Goal: Task Accomplishment & Management: Manage account settings

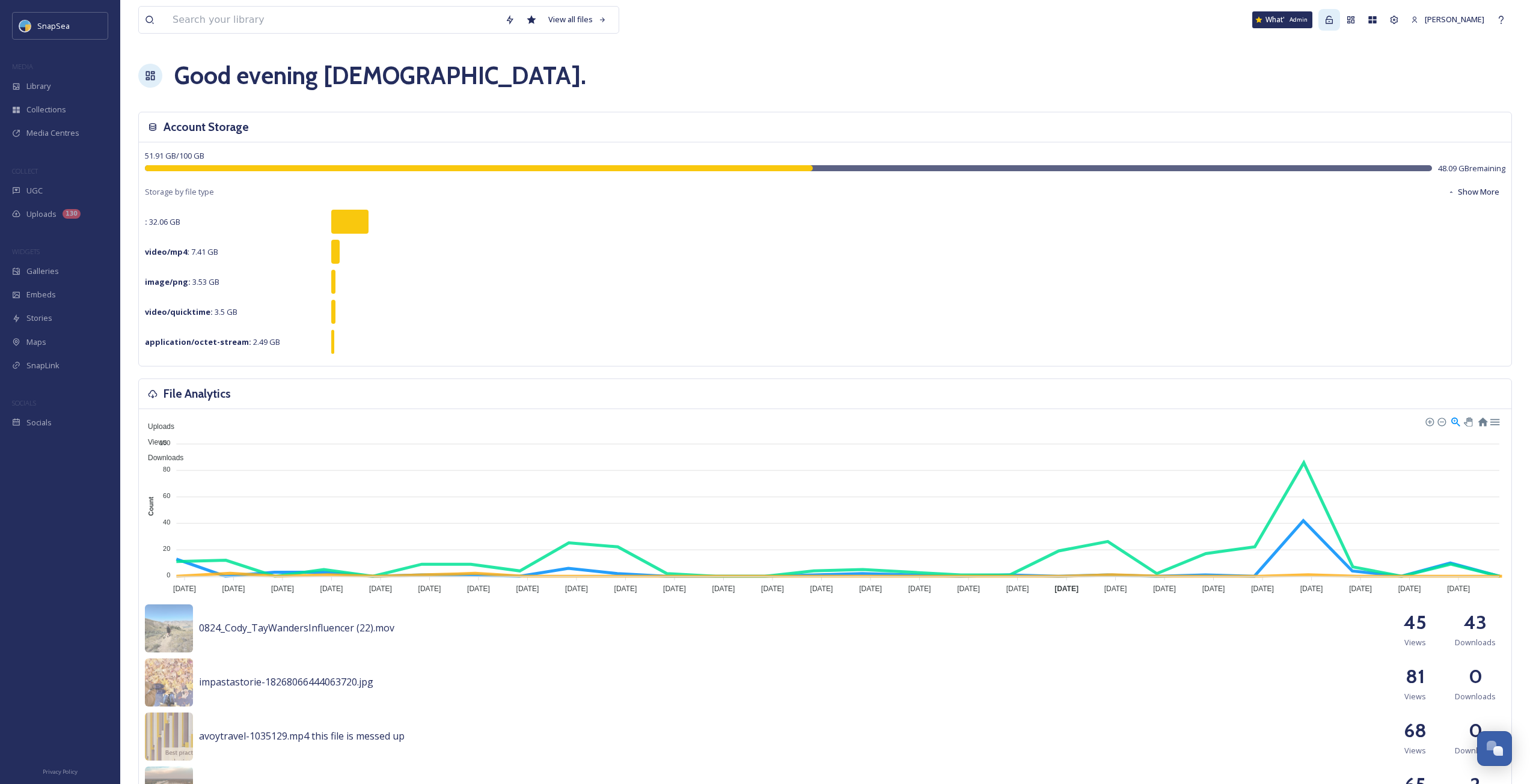
click at [1334, 24] on icon at bounding box center [1329, 20] width 9 height 9
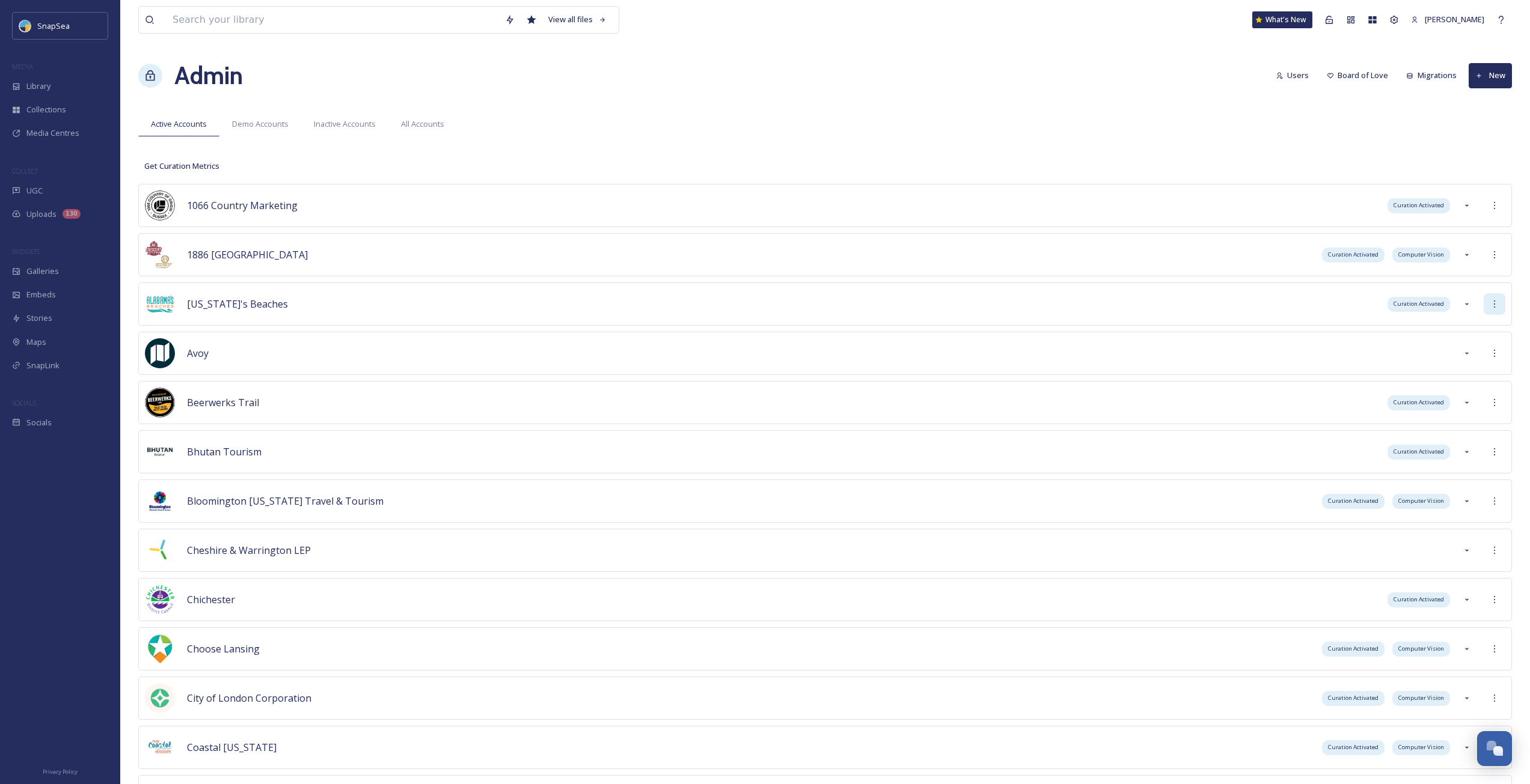
click at [1499, 304] on div at bounding box center [1494, 304] width 22 height 22
click at [1474, 335] on div "Sign into Team" at bounding box center [1451, 330] width 107 height 23
click at [74, 319] on div "Stories" at bounding box center [60, 318] width 120 height 23
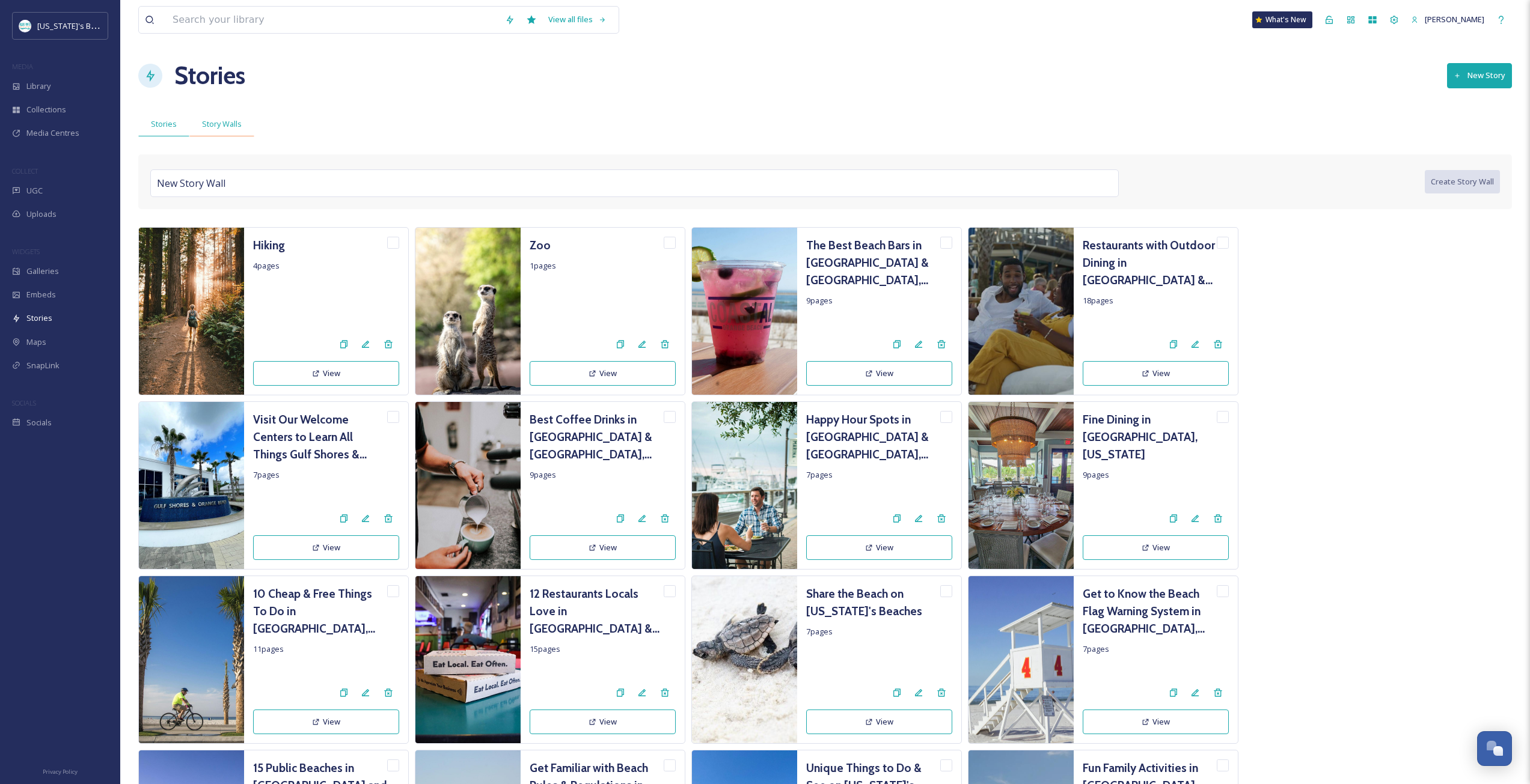
click at [215, 125] on span "Story Walls" at bounding box center [222, 124] width 39 height 12
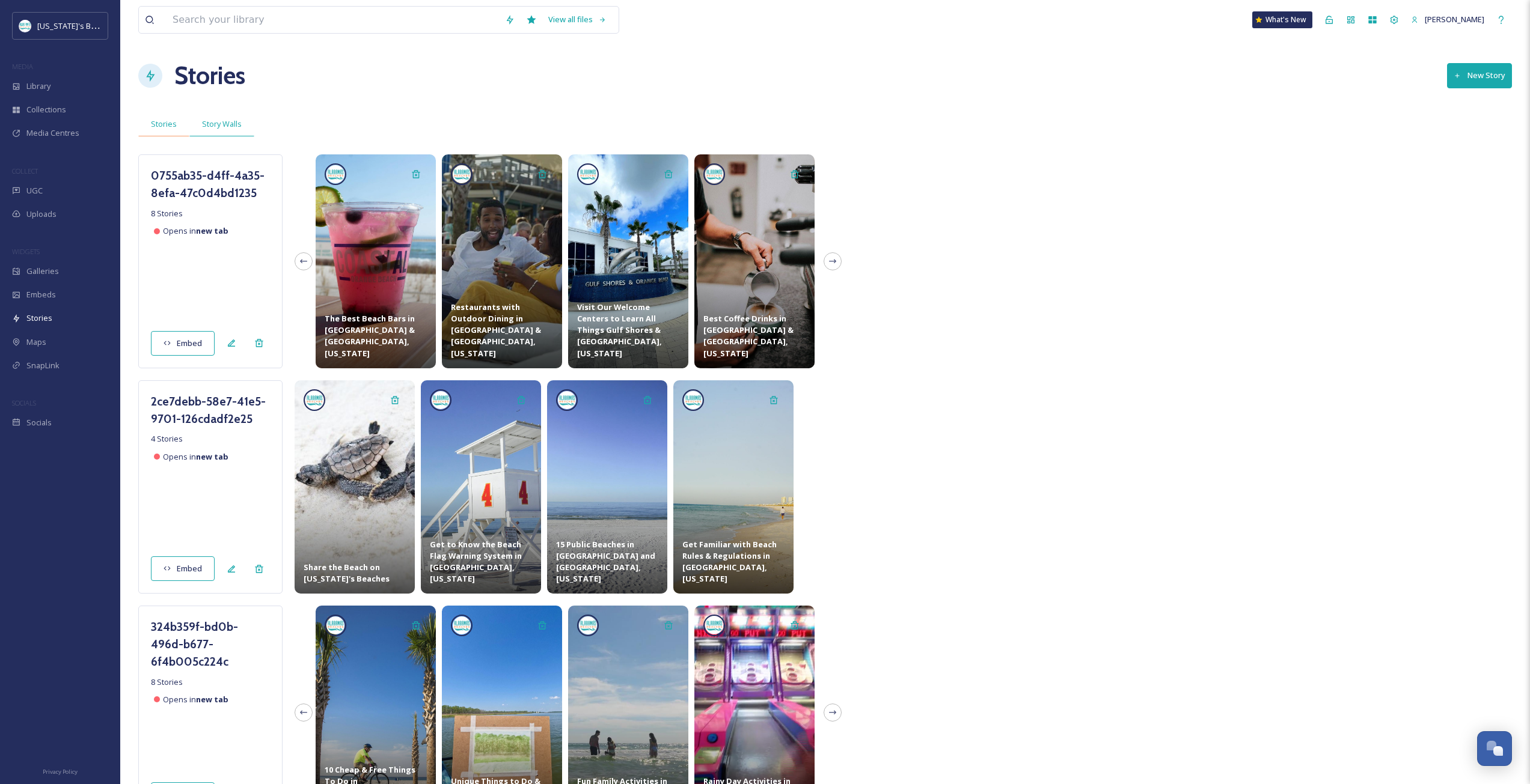
click at [164, 125] on span "Stories" at bounding box center [163, 124] width 26 height 12
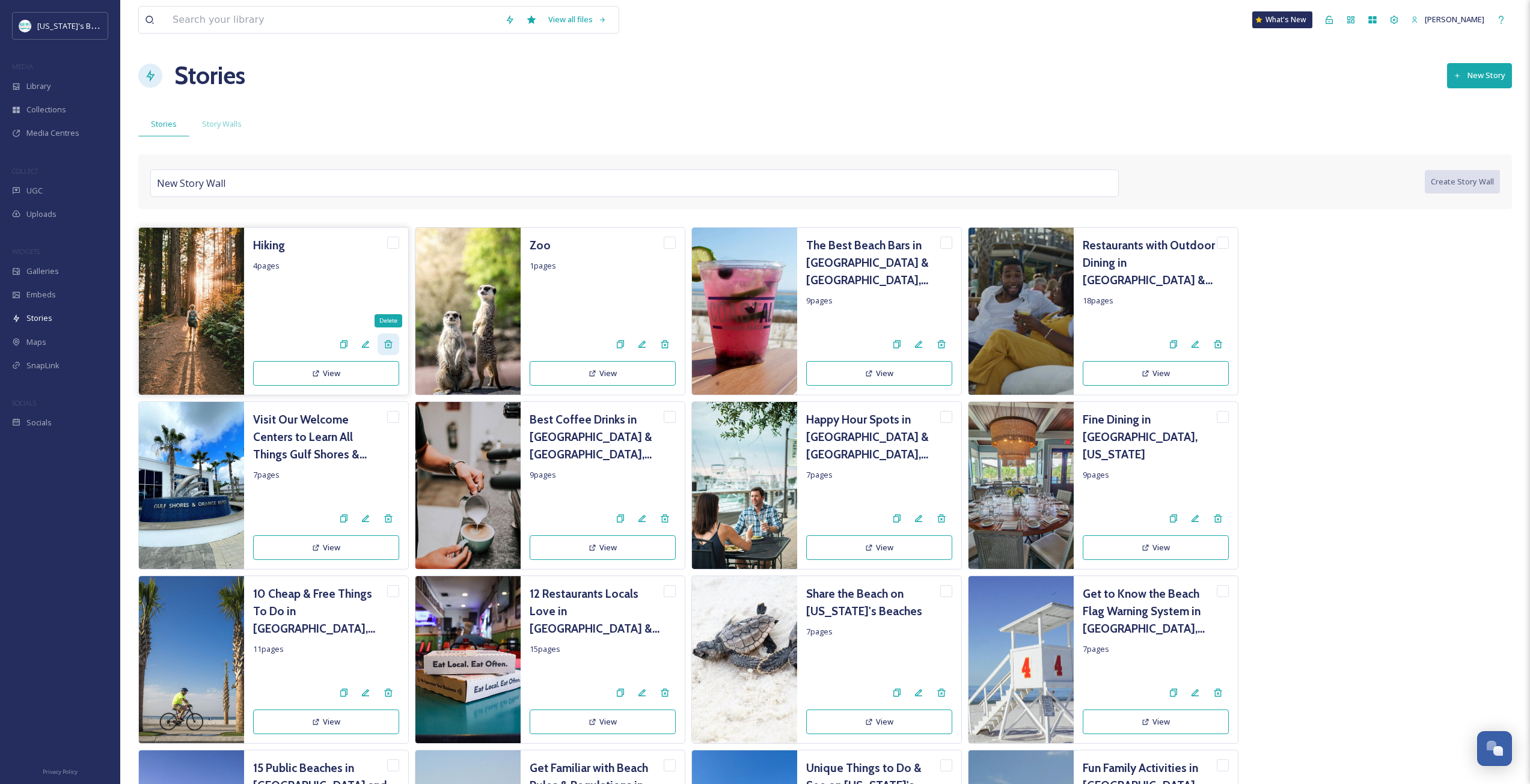
click at [392, 345] on icon at bounding box center [388, 344] width 9 height 9
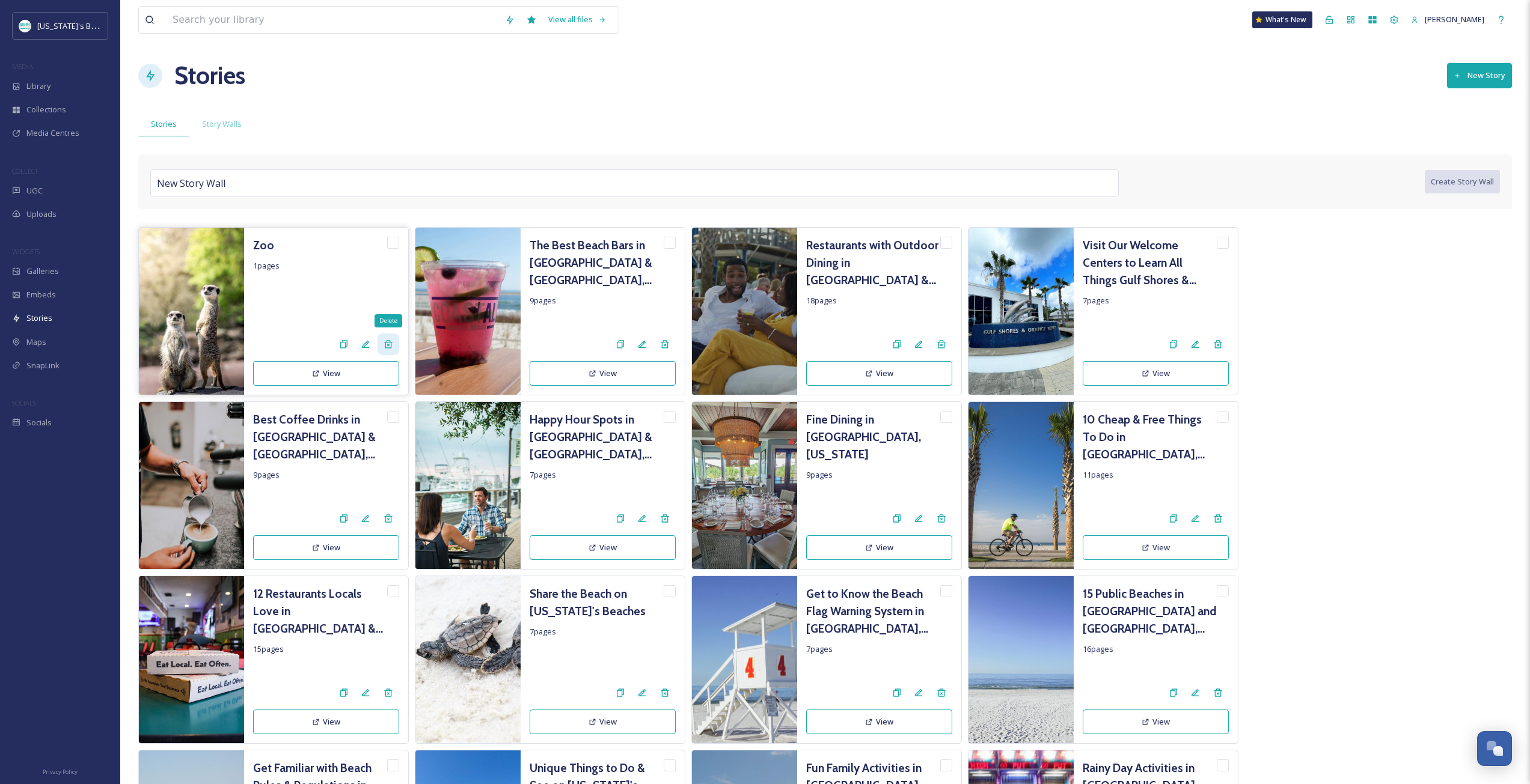
click at [387, 338] on div "Delete" at bounding box center [388, 344] width 22 height 22
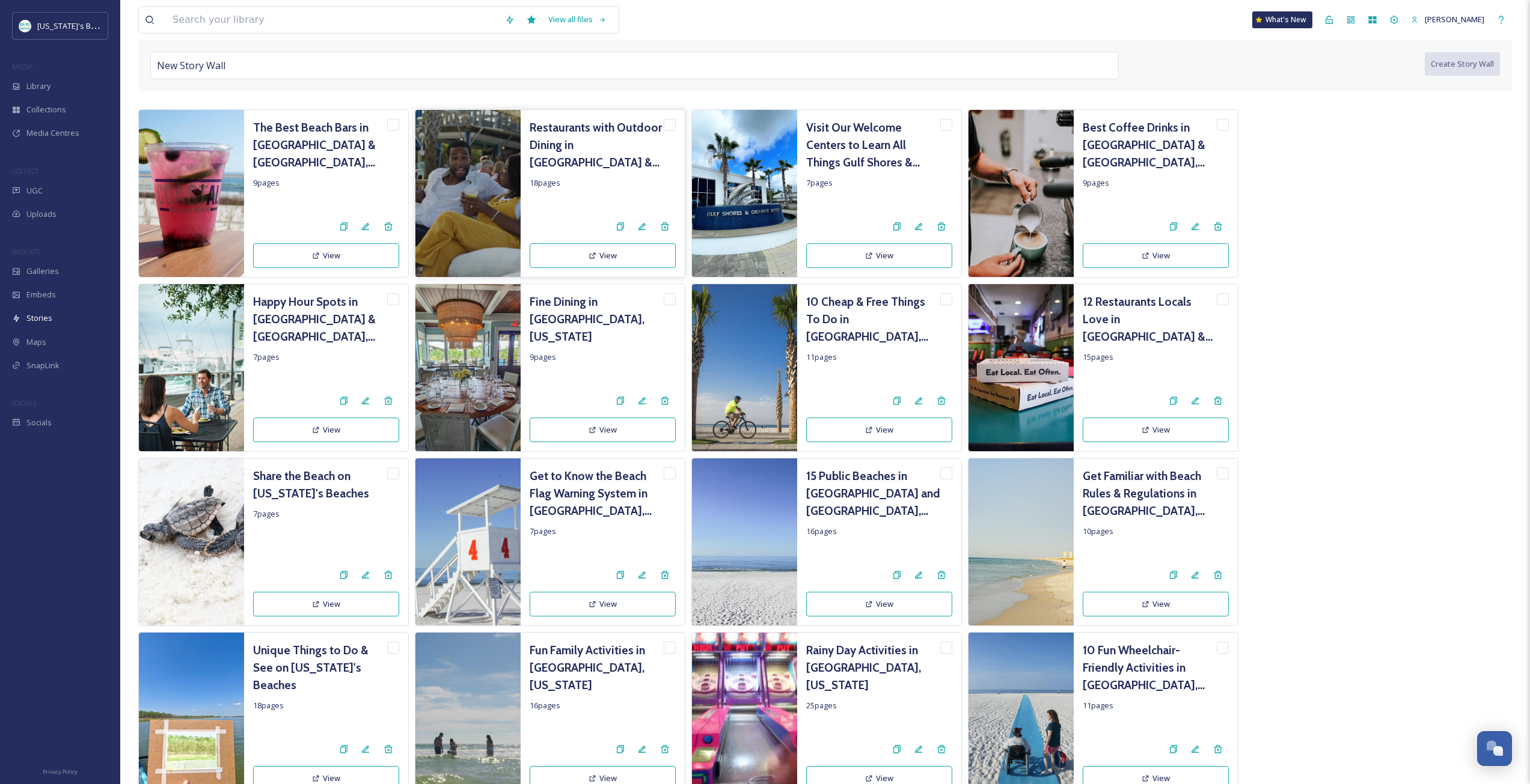
scroll to position [120, 0]
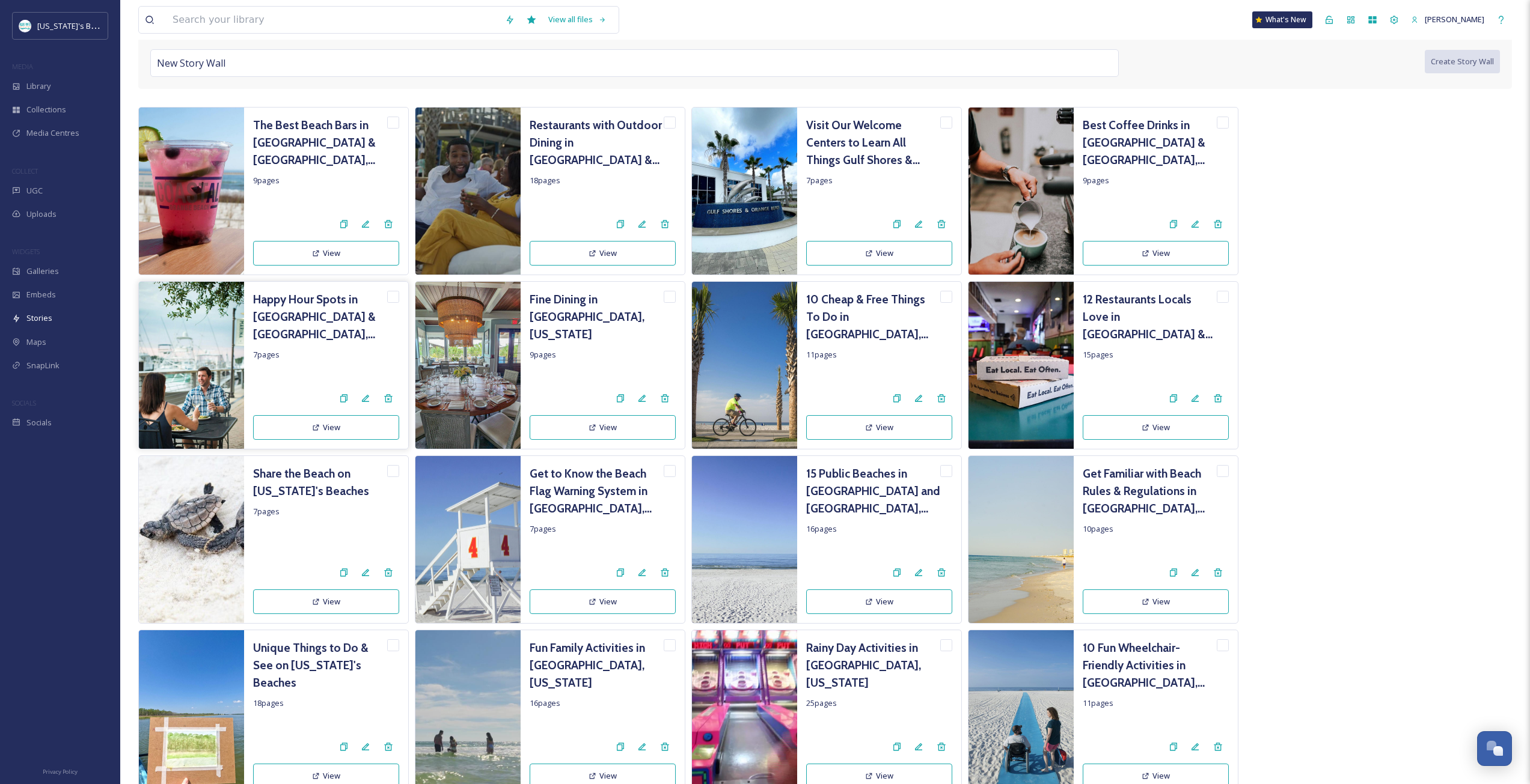
click at [316, 307] on h3 "Happy Hour Spots in [GEOGRAPHIC_DATA] & [GEOGRAPHIC_DATA], [US_STATE]" at bounding box center [320, 317] width 134 height 52
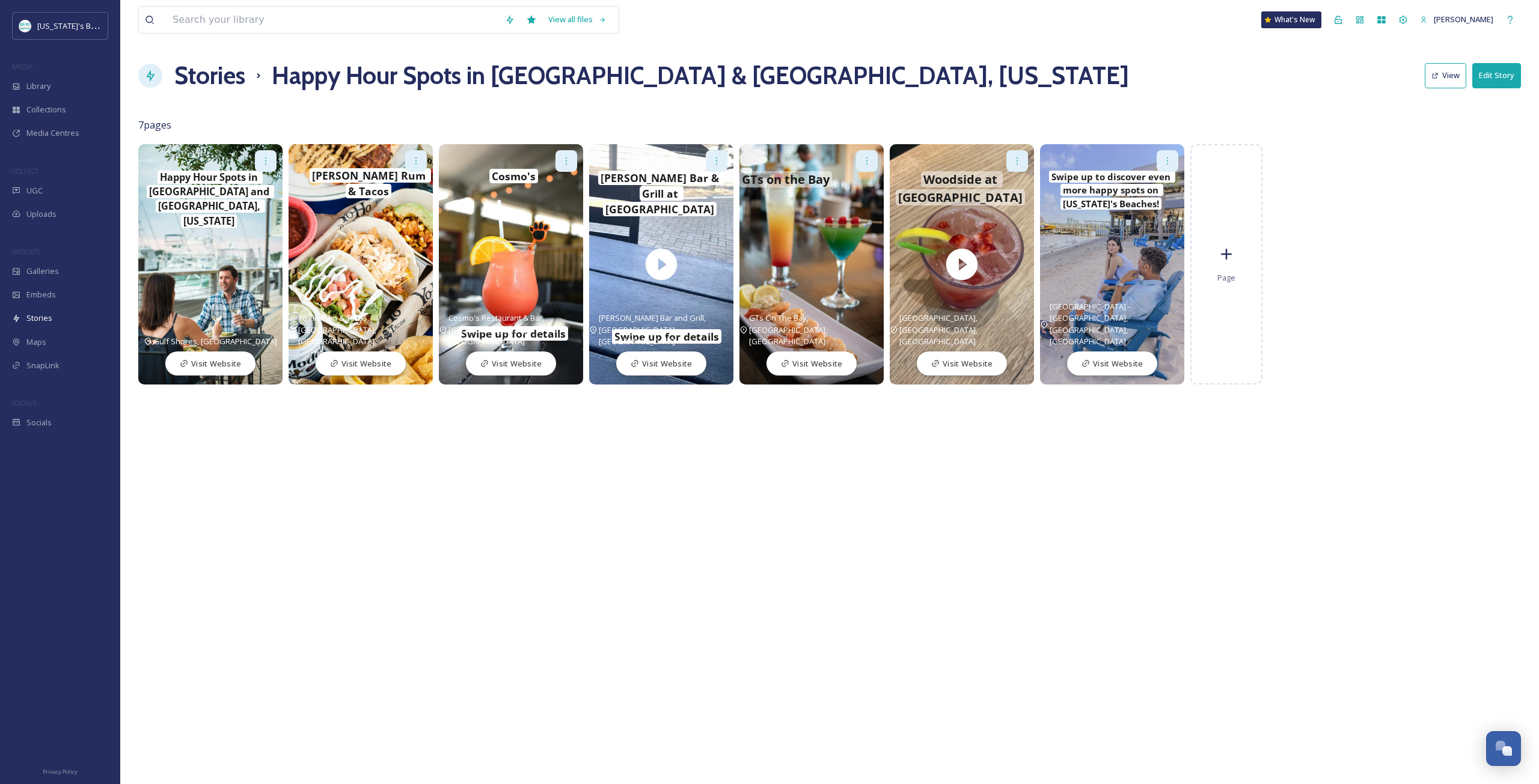
click at [869, 157] on icon at bounding box center [867, 160] width 9 height 9
click at [857, 186] on div "Edit" at bounding box center [848, 187] width 58 height 23
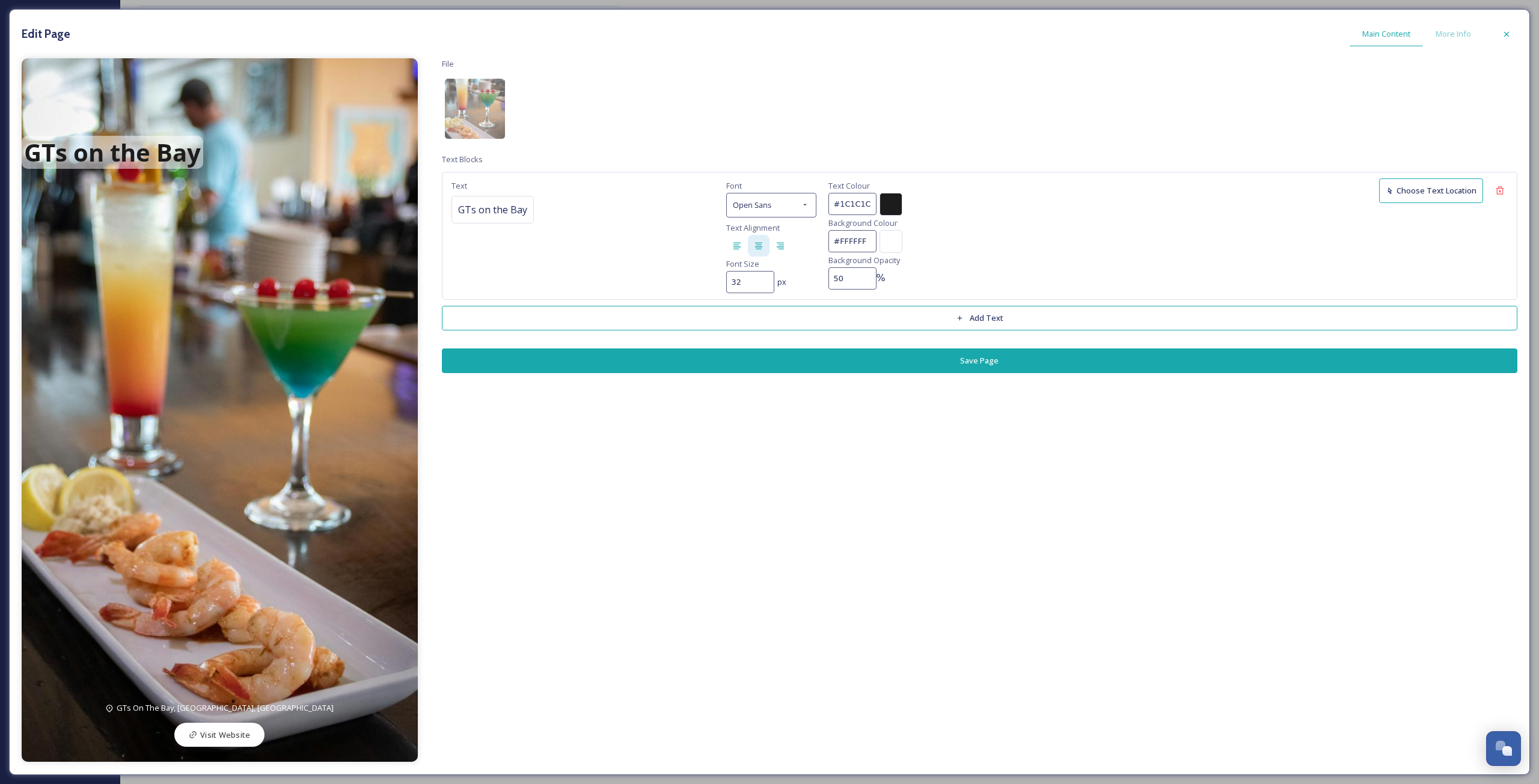
click at [40, 144] on span "GTs on the Bay" at bounding box center [112, 152] width 182 height 33
click at [127, 138] on div "GTs on the Bay" at bounding box center [217, 155] width 182 height 36
drag, startPoint x: 843, startPoint y: 279, endPoint x: 771, endPoint y: 275, distance: 72.1
click at [771, 276] on div "Text GTs on the Bay Font Open Sans Text Alignment Font Size 32 px Text Colour #…" at bounding box center [980, 236] width 1076 height 128
type input "100"
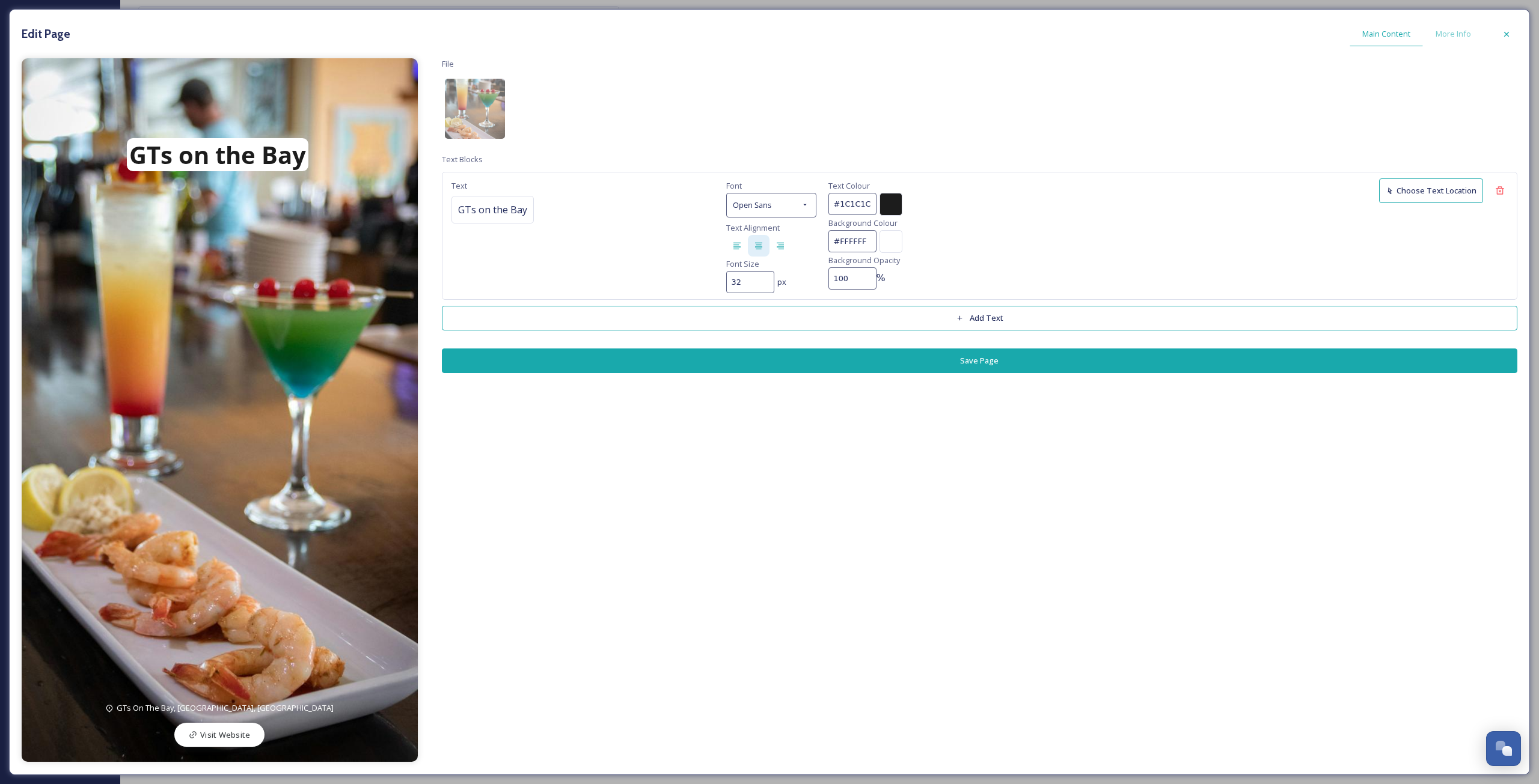
click at [136, 144] on span "GTs on the Bay" at bounding box center [217, 155] width 182 height 33
click at [128, 133] on div "GTs on the Bay" at bounding box center [218, 151] width 182 height 36
click at [833, 352] on button "Save Page" at bounding box center [980, 361] width 1076 height 25
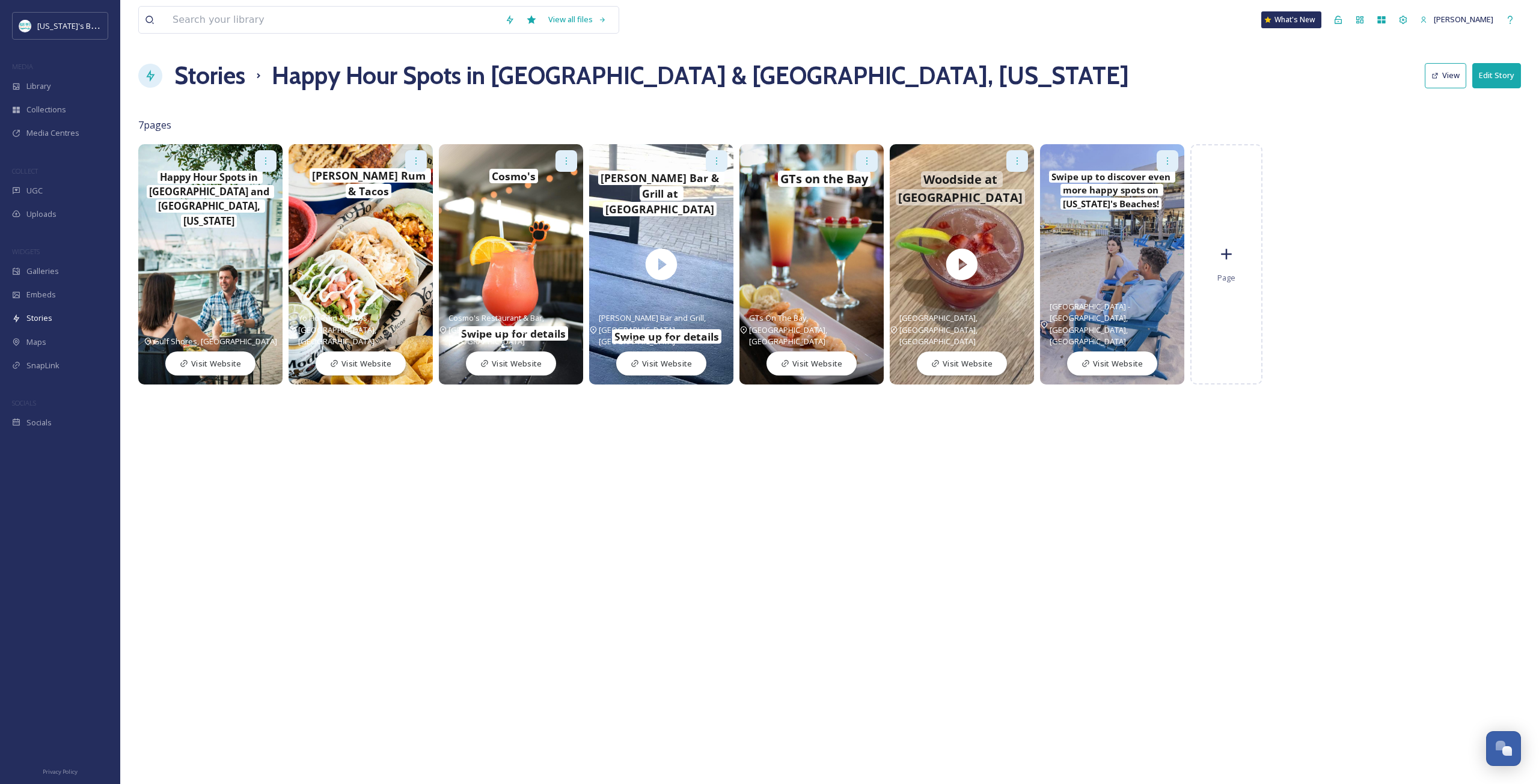
click at [865, 160] on icon at bounding box center [867, 160] width 9 height 9
click at [855, 192] on div "Edit" at bounding box center [848, 187] width 58 height 23
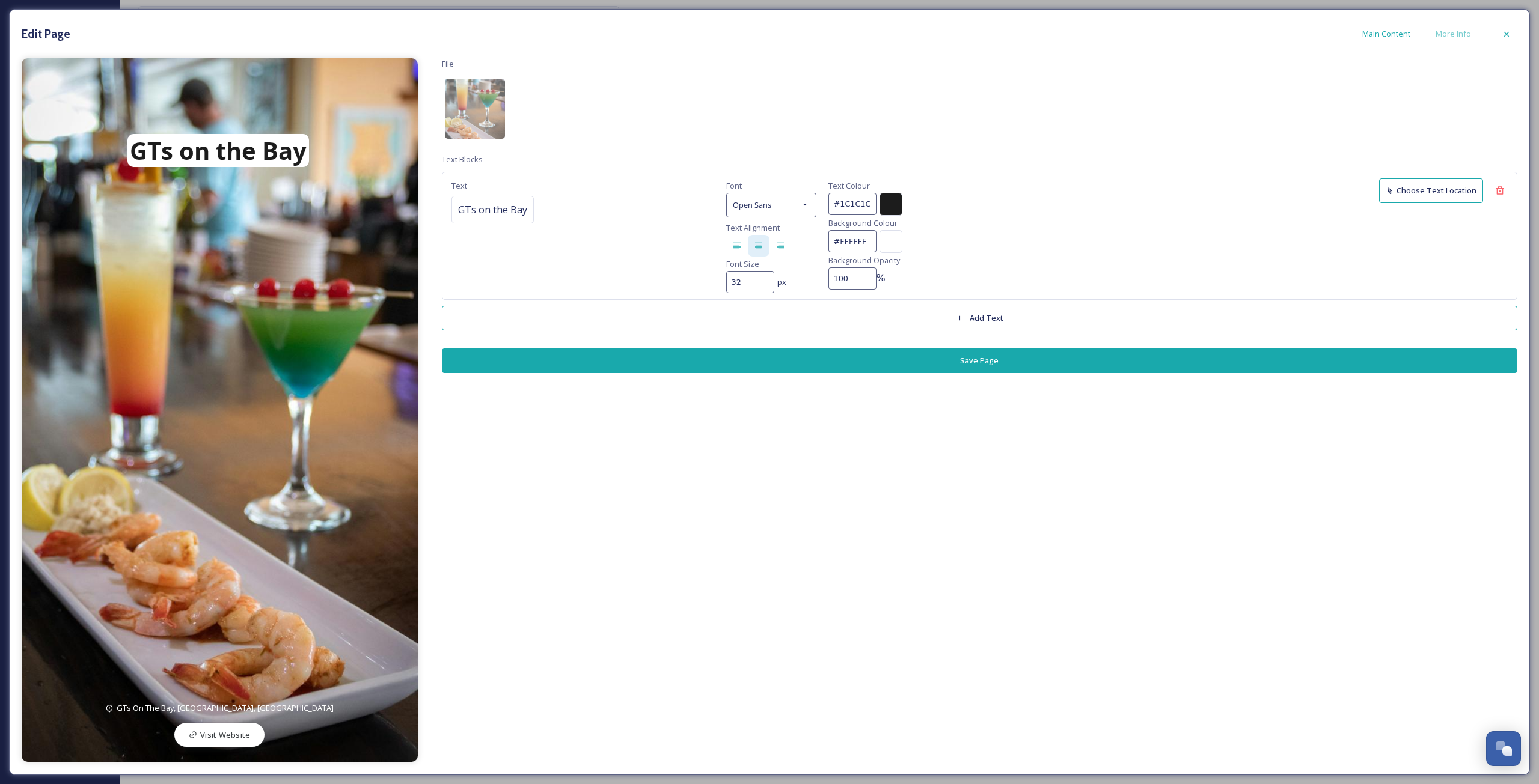
click at [134, 141] on span "GTs on the Bay" at bounding box center [218, 150] width 182 height 33
click at [108, 133] on div "GTs on the Bay" at bounding box center [198, 150] width 182 height 36
click at [951, 359] on button "Save Page" at bounding box center [980, 361] width 1076 height 25
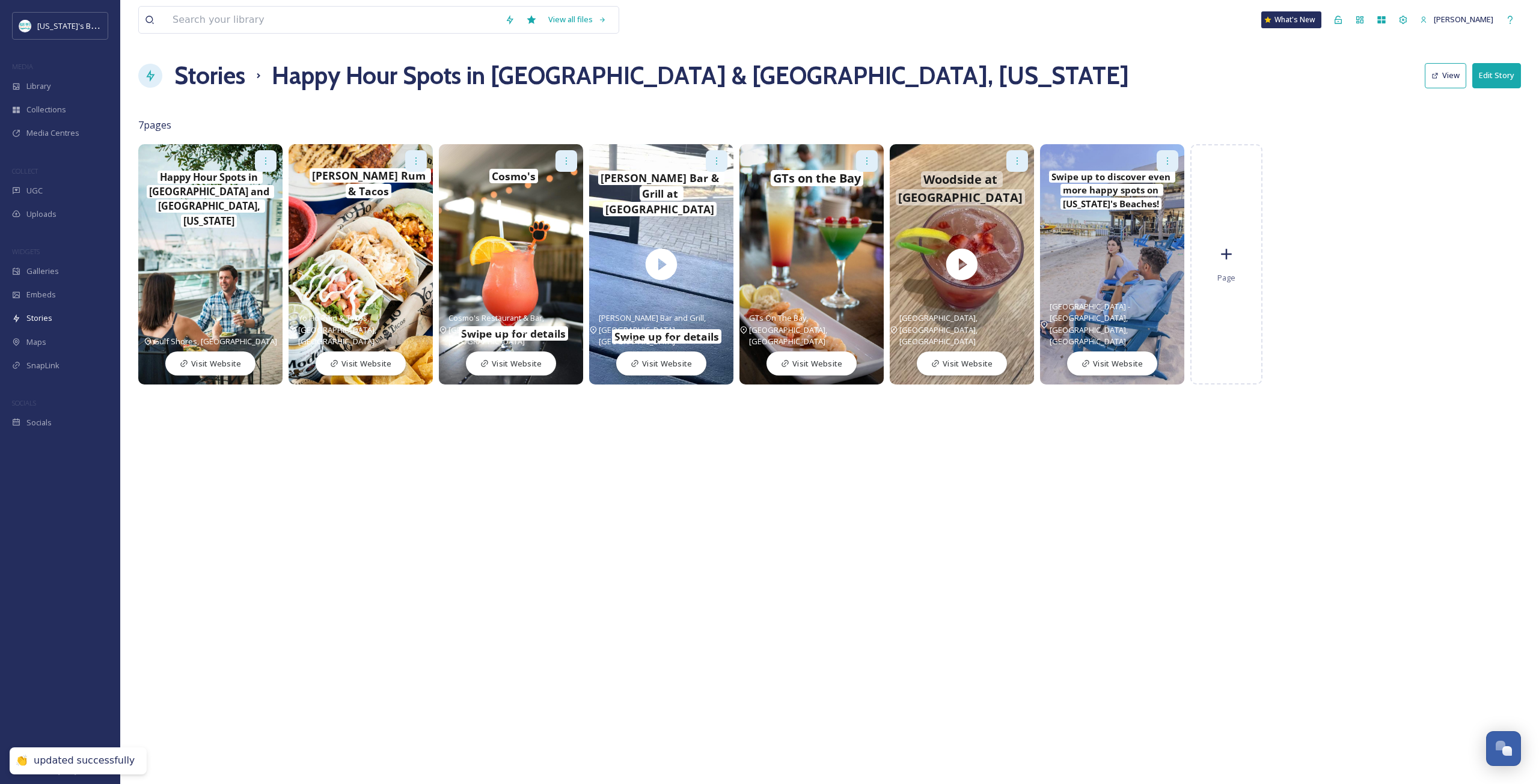
click at [1011, 158] on div at bounding box center [1017, 161] width 22 height 22
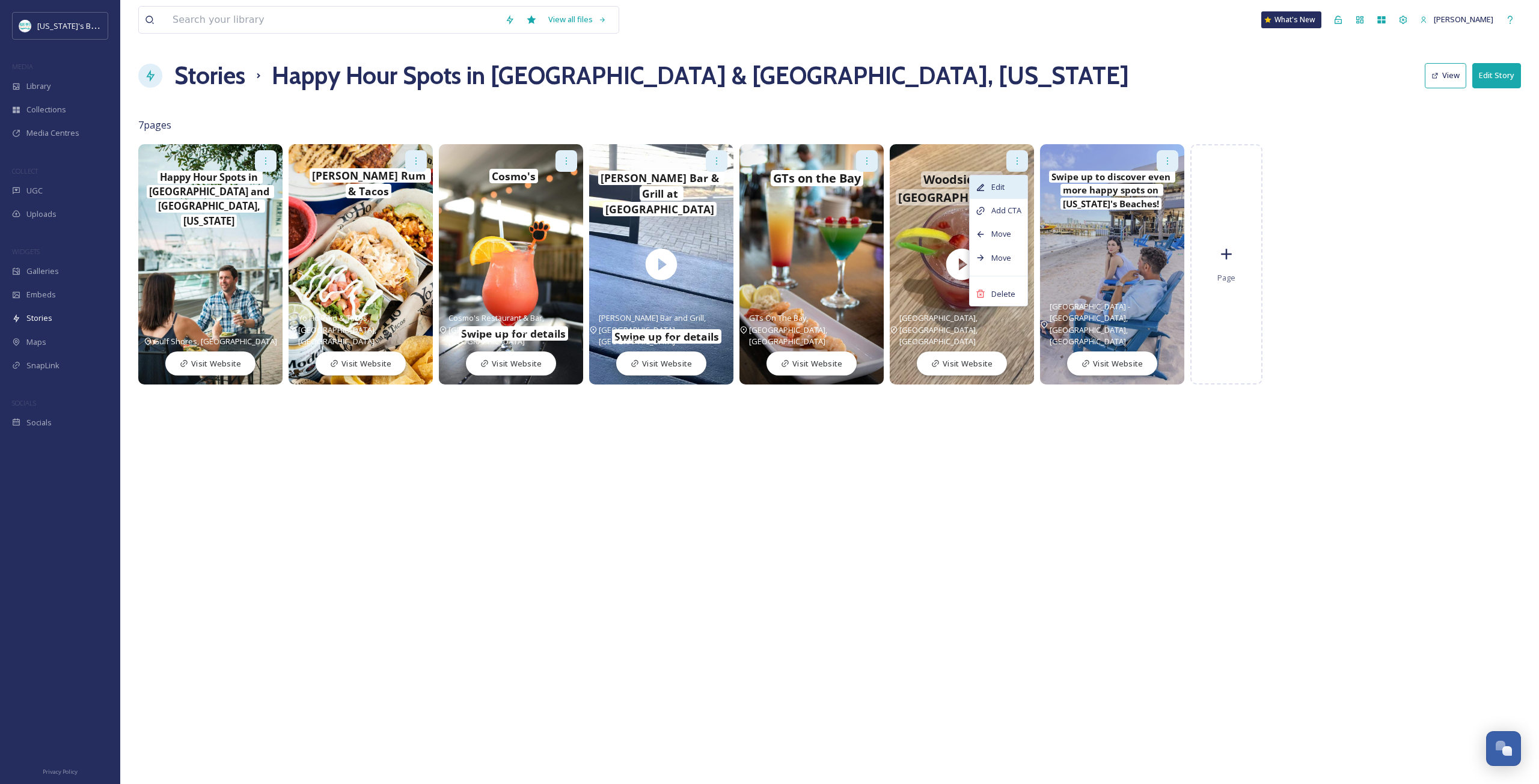
click at [1002, 190] on span "Edit" at bounding box center [998, 187] width 13 height 12
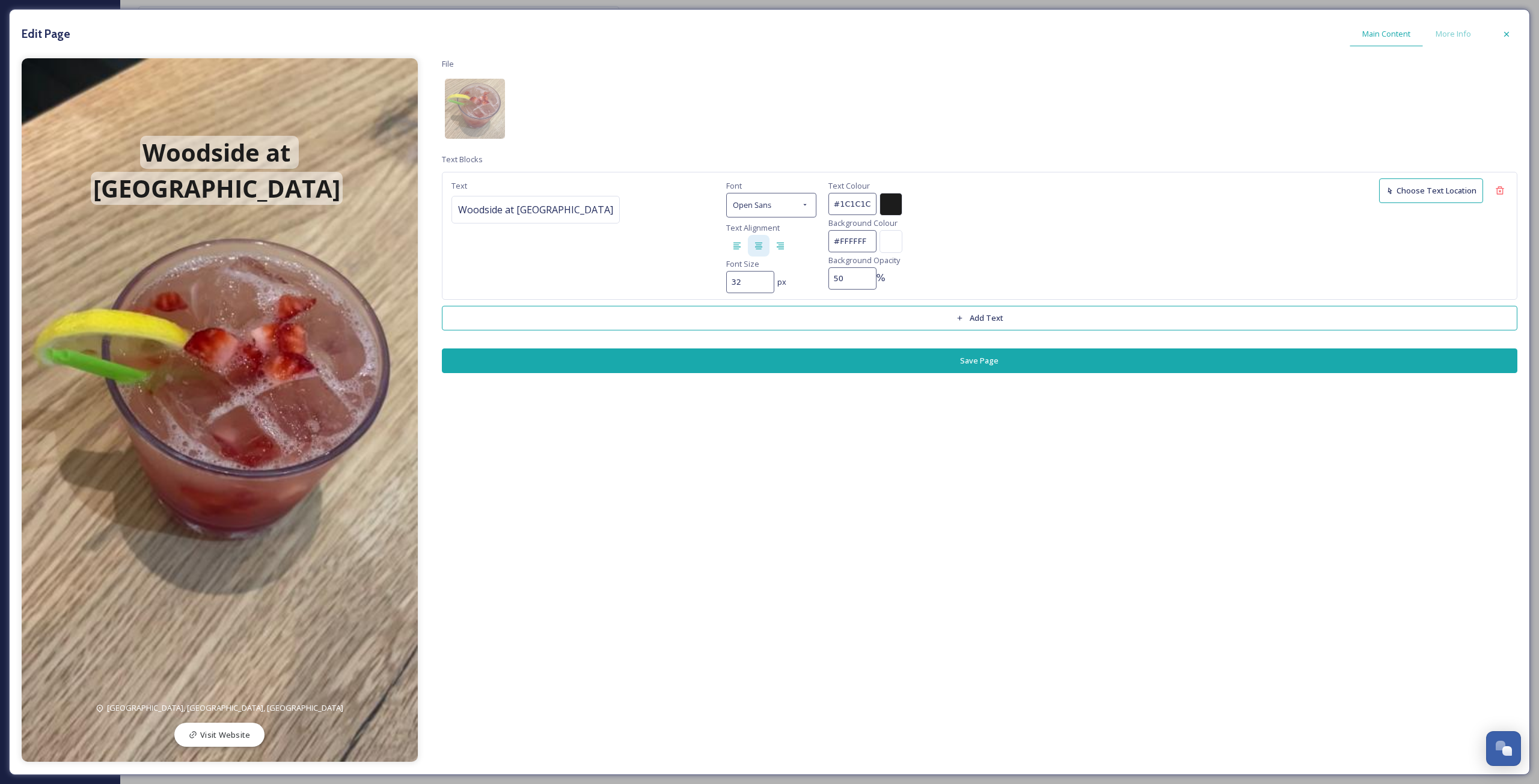
drag, startPoint x: 849, startPoint y: 281, endPoint x: 733, endPoint y: 278, distance: 116.0
click at [744, 278] on div "Text Woodside at Gulf State Park Font Open Sans Text Alignment Font Size 32 px …" at bounding box center [980, 236] width 1076 height 128
type input "100"
click at [90, 143] on span "Woodside at Gulf State Park" at bounding box center [216, 170] width 252 height 69
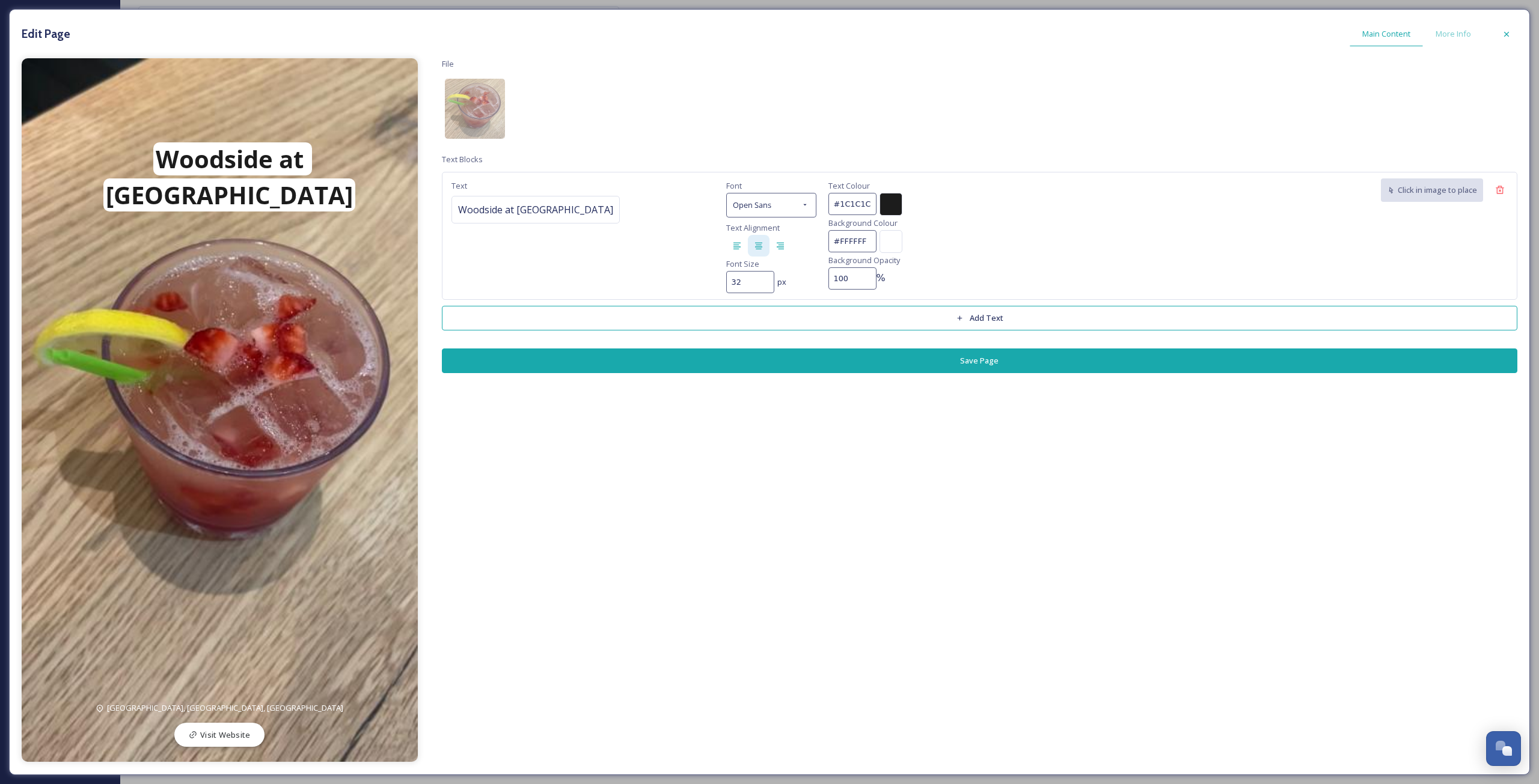
click at [47, 141] on div "Woodside at Gulf State Park" at bounding box center [229, 177] width 364 height 72
click at [905, 355] on button "Save Page" at bounding box center [980, 361] width 1076 height 25
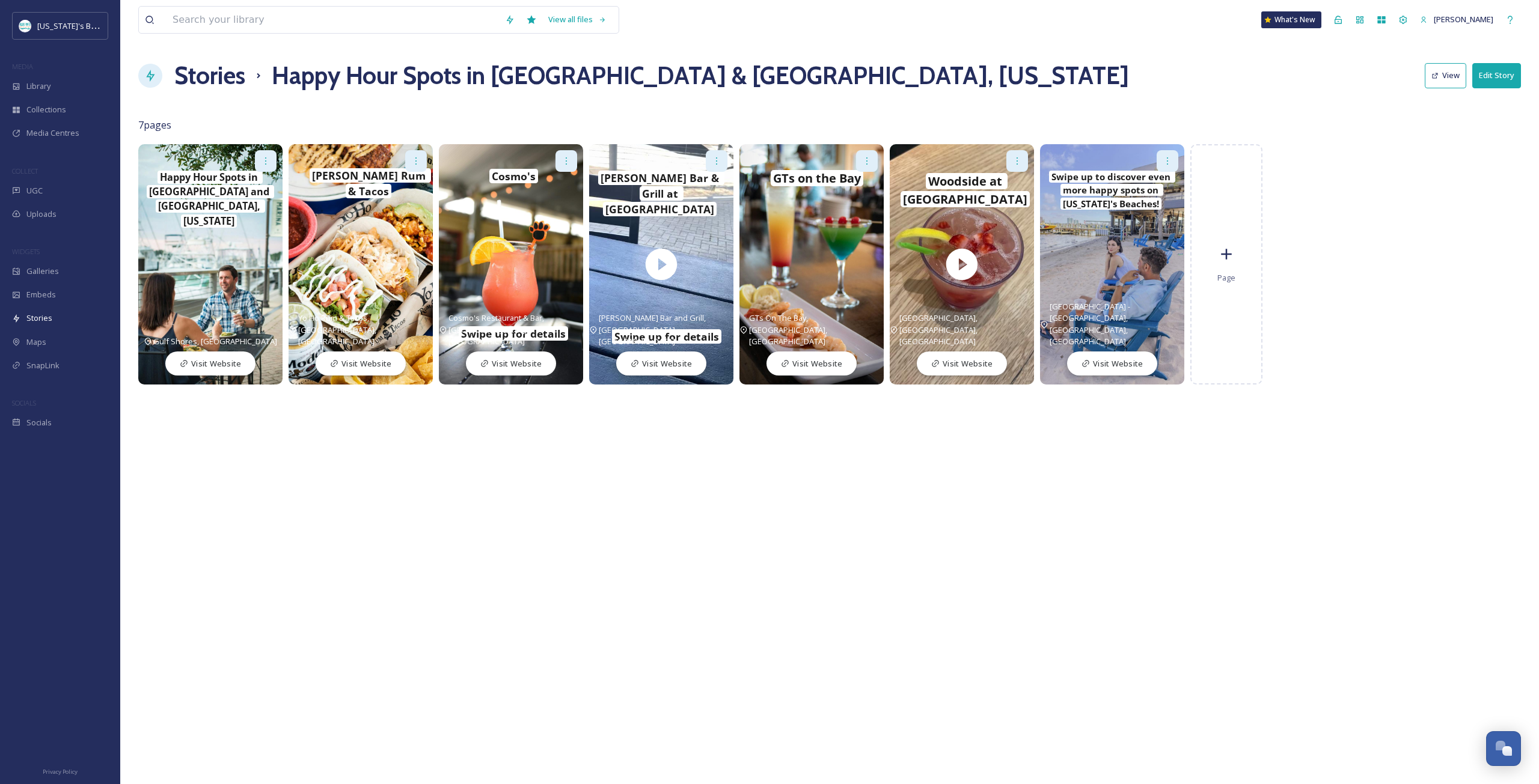
click at [212, 77] on h1 "Stories" at bounding box center [209, 75] width 71 height 36
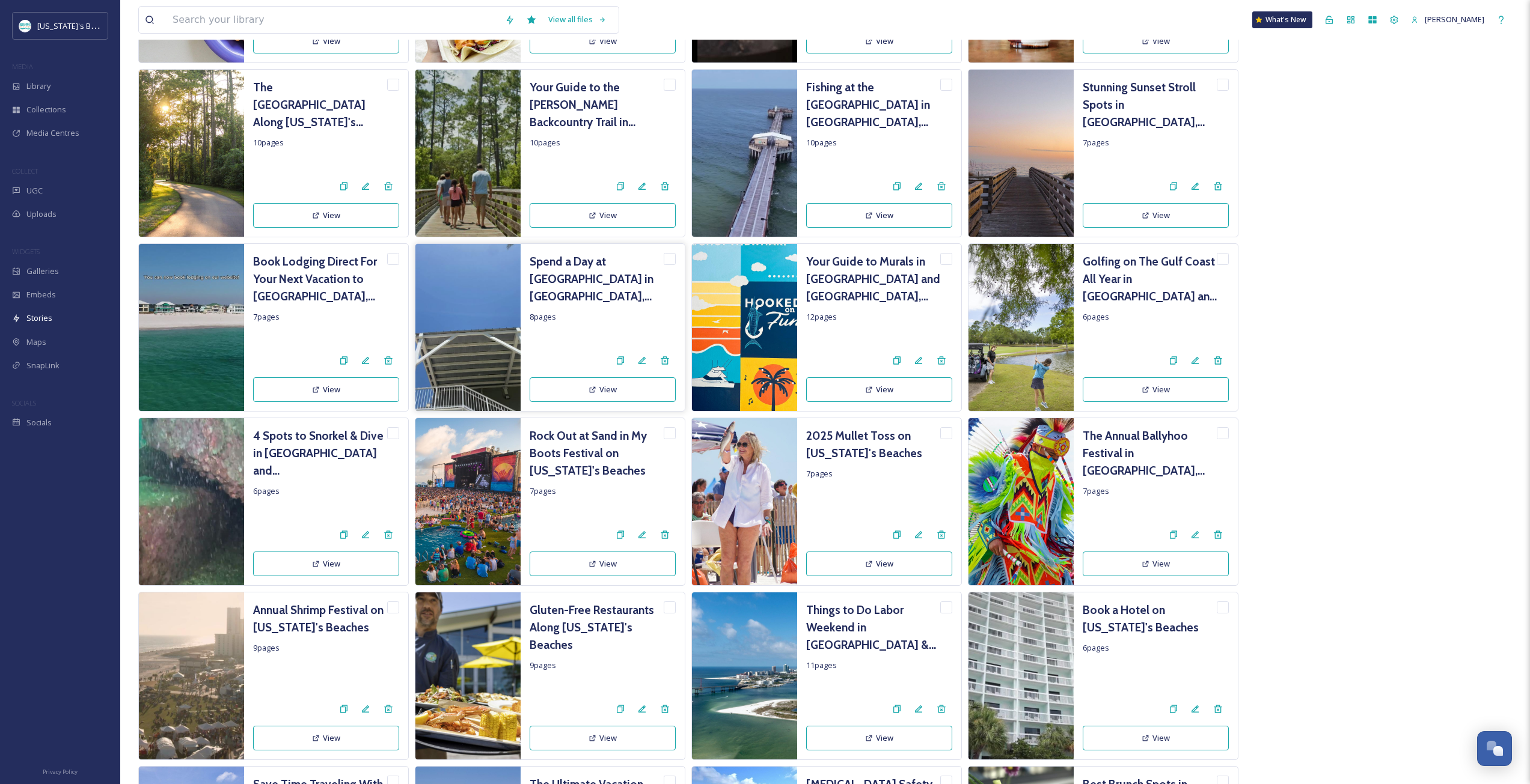
scroll to position [1382, 0]
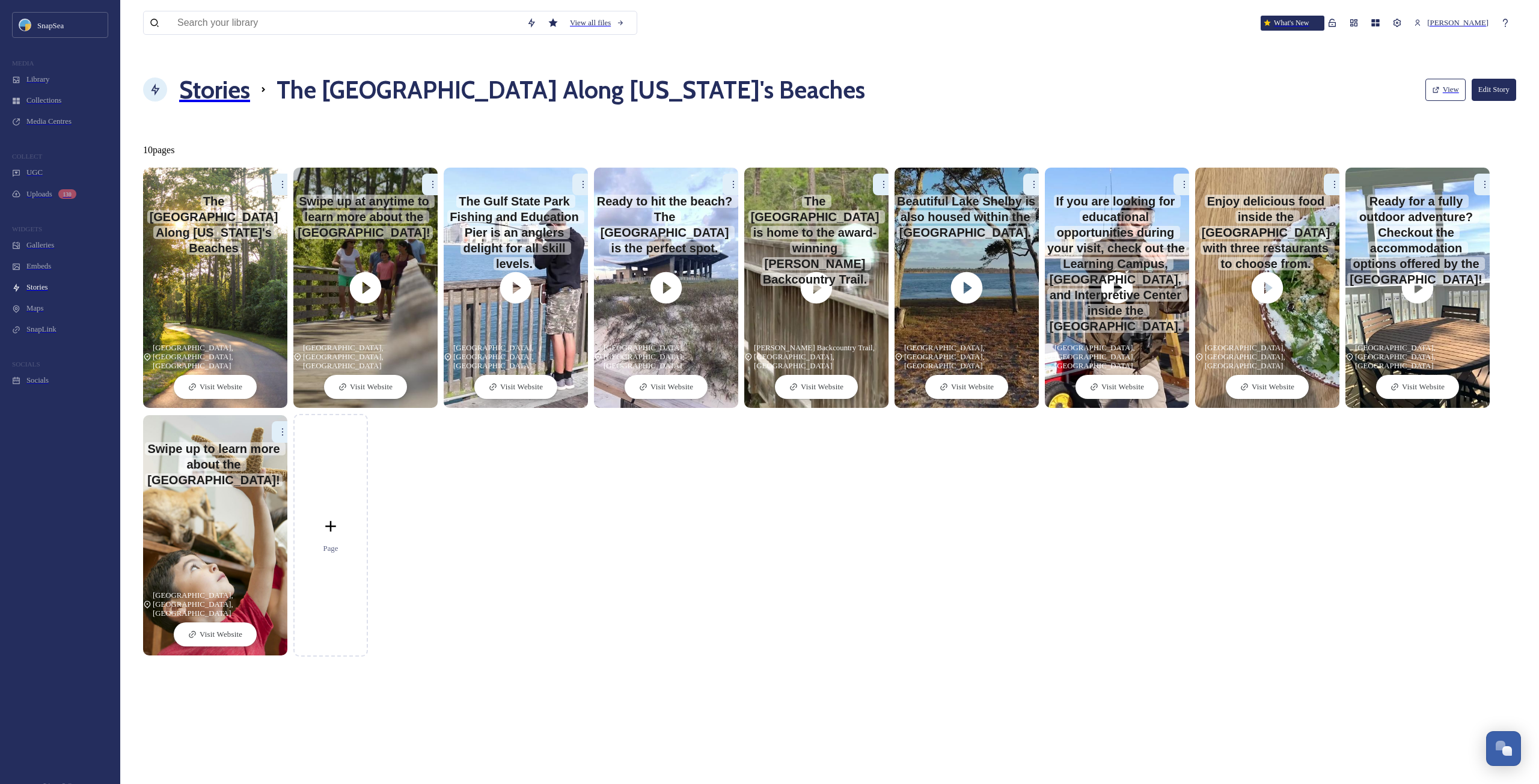
click at [271, 174] on div at bounding box center [282, 185] width 22 height 22
click at [262, 199] on div "Edit" at bounding box center [263, 210] width 58 height 22
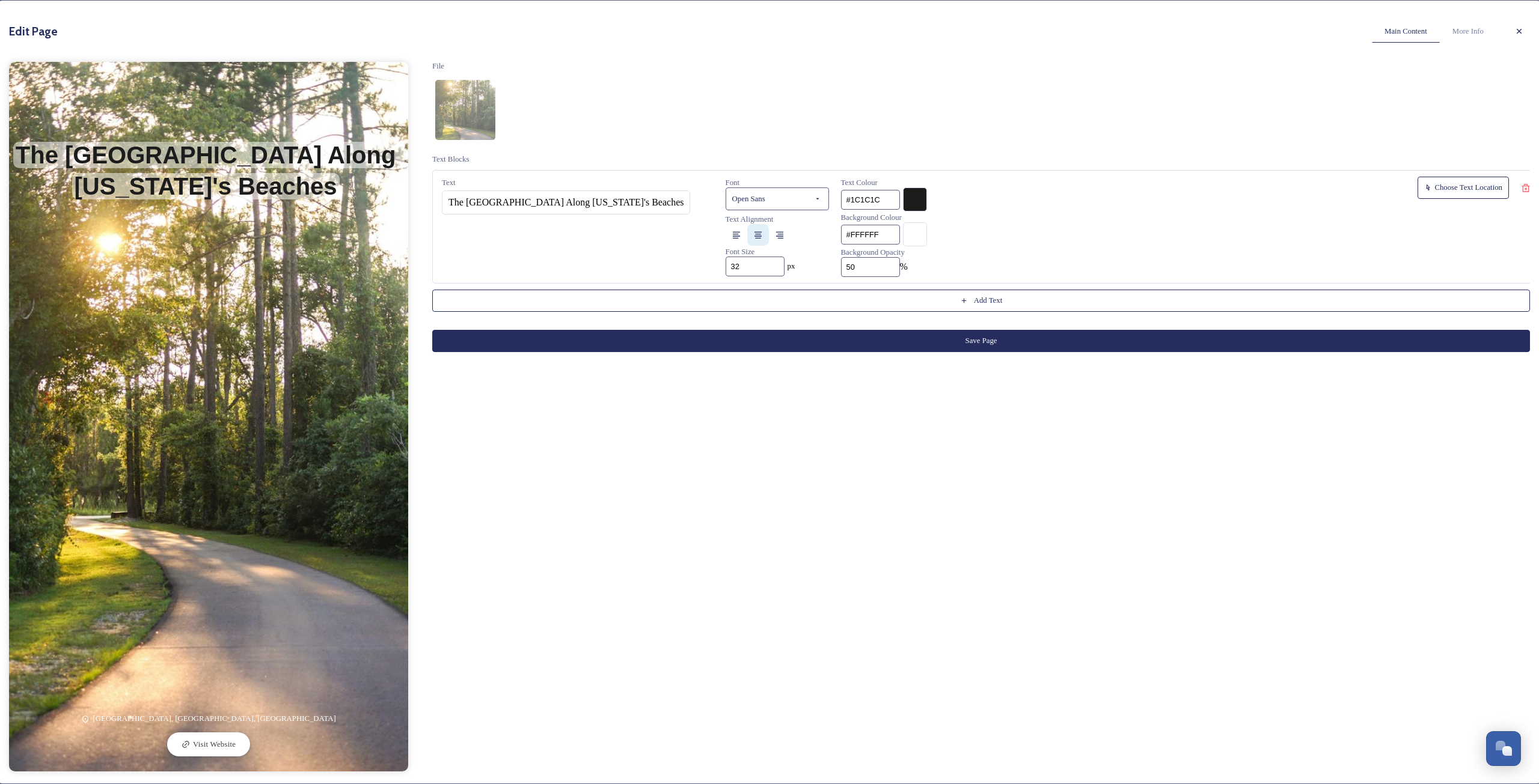
drag, startPoint x: 846, startPoint y: 277, endPoint x: 786, endPoint y: 275, distance: 60.0
click at [786, 275] on div "Text The Gulf State Park Along Alabama's Beaches Font Open Sans Text Alignment …" at bounding box center [987, 227] width 1111 height 114
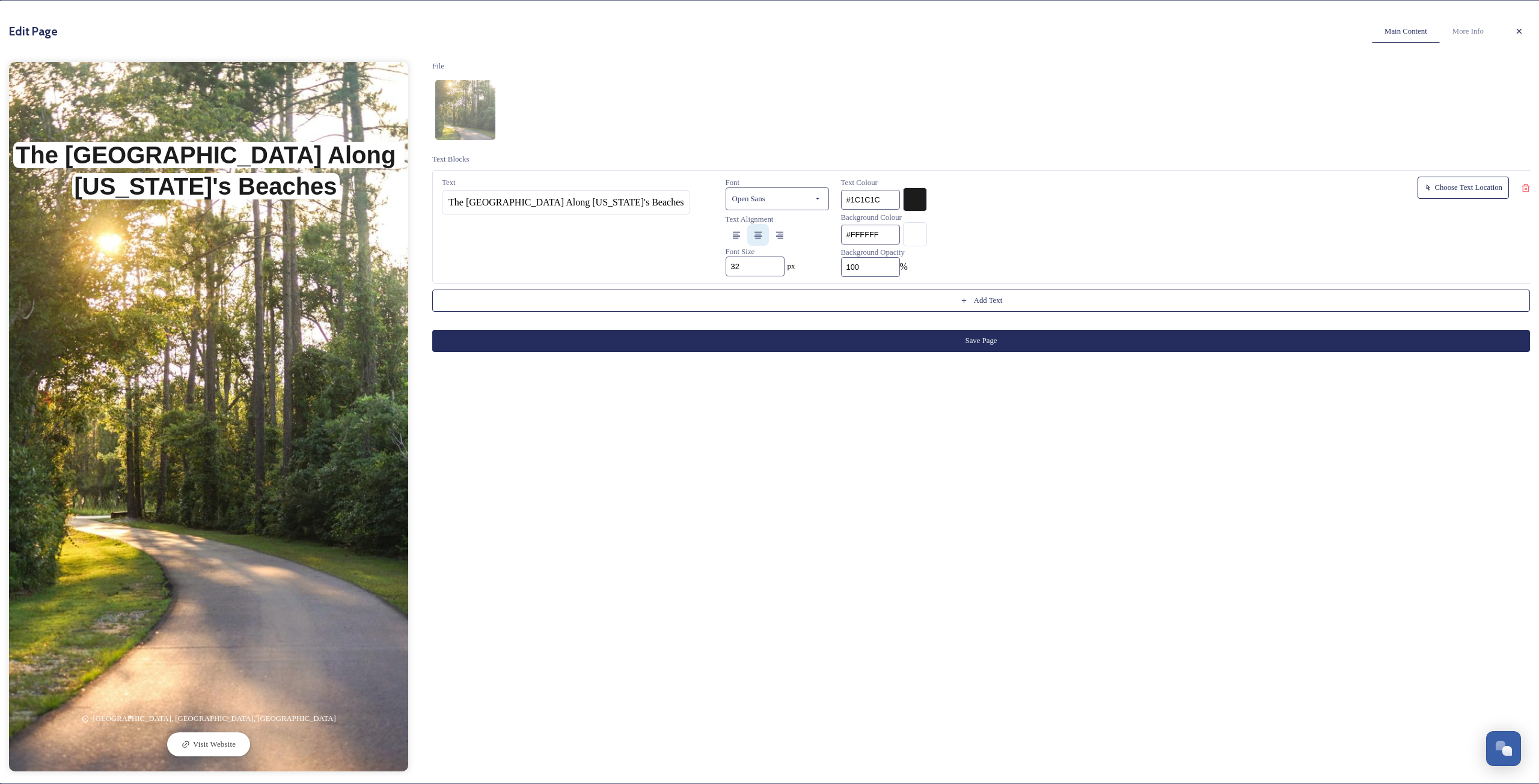
type input "100"
click at [947, 352] on button "Save Page" at bounding box center [981, 341] width 1098 height 22
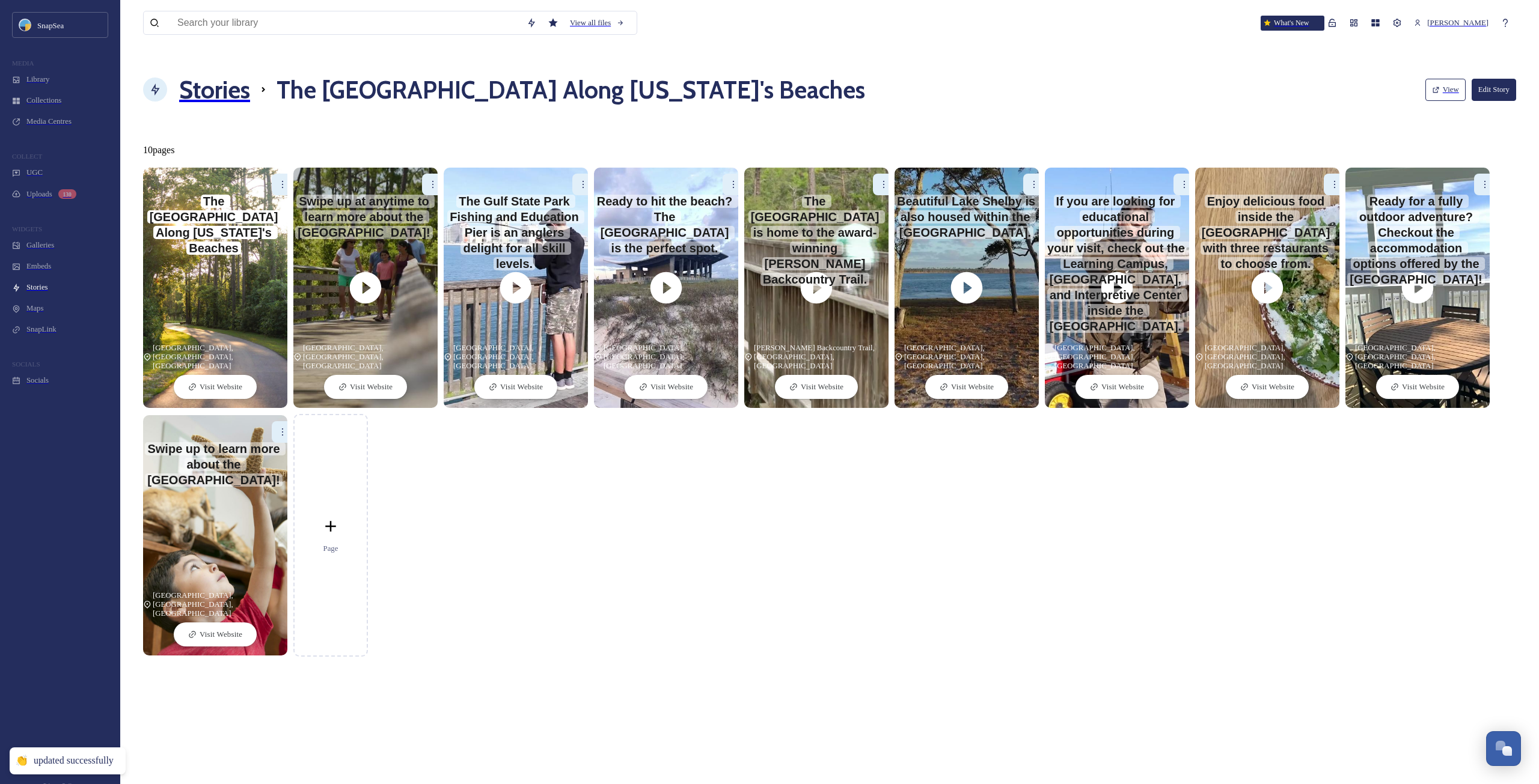
click at [422, 174] on div at bounding box center [433, 185] width 22 height 22
click at [405, 199] on div "Edit" at bounding box center [414, 210] width 58 height 22
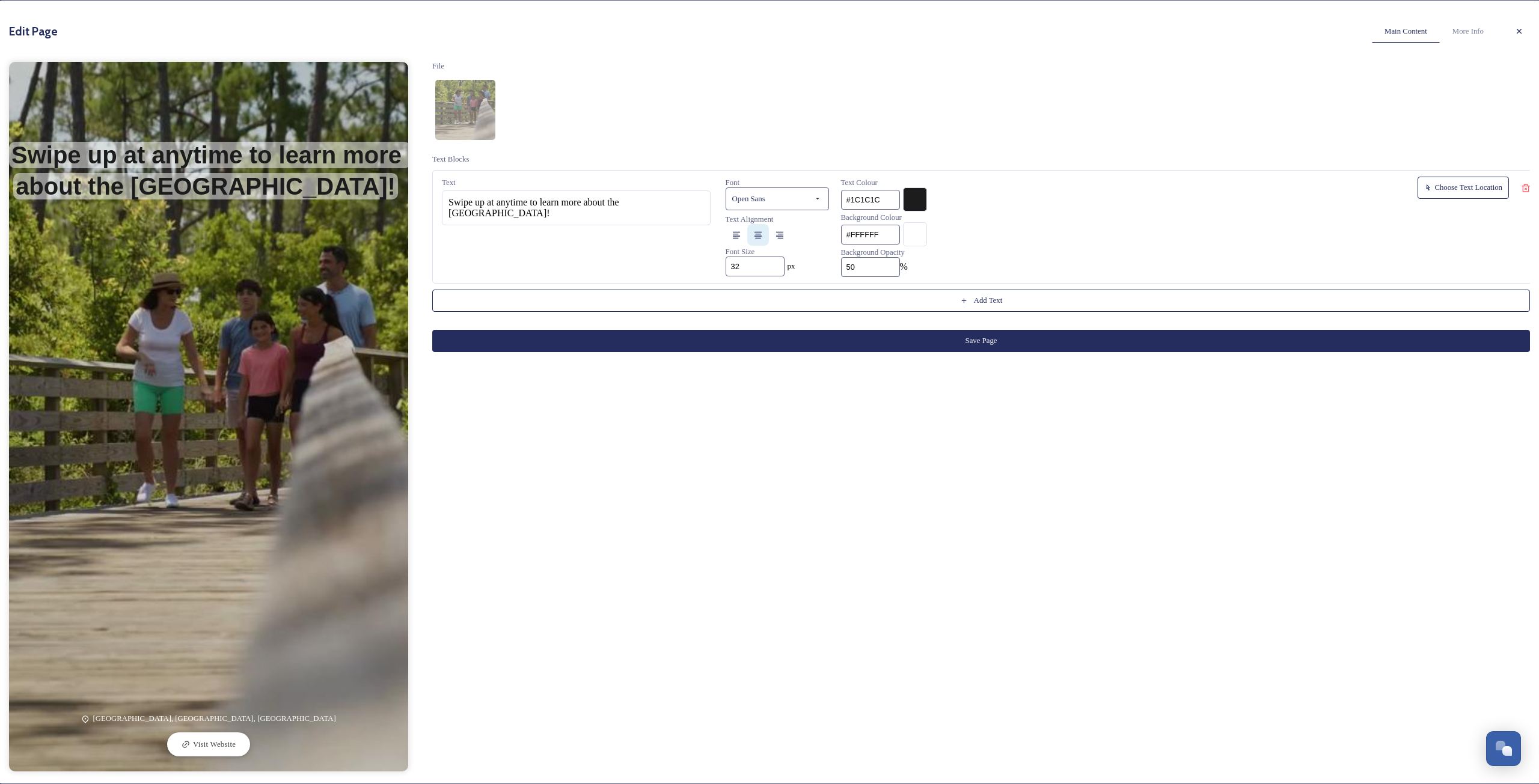
drag, startPoint x: 849, startPoint y: 276, endPoint x: 787, endPoint y: 279, distance: 62.1
click at [787, 279] on div "Text Swipe up at anytime to learn more about the Gulf State Park! Font Open San…" at bounding box center [987, 227] width 1111 height 114
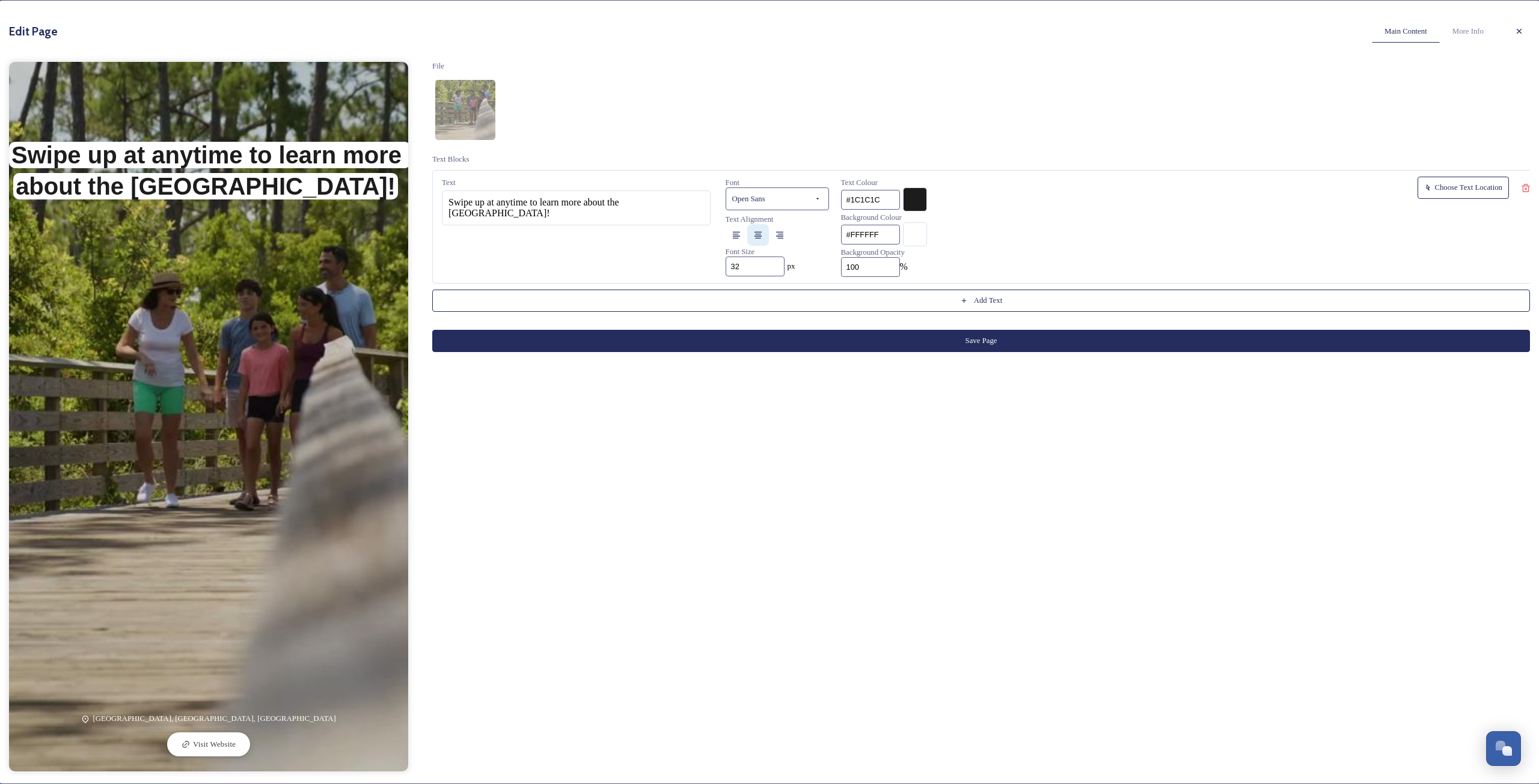
type input "100"
click at [921, 352] on button "Save Page" at bounding box center [981, 341] width 1098 height 22
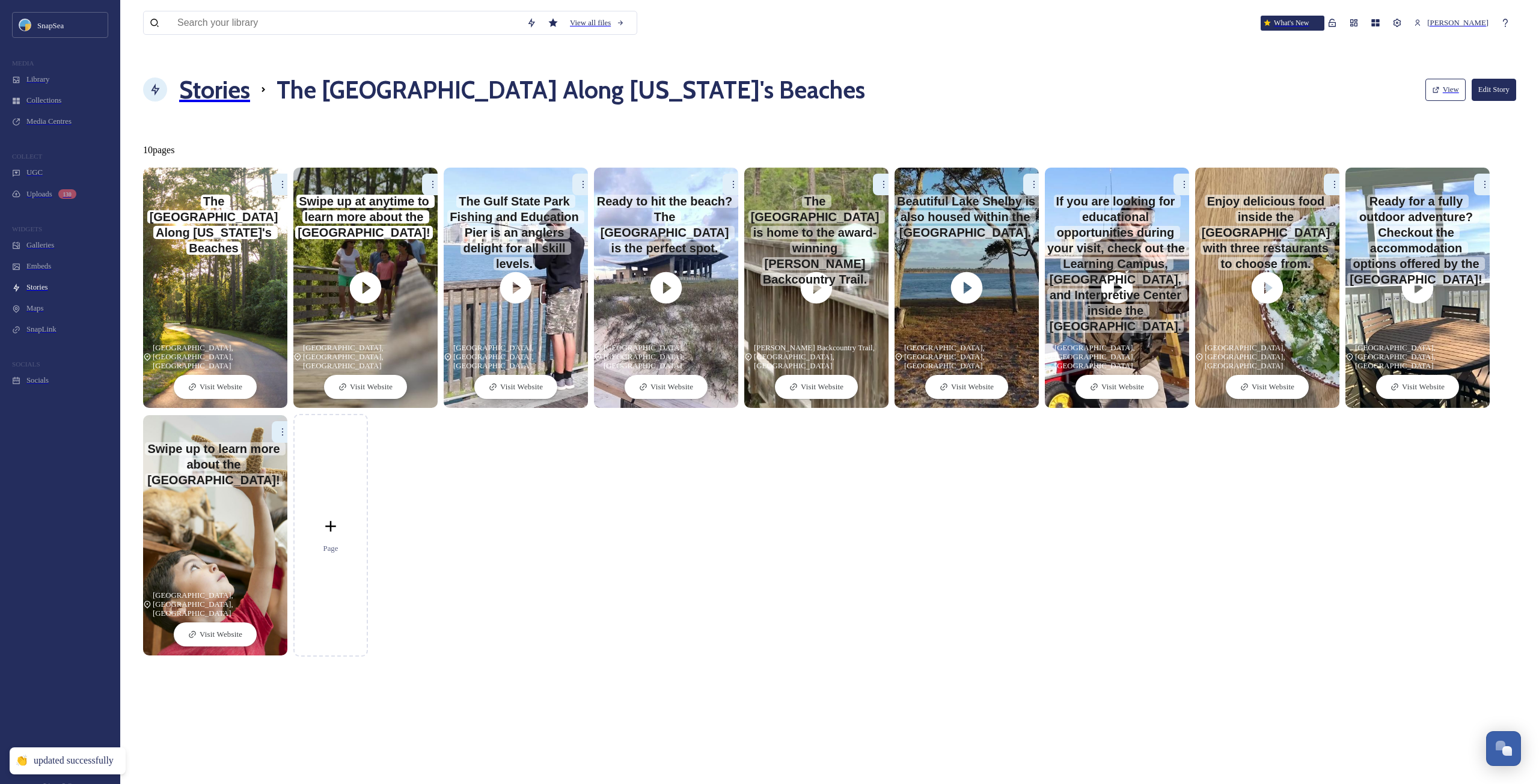
click at [579, 179] on icon at bounding box center [583, 184] width 9 height 9
click at [565, 199] on div "Edit" at bounding box center [564, 210] width 58 height 22
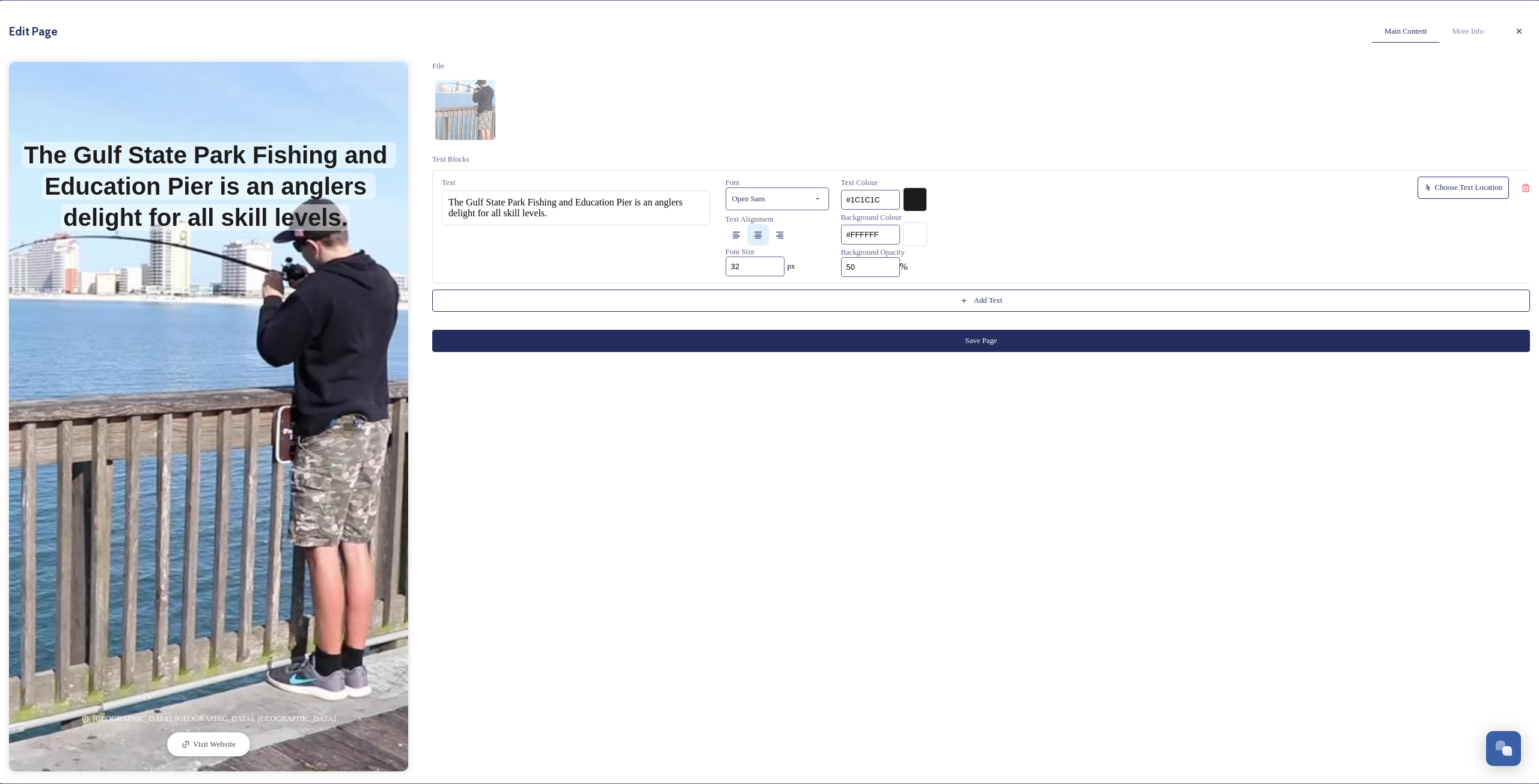
drag, startPoint x: 846, startPoint y: 279, endPoint x: 790, endPoint y: 277, distance: 56.0
click at [790, 277] on div "Text The Gulf State Park Fishing and Education Pier is an anglers delight for a…" at bounding box center [987, 227] width 1111 height 114
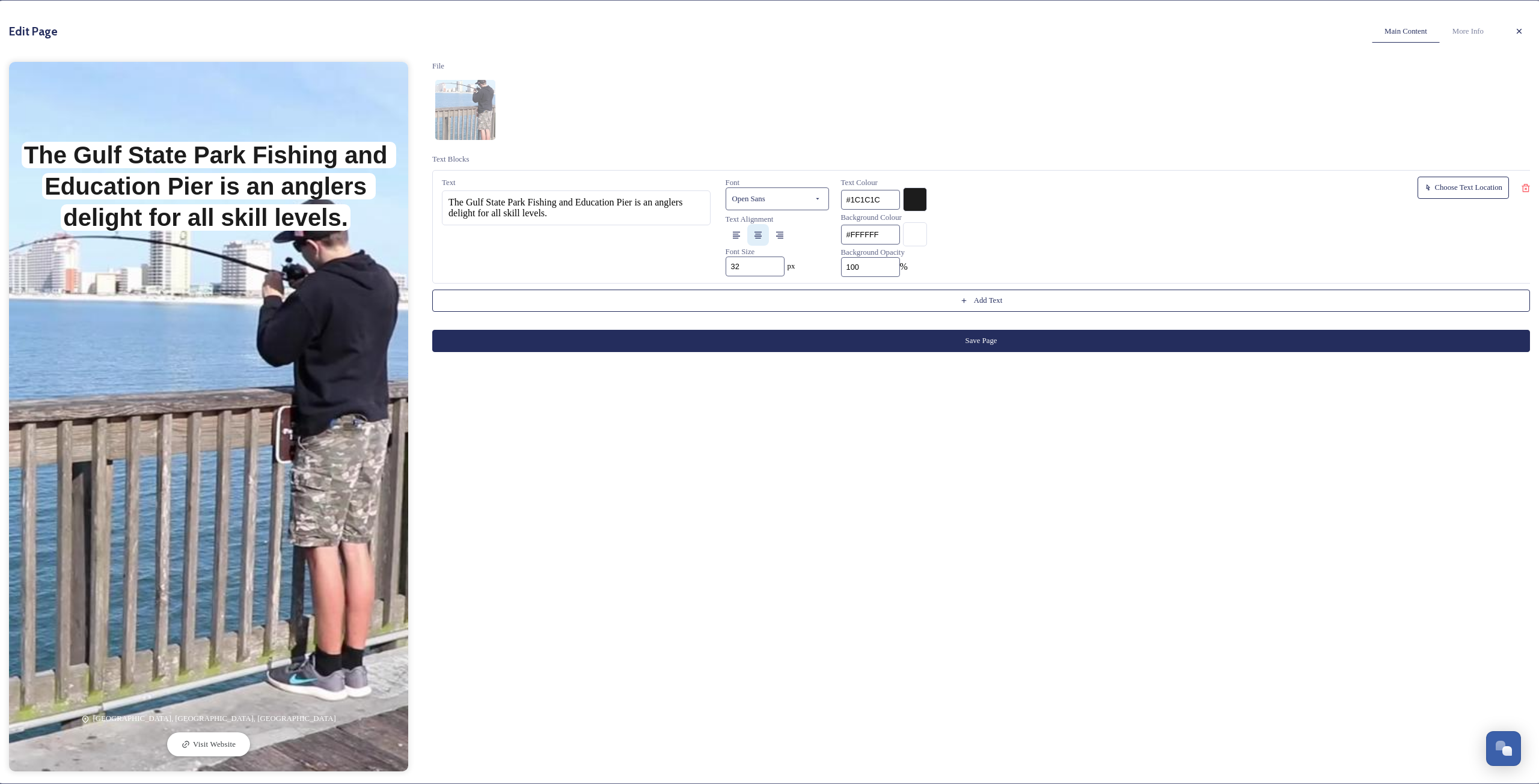
type input "100"
click at [924, 352] on button "Save Page" at bounding box center [981, 341] width 1098 height 22
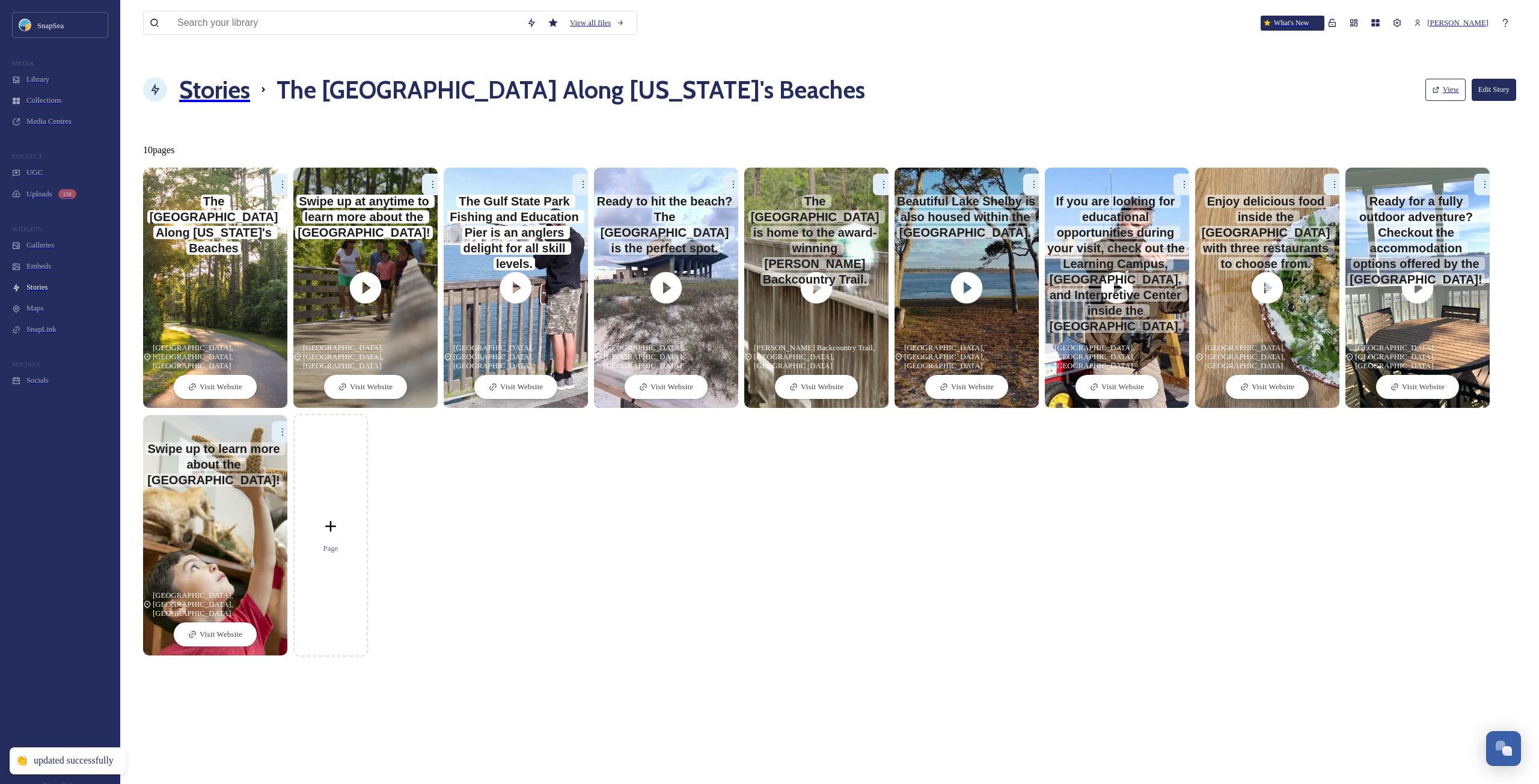
click at [729, 179] on icon at bounding box center [733, 184] width 9 height 9
click at [714, 199] on div "Edit" at bounding box center [714, 210] width 58 height 22
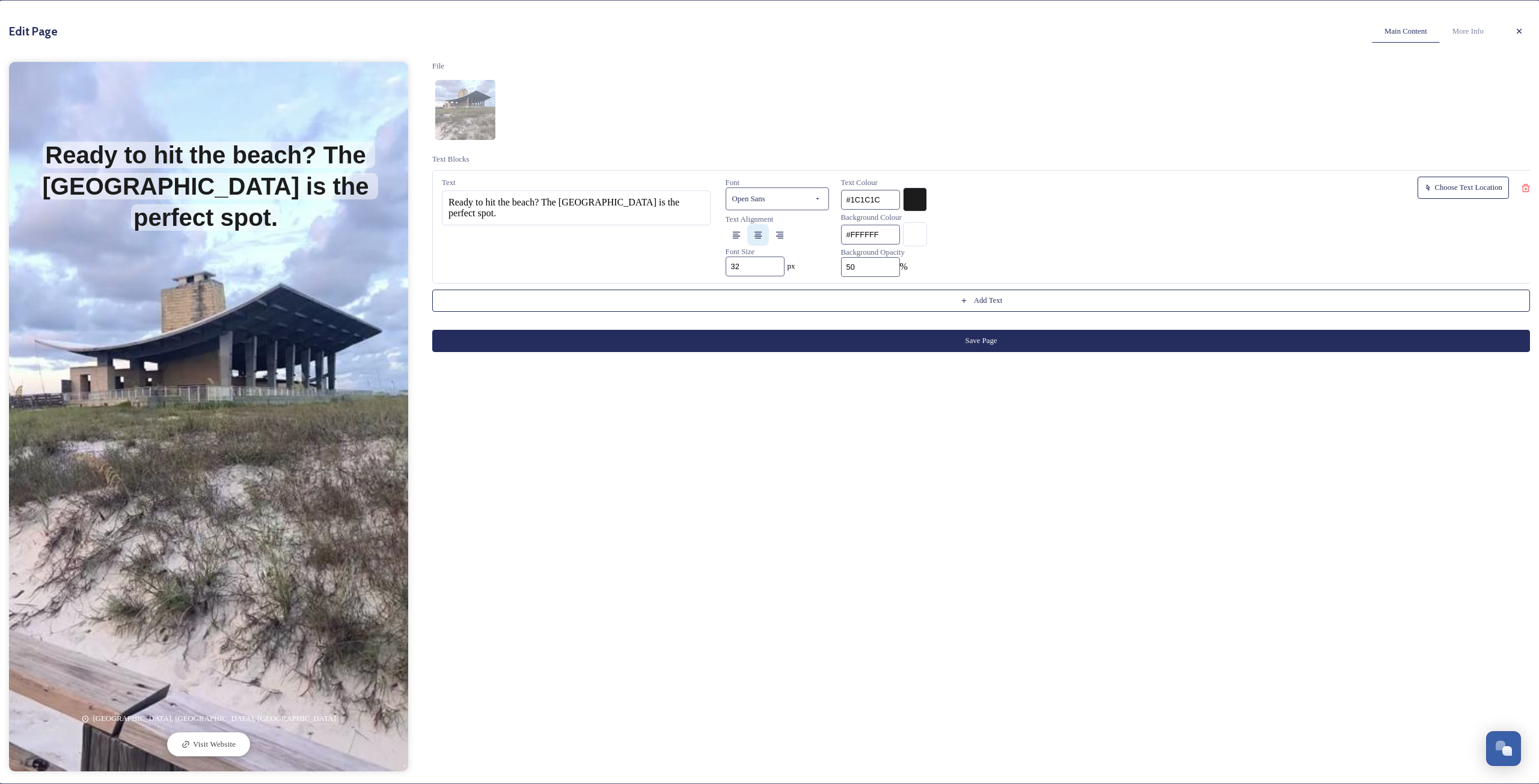
drag, startPoint x: 855, startPoint y: 276, endPoint x: 776, endPoint y: 272, distance: 79.1
click at [776, 272] on div "Text Ready to hit the beach? The Gulf State Park Beach Pavilion is the perfect …" at bounding box center [987, 227] width 1111 height 114
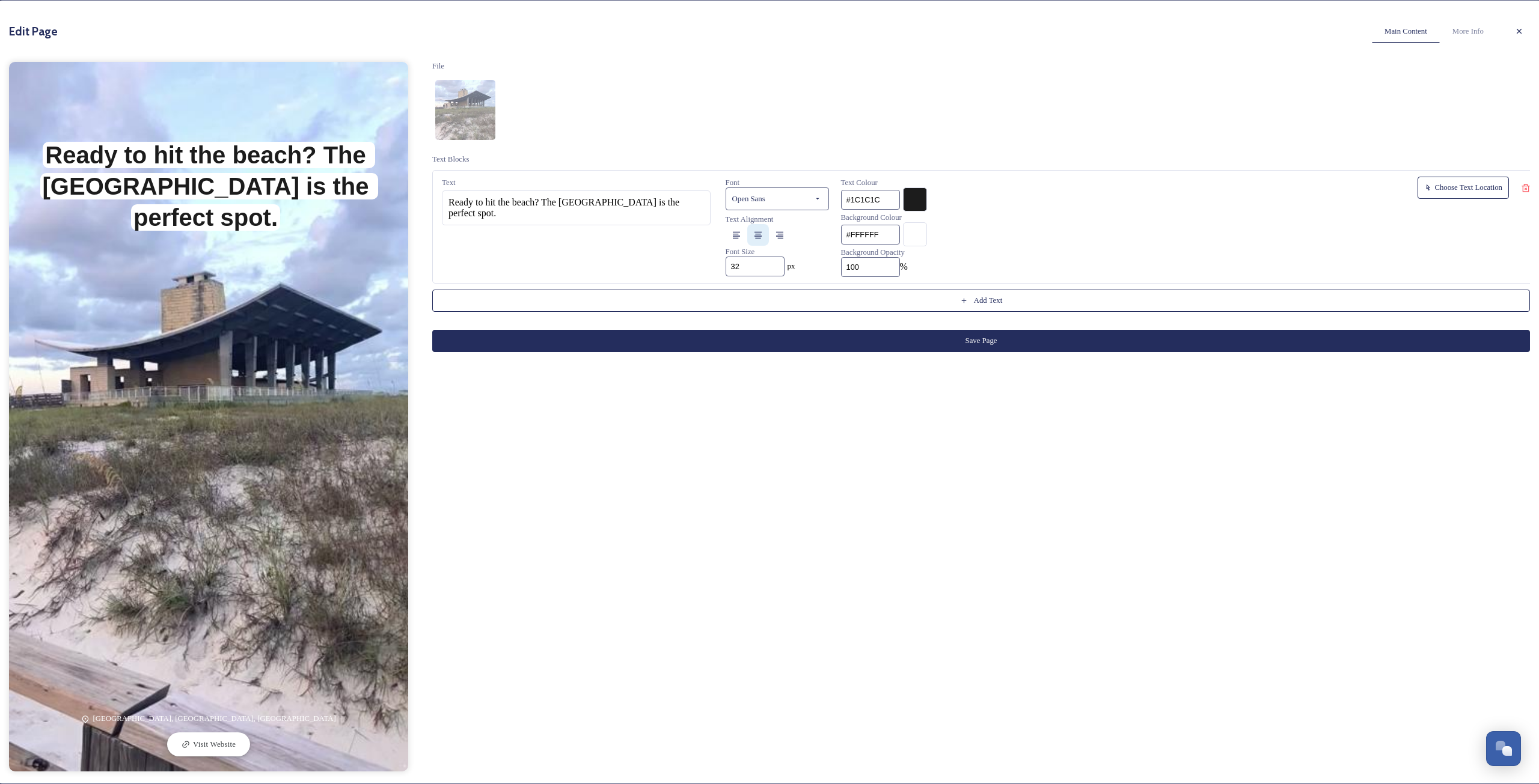
type input "100"
click at [950, 352] on button "Save Page" at bounding box center [981, 341] width 1098 height 22
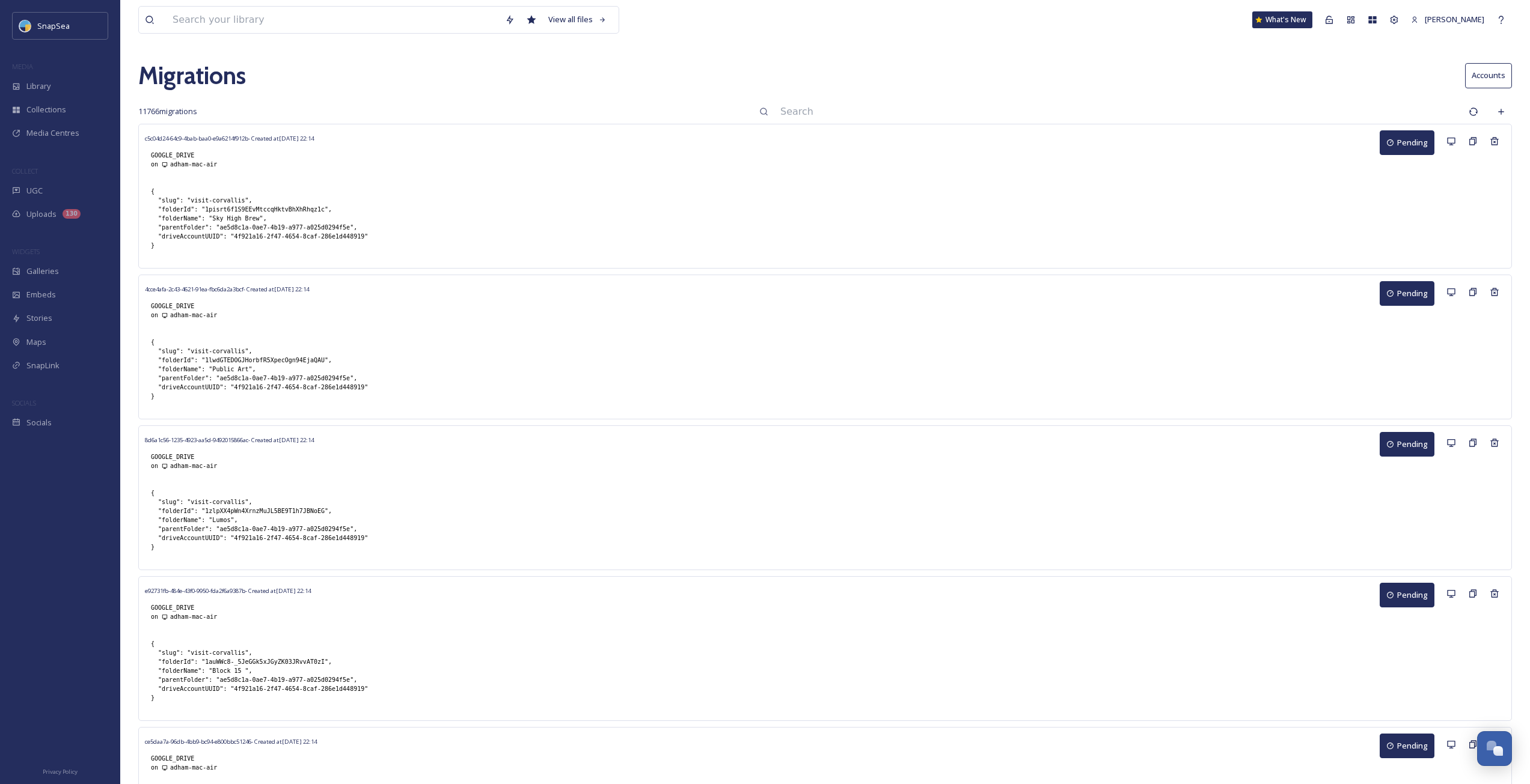
drag, startPoint x: 163, startPoint y: 78, endPoint x: 173, endPoint y: 80, distance: 10.2
click at [164, 78] on h1 "Migrations" at bounding box center [192, 75] width 107 height 36
click at [813, 102] on input at bounding box center [1118, 112] width 688 height 26
type input "amp"
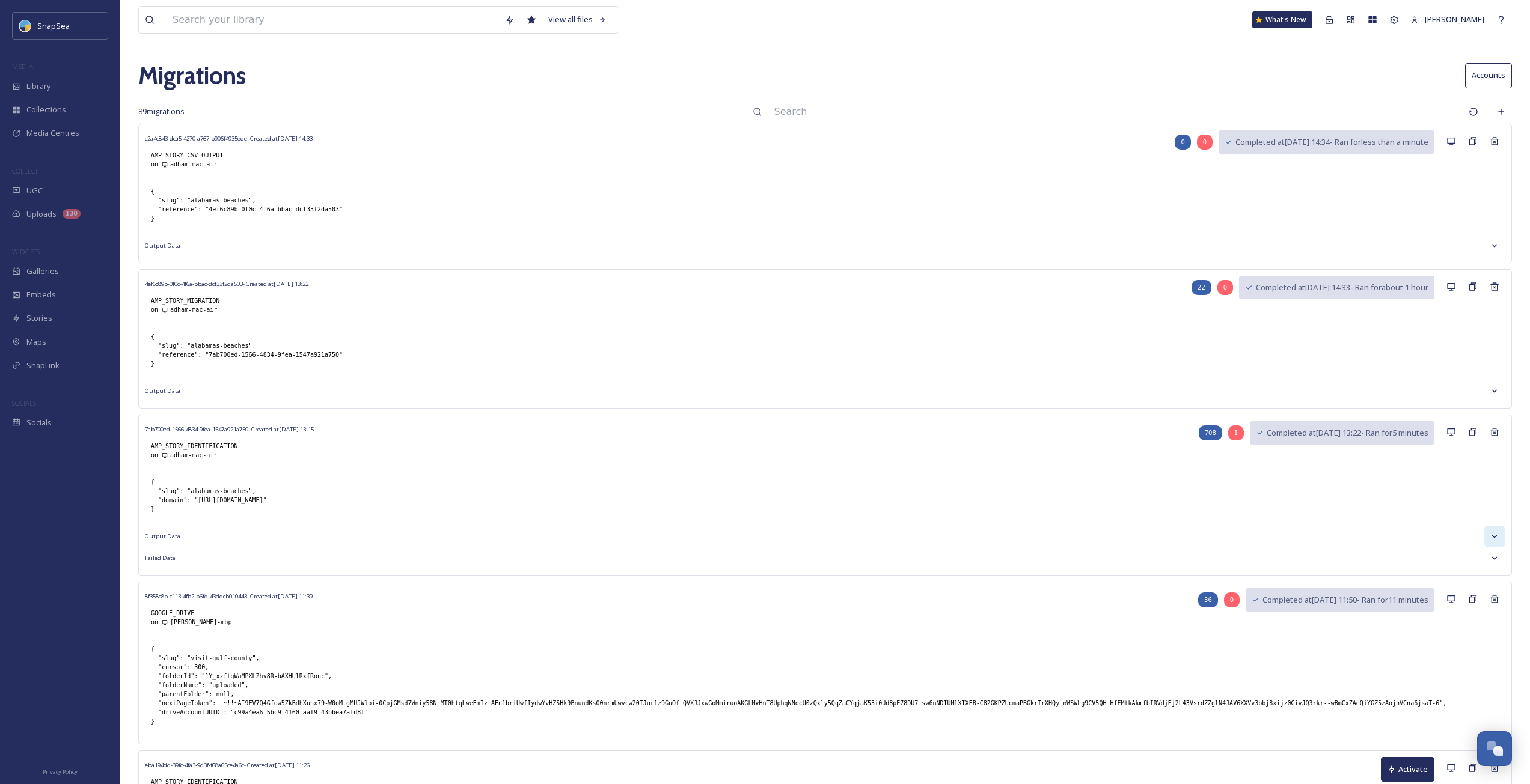
click at [1489, 534] on div at bounding box center [1494, 537] width 22 height 22
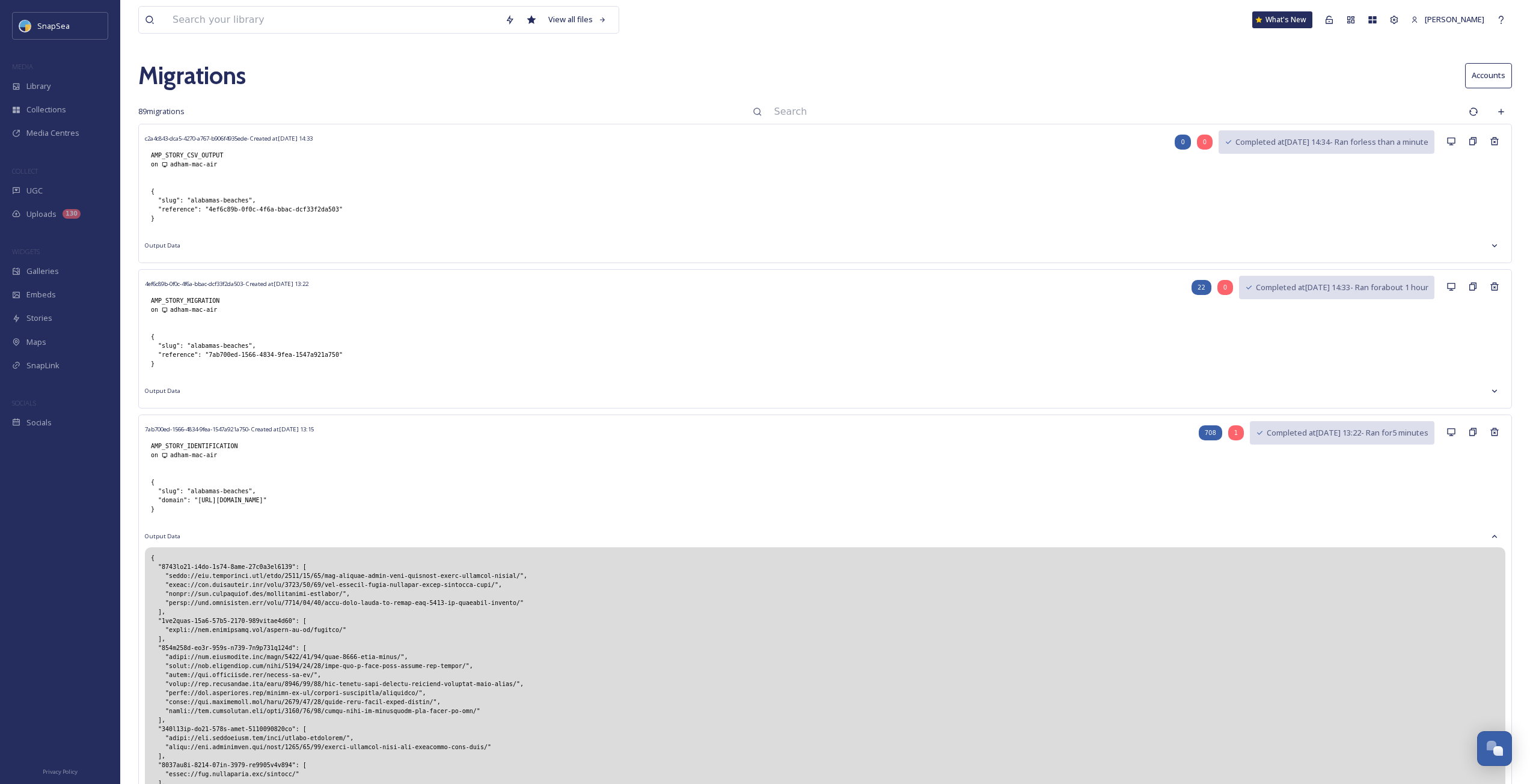
click at [794, 115] on input at bounding box center [1116, 112] width 695 height 26
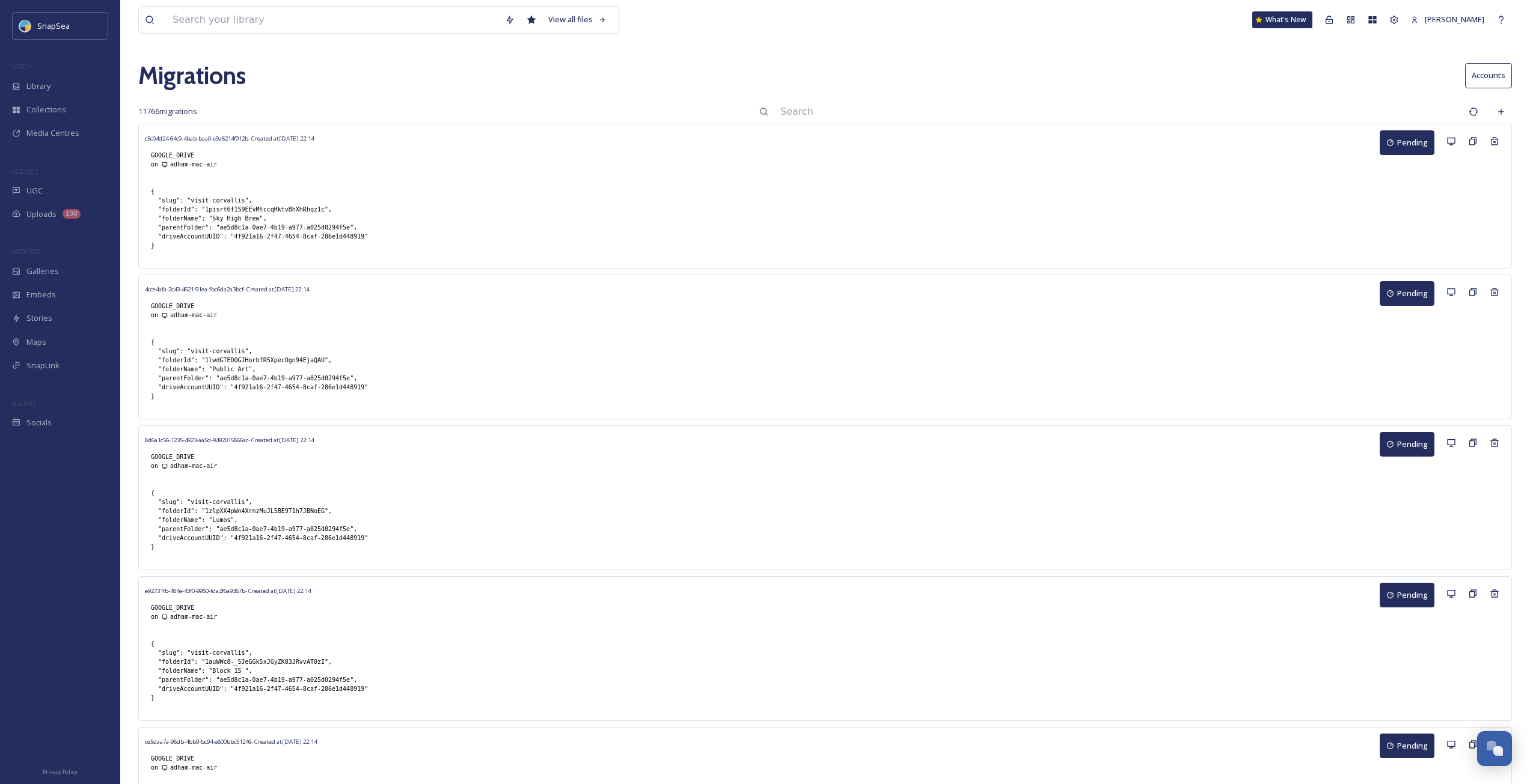
click at [795, 114] on input at bounding box center [1118, 112] width 688 height 26
type input "chy"
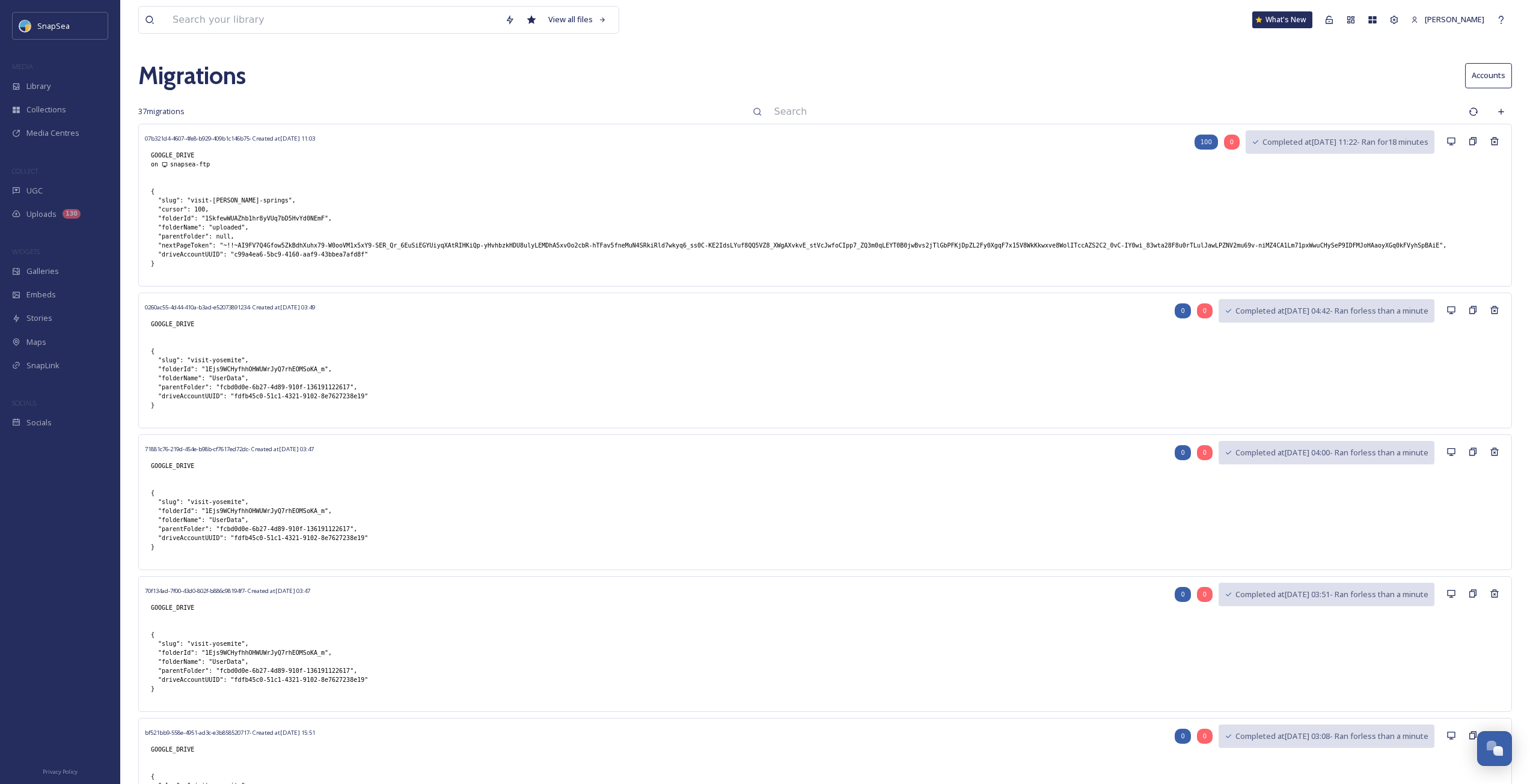
click at [795, 114] on input at bounding box center [1116, 112] width 695 height 26
type input "cheye"
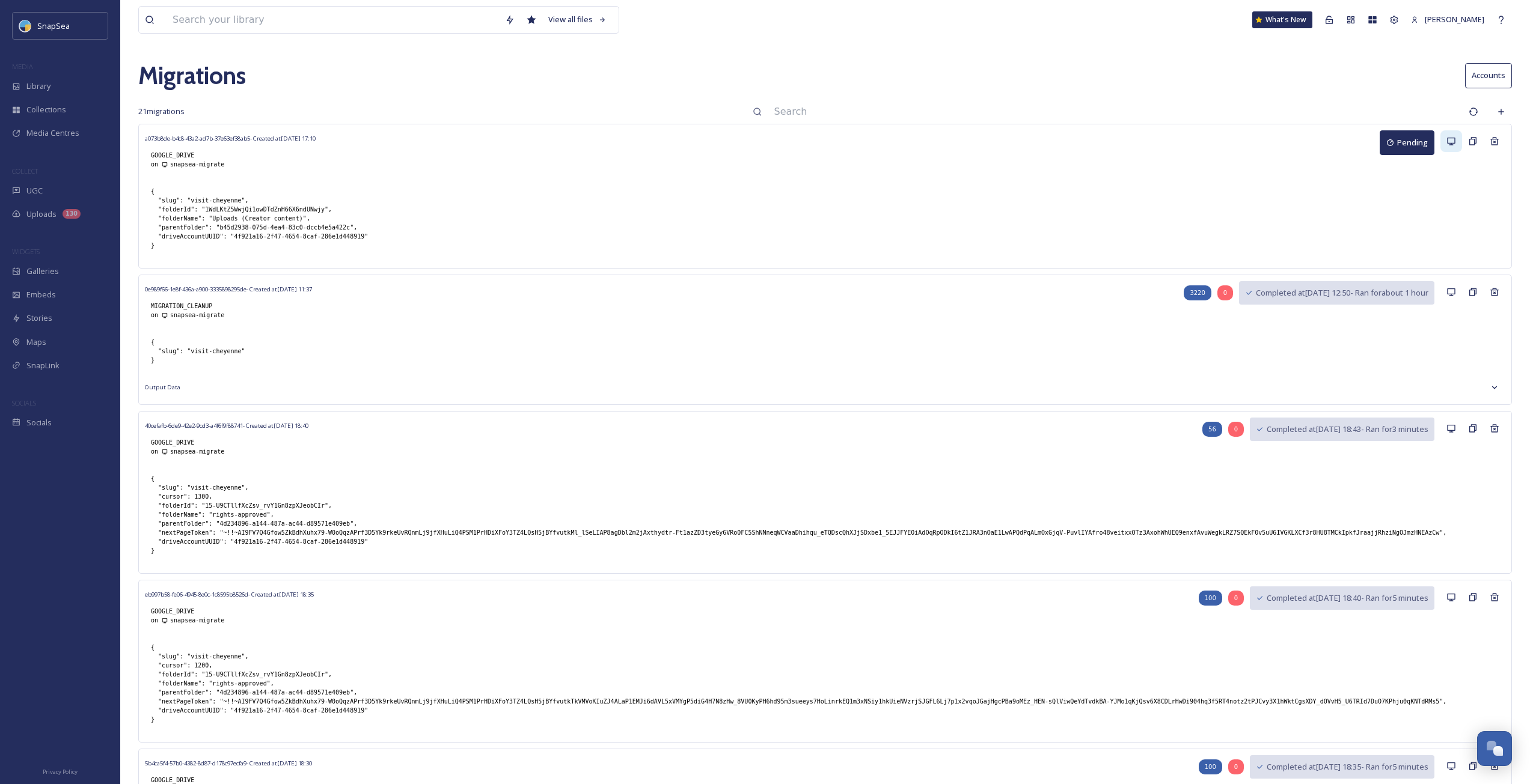
click at [1450, 144] on icon at bounding box center [1450, 141] width 8 height 8
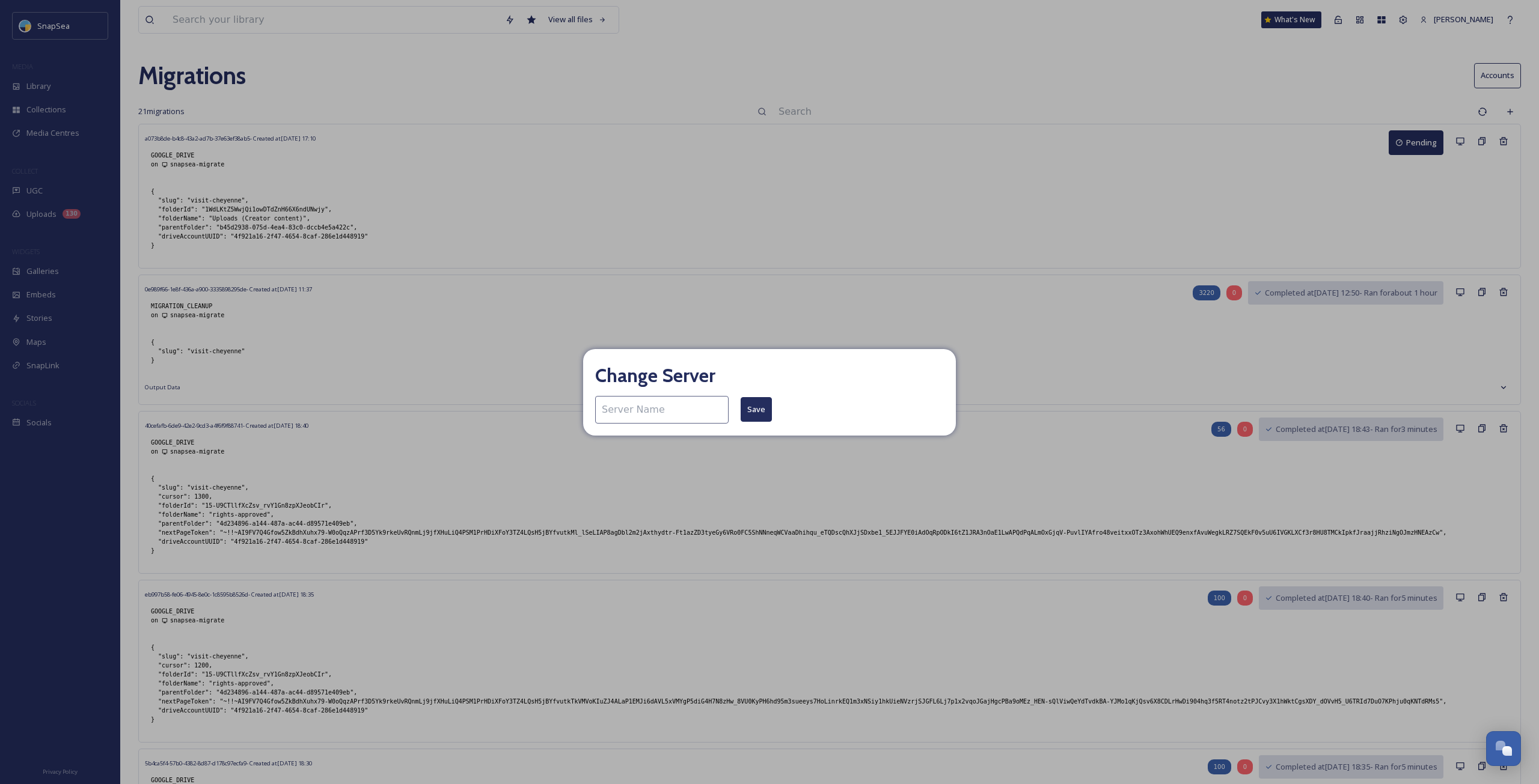
click at [693, 406] on input at bounding box center [662, 410] width 134 height 28
click at [882, 287] on div "Change Server Save" at bounding box center [769, 392] width 1539 height 784
click at [804, 286] on div "Change Server Save" at bounding box center [769, 392] width 1539 height 784
click at [668, 414] on input at bounding box center [662, 410] width 134 height 28
type input "snapsea-migrate"
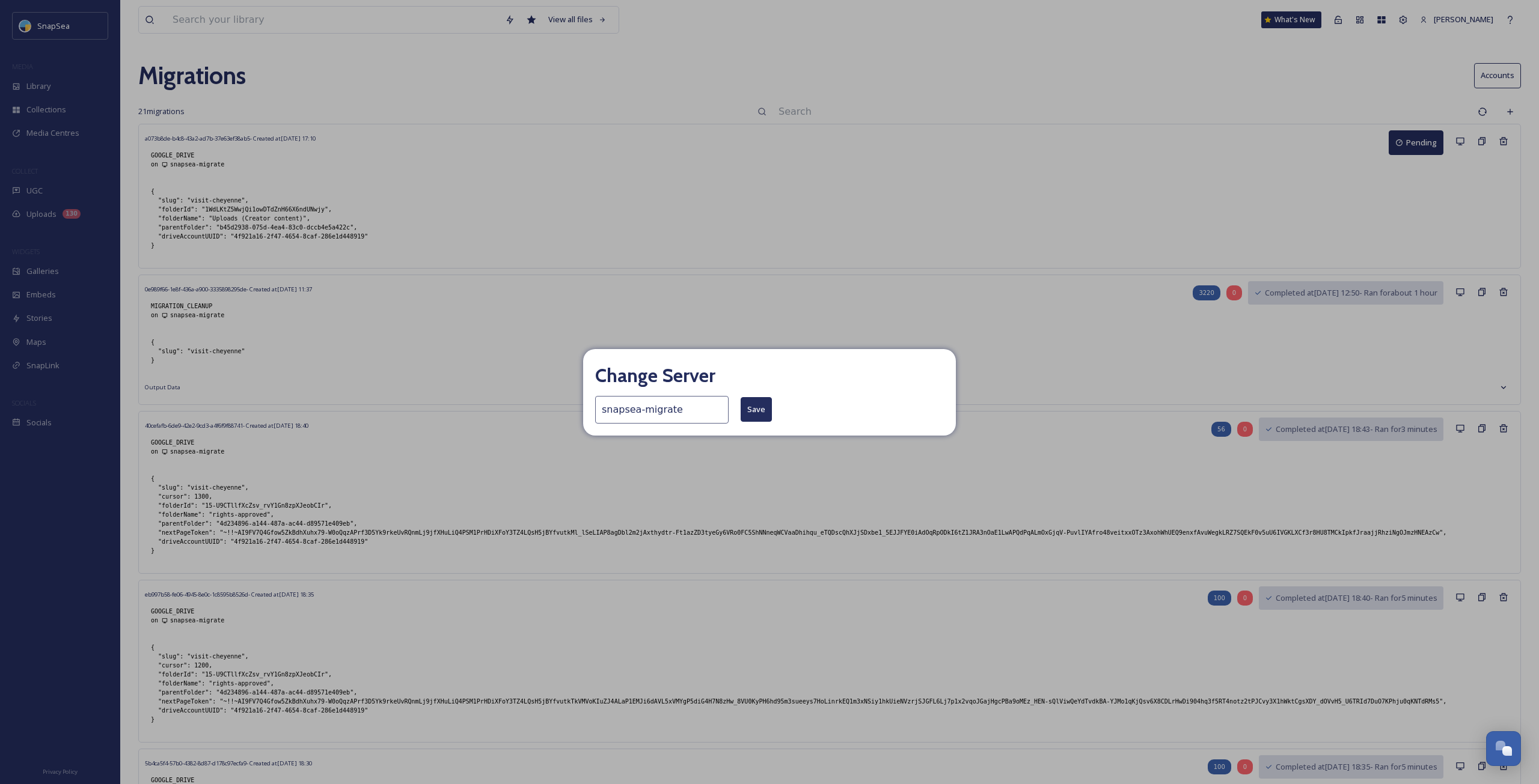
click at [741, 405] on button "Save" at bounding box center [756, 410] width 31 height 25
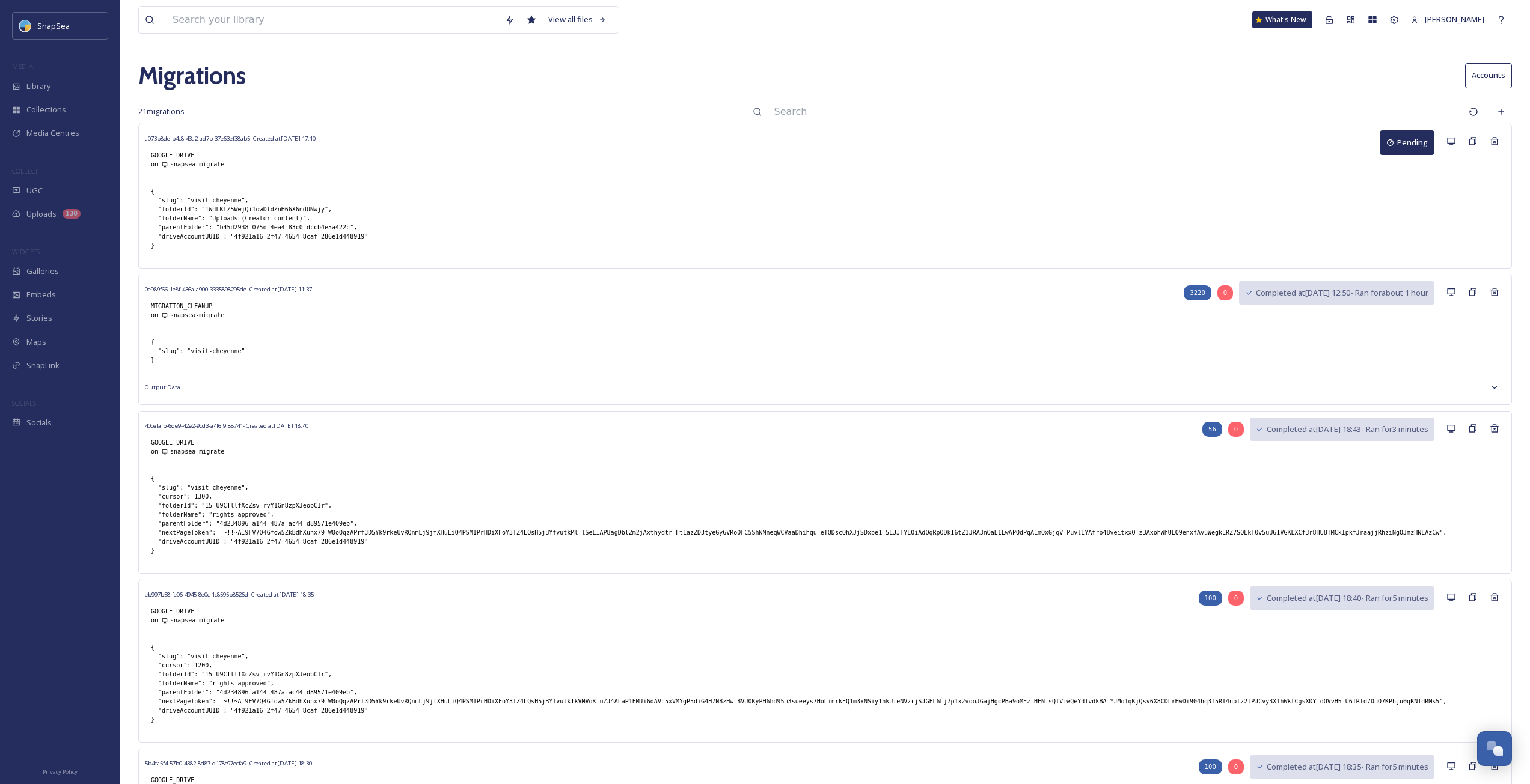
click at [1040, 112] on input at bounding box center [1116, 112] width 695 height 26
click at [784, 108] on input at bounding box center [1116, 112] width 695 height 26
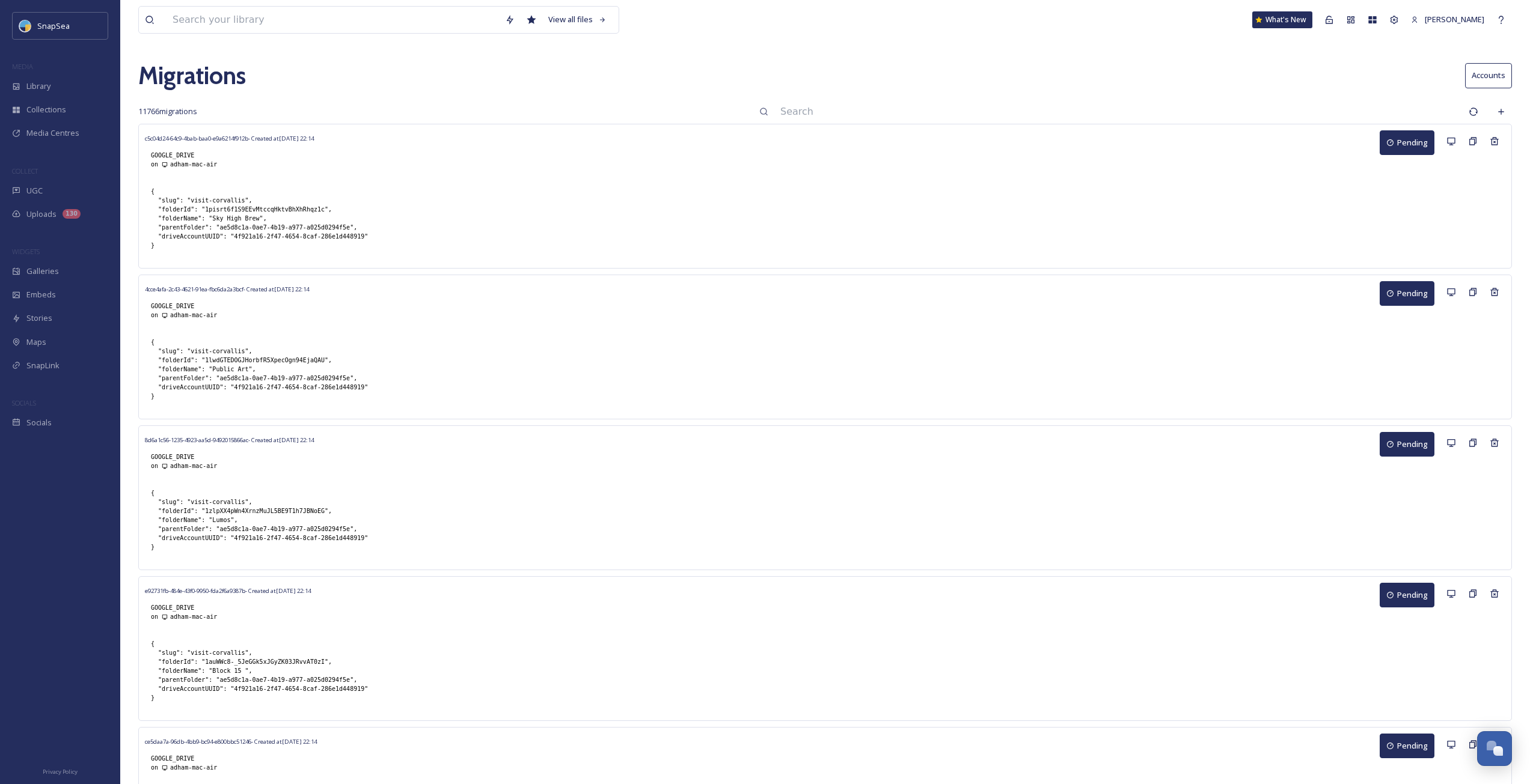
click at [783, 108] on input at bounding box center [1118, 112] width 688 height 26
type input "cheye"
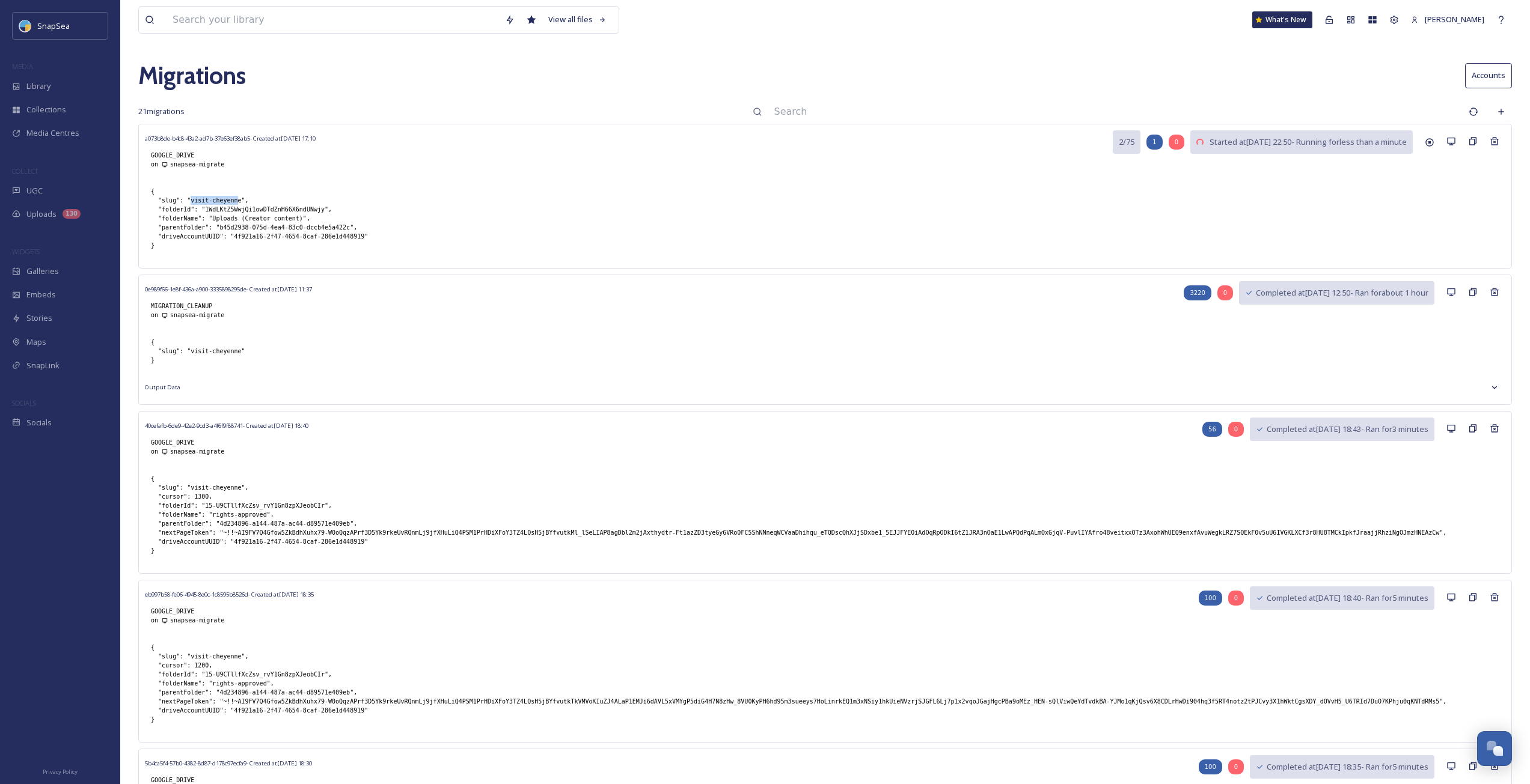
drag, startPoint x: 187, startPoint y: 201, endPoint x: 231, endPoint y: 198, distance: 44.1
click at [231, 198] on div "{ "slug": "visit-cheyenne", "folderId": "1WdLKtZ5WwjQi1owDTdZnH66X6ndUNwjy", "f…" at bounding box center [260, 218] width 229 height 75
drag, startPoint x: 232, startPoint y: 202, endPoint x: 193, endPoint y: 196, distance: 39.5
click at [189, 203] on div "{ "slug": "visit-cheyenne", "folderId": "1WdLKtZ5WwjQi1owDTdZnH66X6ndUNwjy", "f…" at bounding box center [260, 218] width 229 height 75
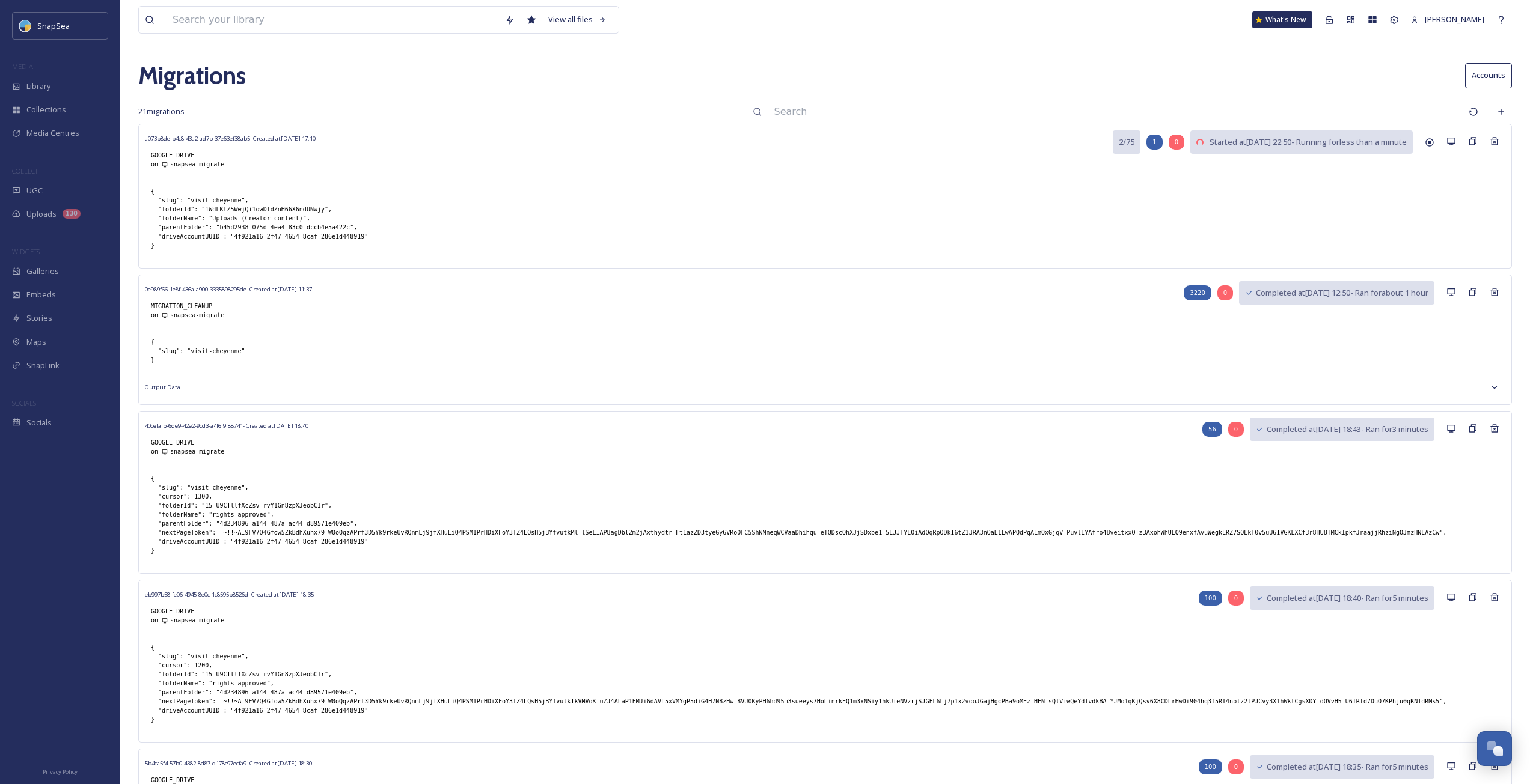
drag, startPoint x: 195, startPoint y: 195, endPoint x: 167, endPoint y: 198, distance: 28.2
click at [167, 198] on div "{ "slug": "visit-cheyenne", "folderId": "1WdLKtZ5WwjQi1owDTdZnH66X6ndUNwjy", "f…" at bounding box center [260, 218] width 229 height 75
drag, startPoint x: 185, startPoint y: 200, endPoint x: 220, endPoint y: 198, distance: 35.1
click at [220, 198] on div "{ "slug": "visit-cheyenne", "folderId": "1WdLKtZ5WwjQi1owDTdZnH66X6ndUNwjy", "f…" at bounding box center [260, 218] width 229 height 75
click at [231, 201] on div "{ "slug": "visit-cheyenne", "folderId": "1WdLKtZ5WwjQi1owDTdZnH66X6ndUNwjy", "f…" at bounding box center [260, 218] width 229 height 75
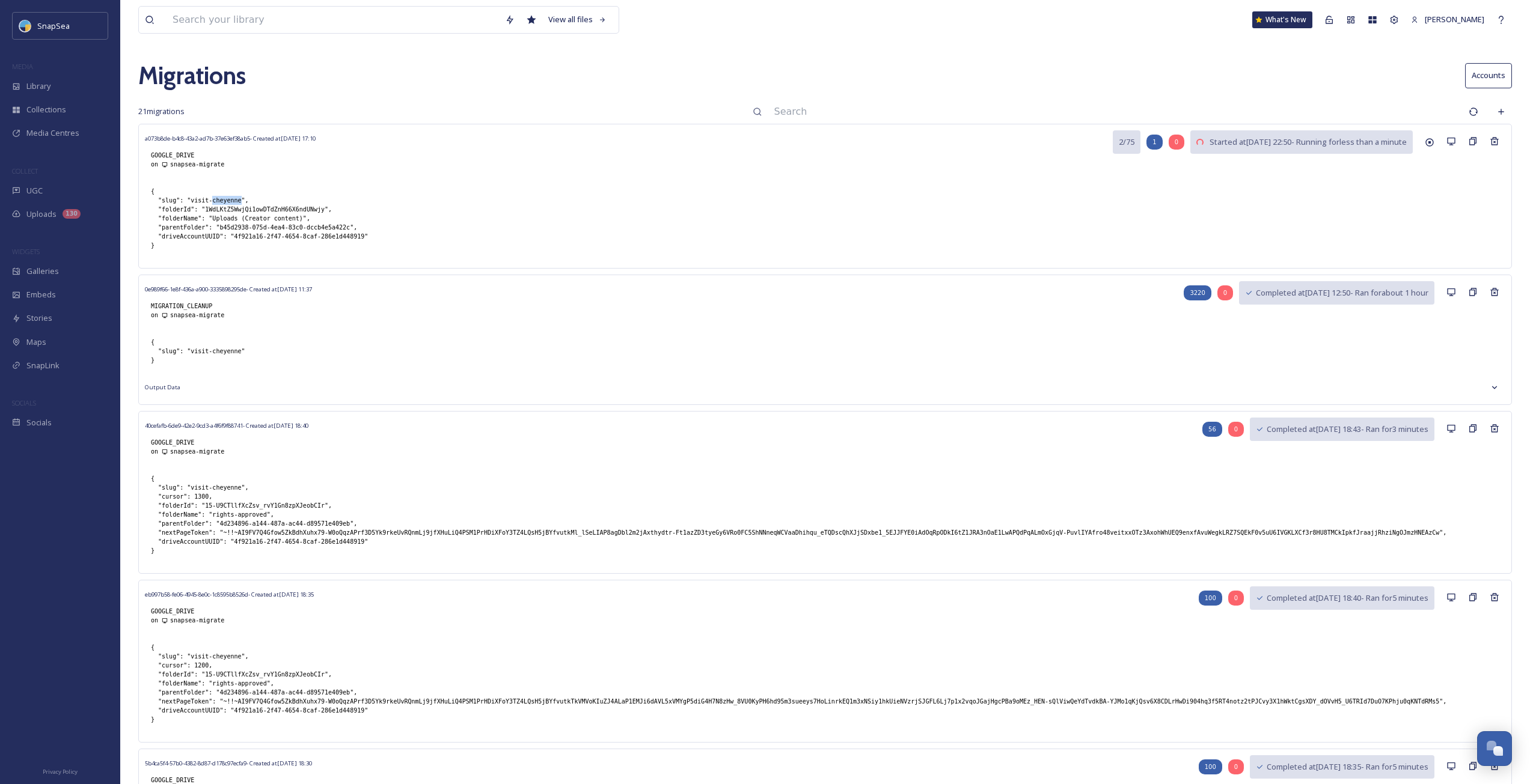
drag, startPoint x: 231, startPoint y: 201, endPoint x: 213, endPoint y: 200, distance: 18.0
click at [213, 200] on div "{ "slug": "visit-cheyenne", "folderId": "1WdLKtZ5WwjQi1owDTdZnH66X6ndUNwjy", "f…" at bounding box center [260, 218] width 229 height 75
copy div "cheyenne"
click at [818, 103] on input at bounding box center [1116, 112] width 695 height 26
paste input "cheyenne"
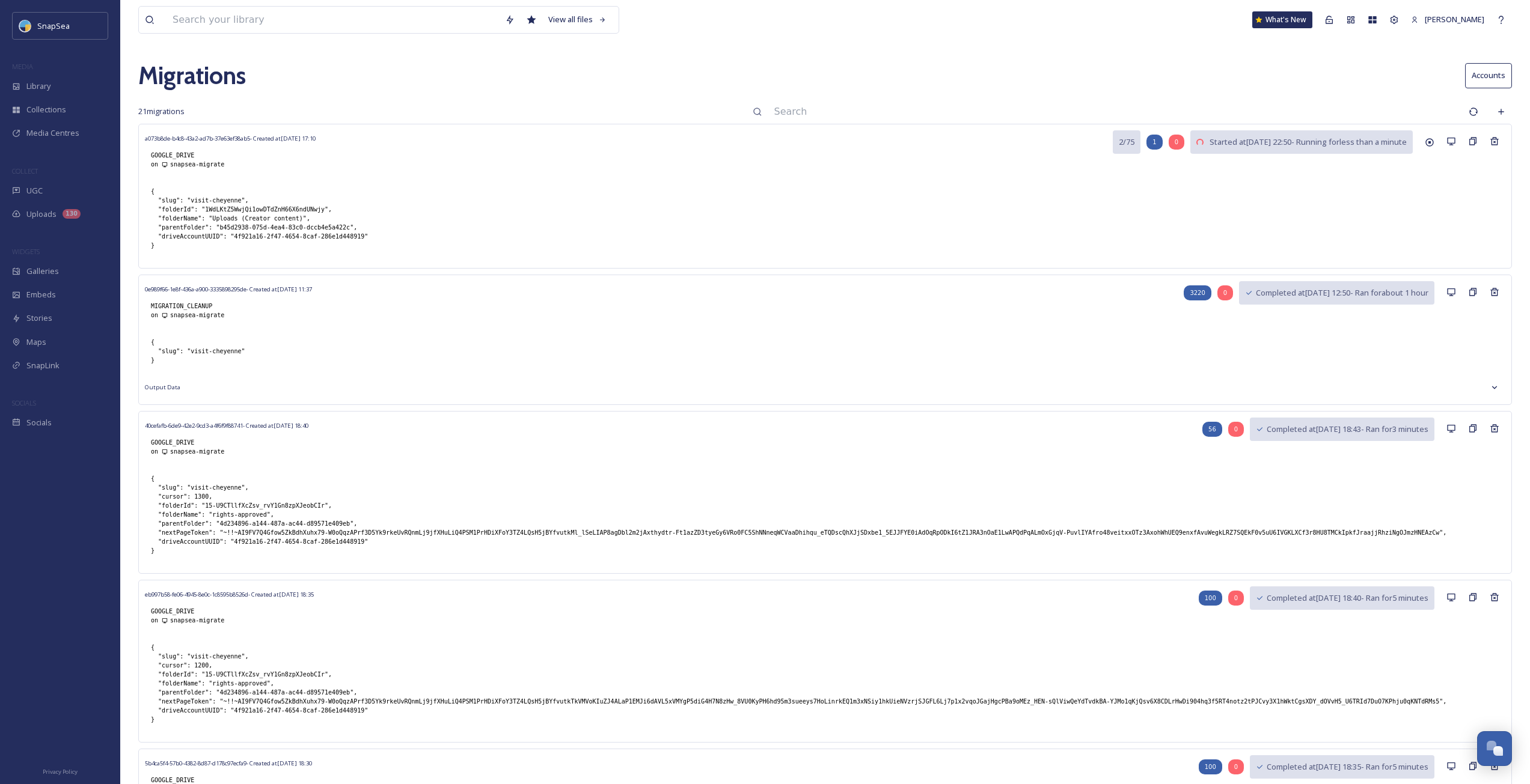
type input "cheyenne"
click at [959, 106] on input at bounding box center [1116, 112] width 695 height 26
type input "s"
type input "cheye"
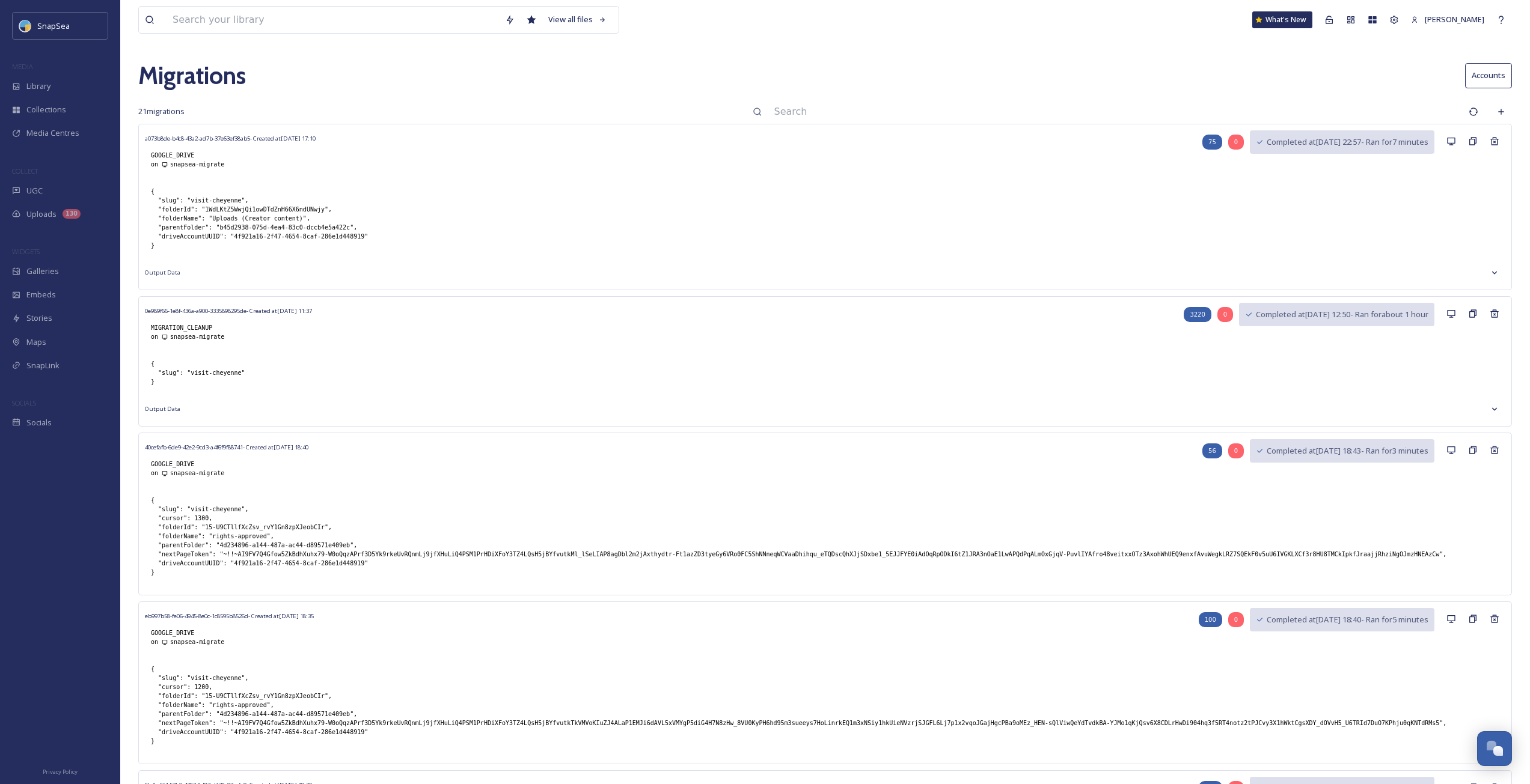
click at [889, 114] on input at bounding box center [1116, 112] width 695 height 26
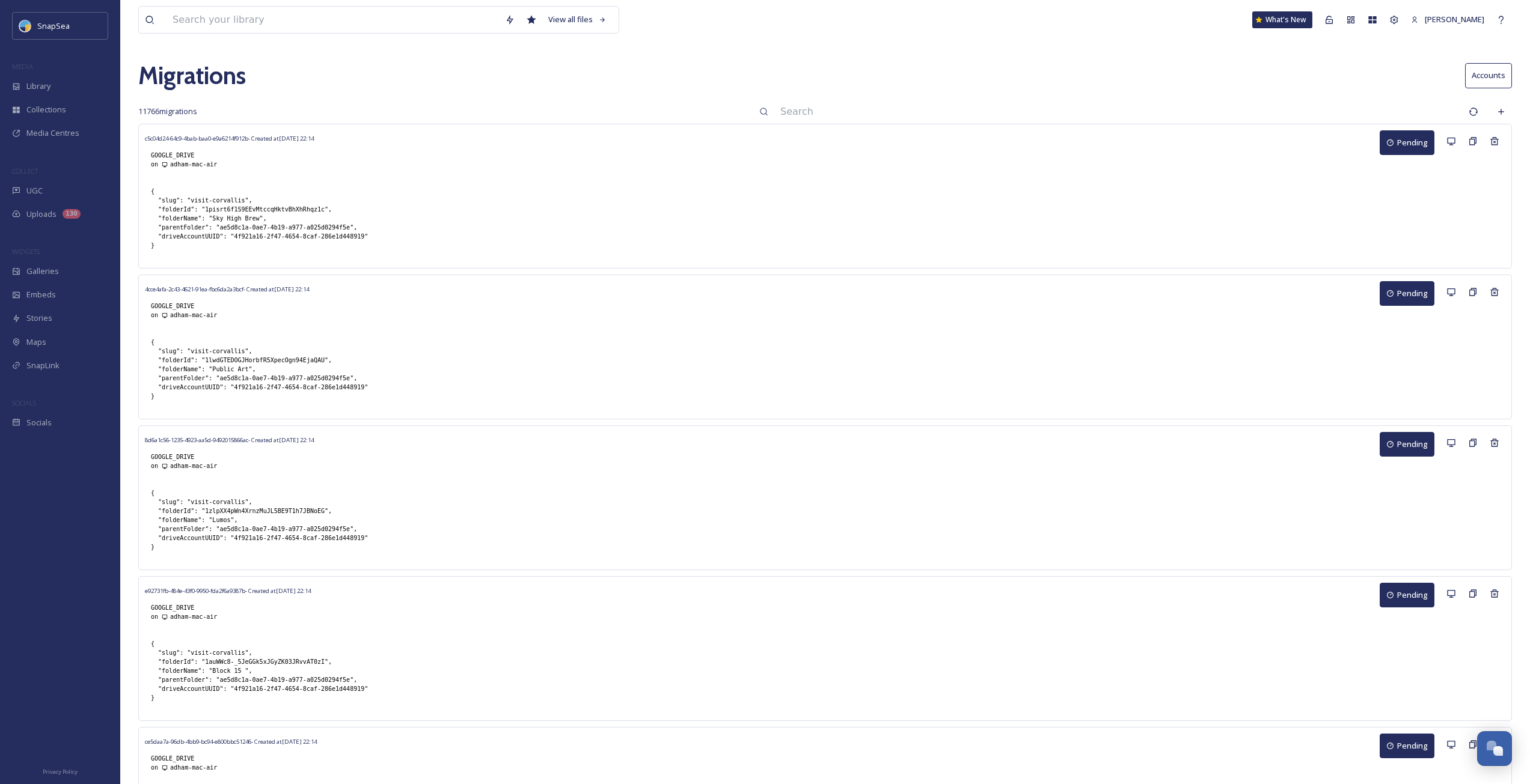
click at [810, 112] on input at bounding box center [1118, 112] width 688 height 26
click at [827, 110] on input at bounding box center [1118, 112] width 688 height 26
click at [1333, 21] on icon at bounding box center [1329, 19] width 7 height 8
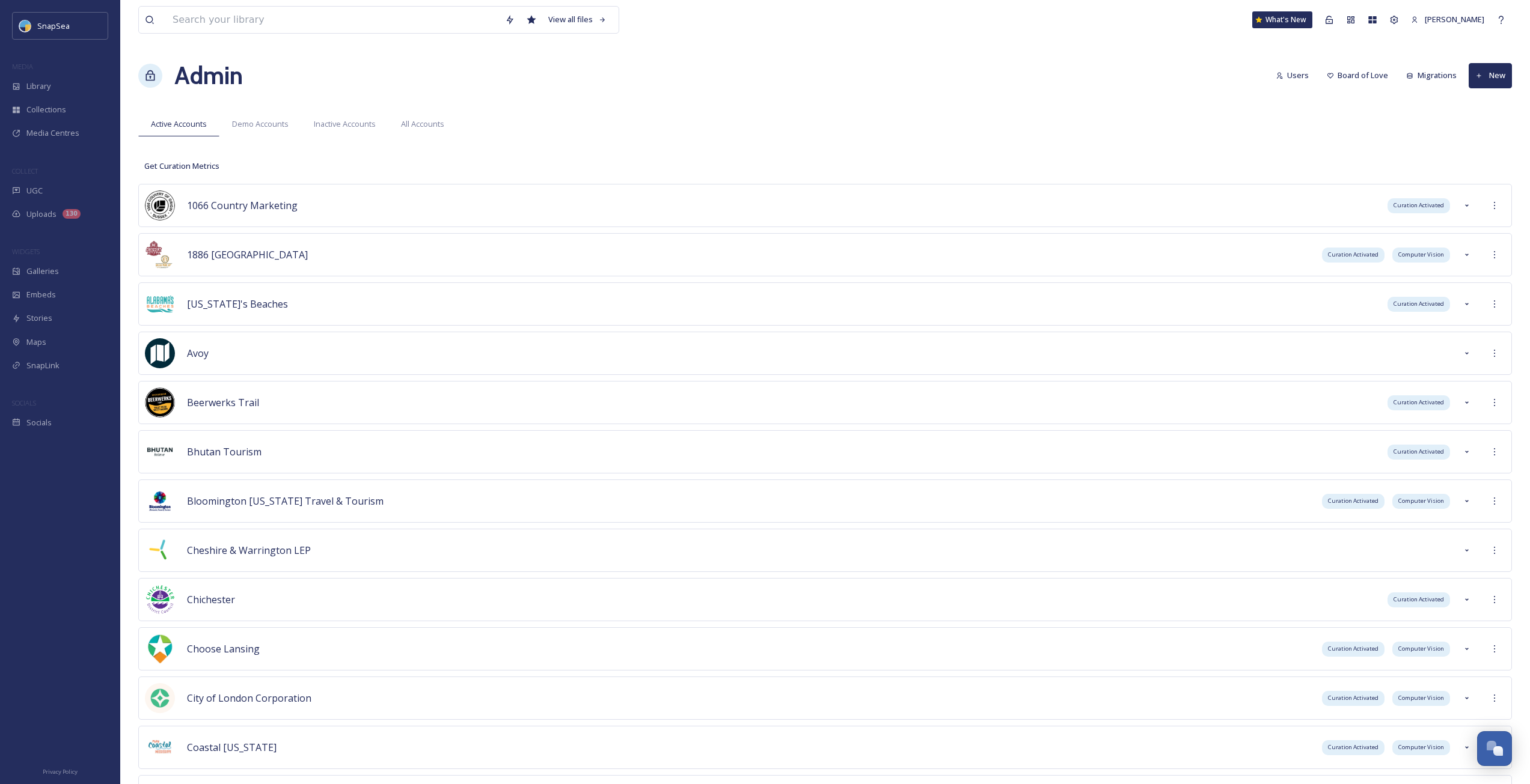
click at [876, 62] on div "Admin Users Board of Love Migrations New" at bounding box center [825, 75] width 1374 height 36
click at [881, 63] on div "Admin Users Board of Love Migrations New" at bounding box center [825, 75] width 1374 height 36
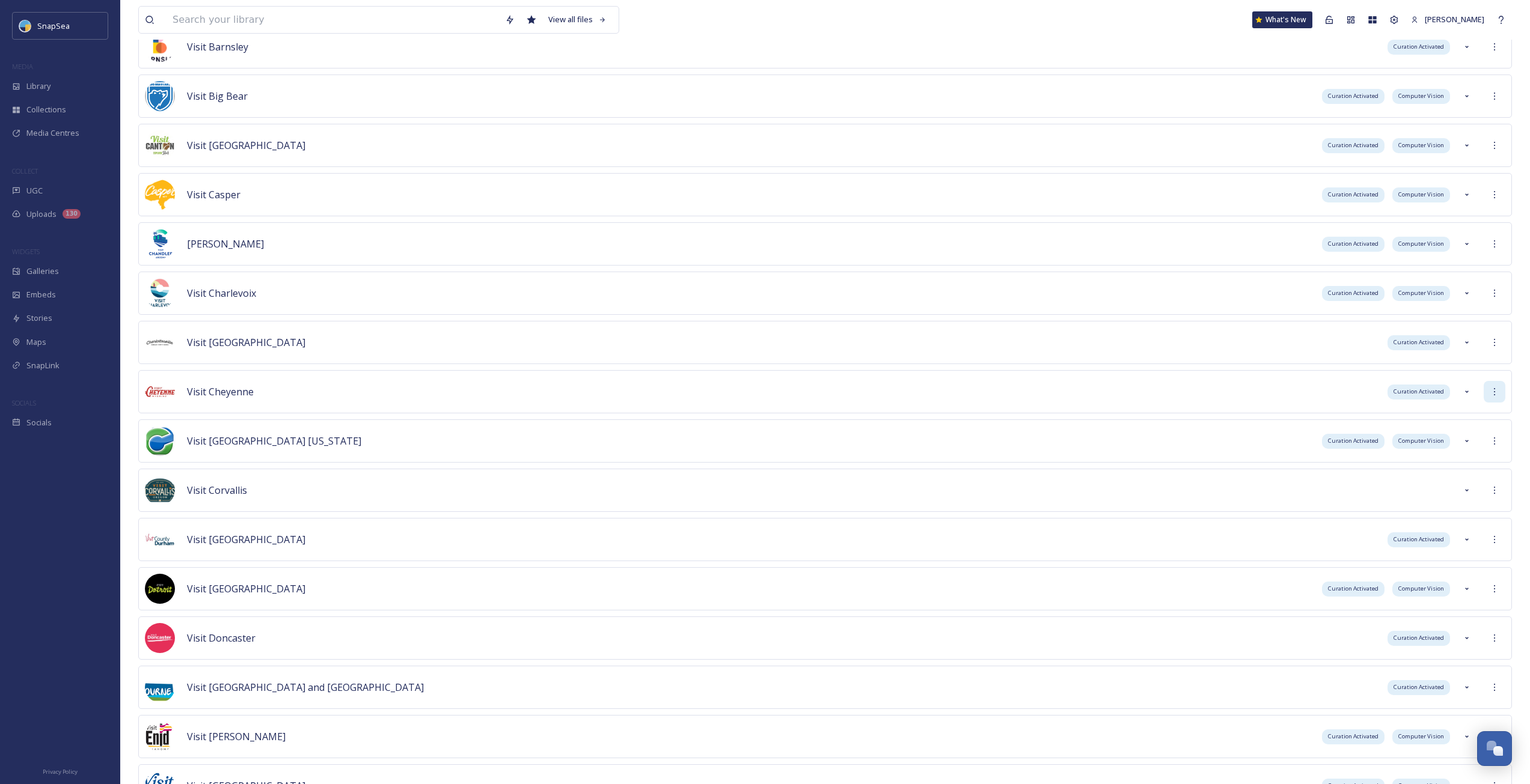
click at [1490, 387] on div at bounding box center [1494, 392] width 22 height 22
click at [1479, 411] on div "Sign into Team" at bounding box center [1451, 418] width 107 height 23
click at [97, 94] on div "Library" at bounding box center [60, 86] width 120 height 23
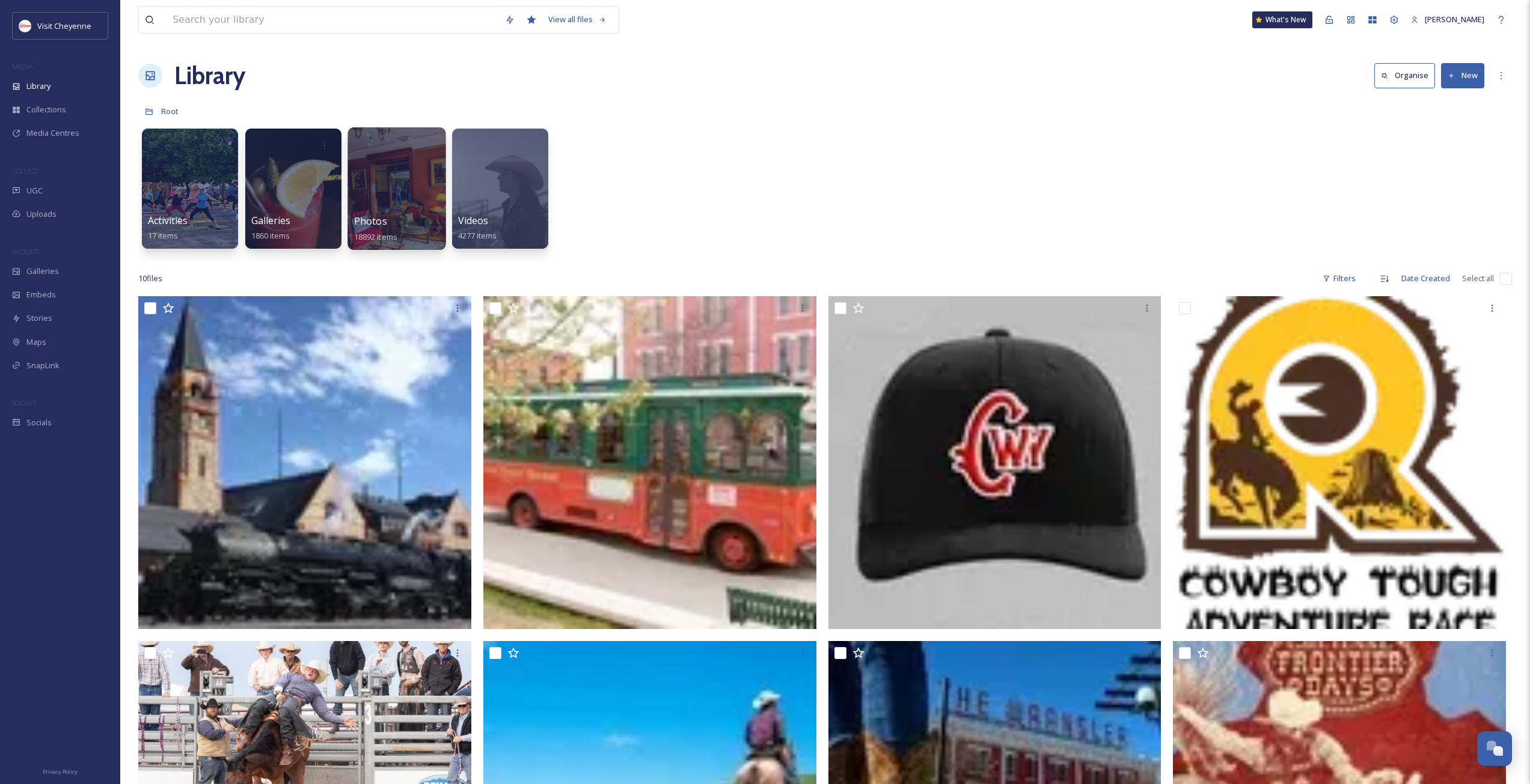
click at [361, 221] on span "Photos" at bounding box center [370, 221] width 33 height 13
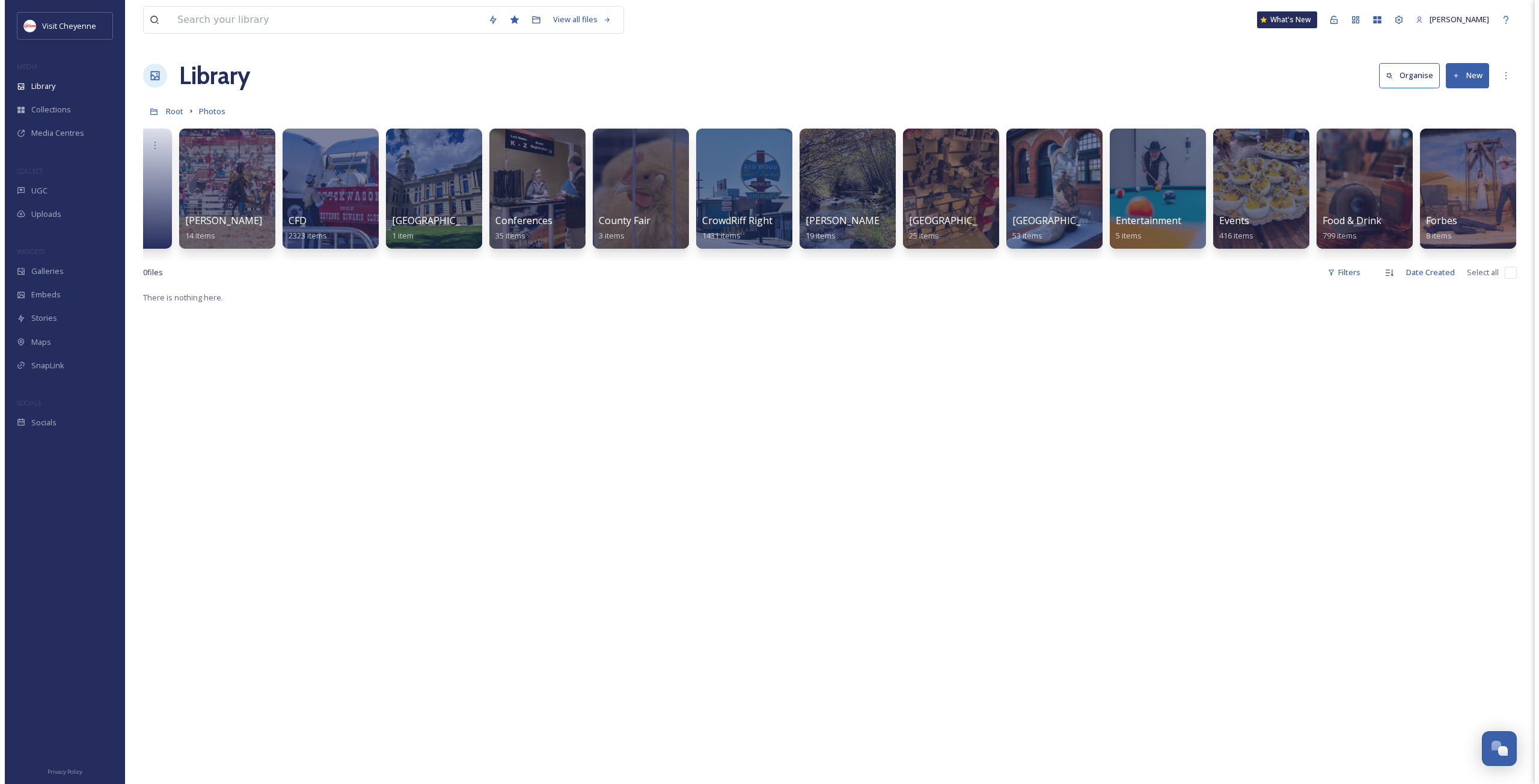
scroll to position [0, 825]
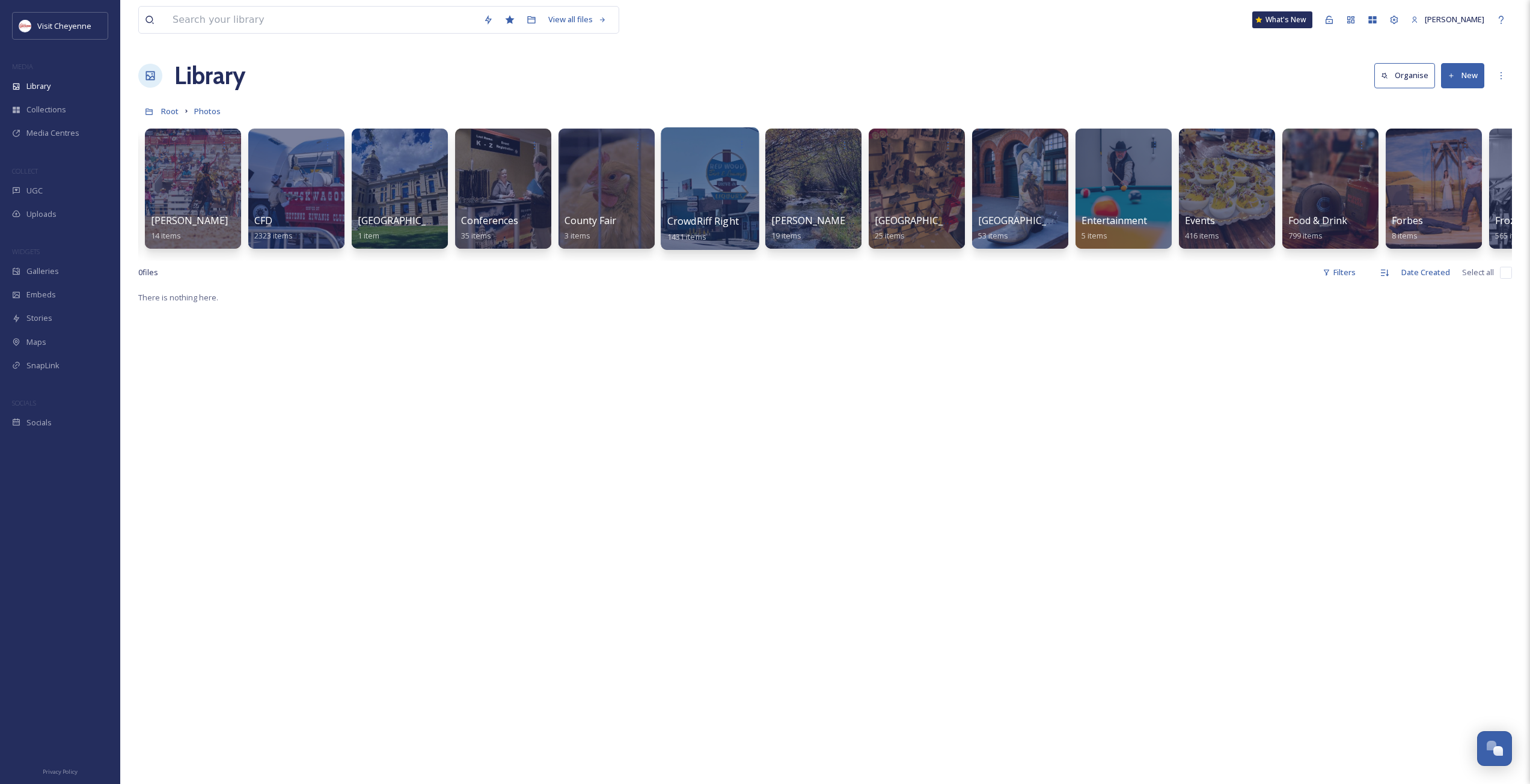
click at [678, 220] on span "CrowdRiff Rights Approved" at bounding box center [730, 221] width 124 height 13
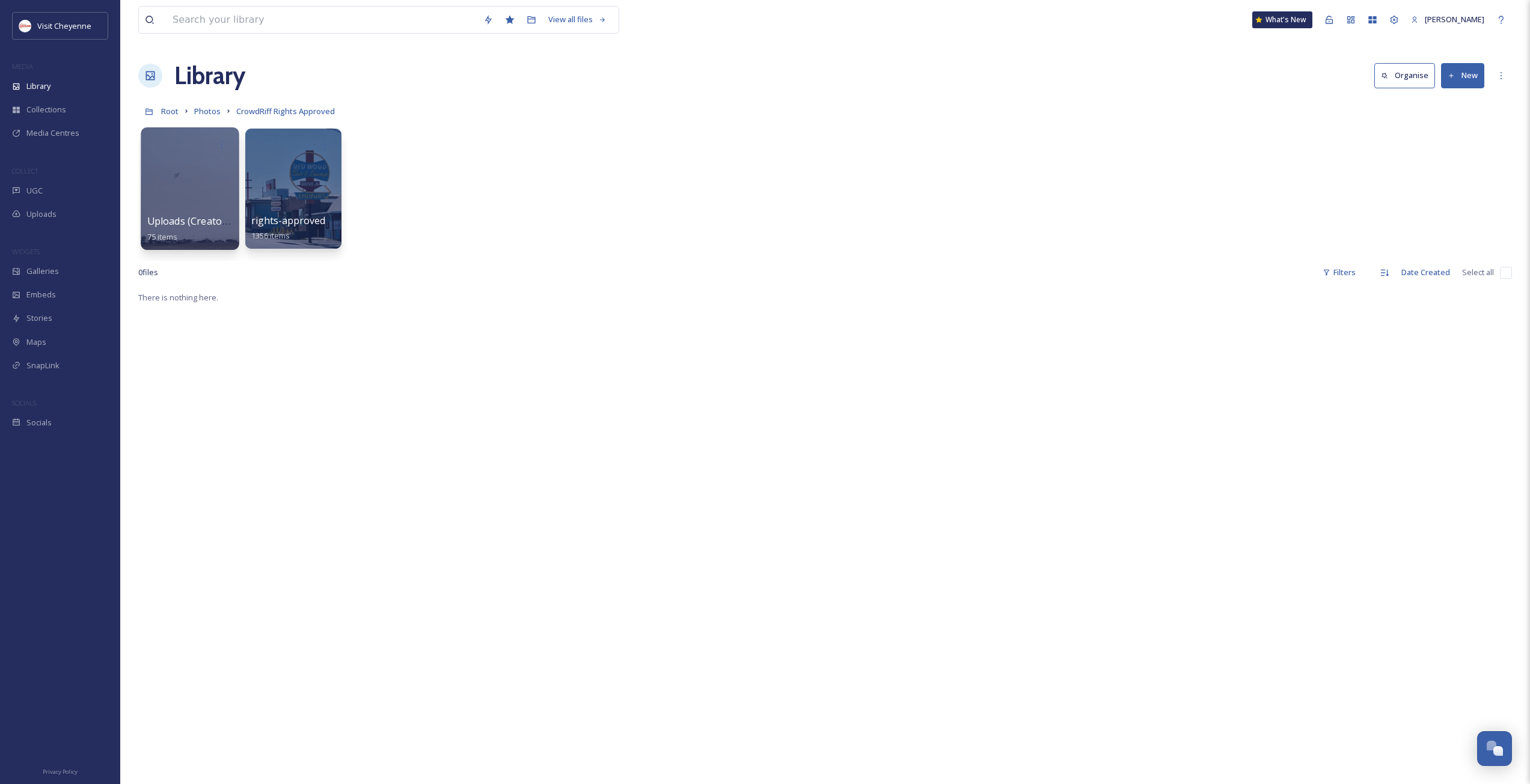
click at [182, 218] on span "Uploads (Creator Content)" at bounding box center [208, 221] width 122 height 13
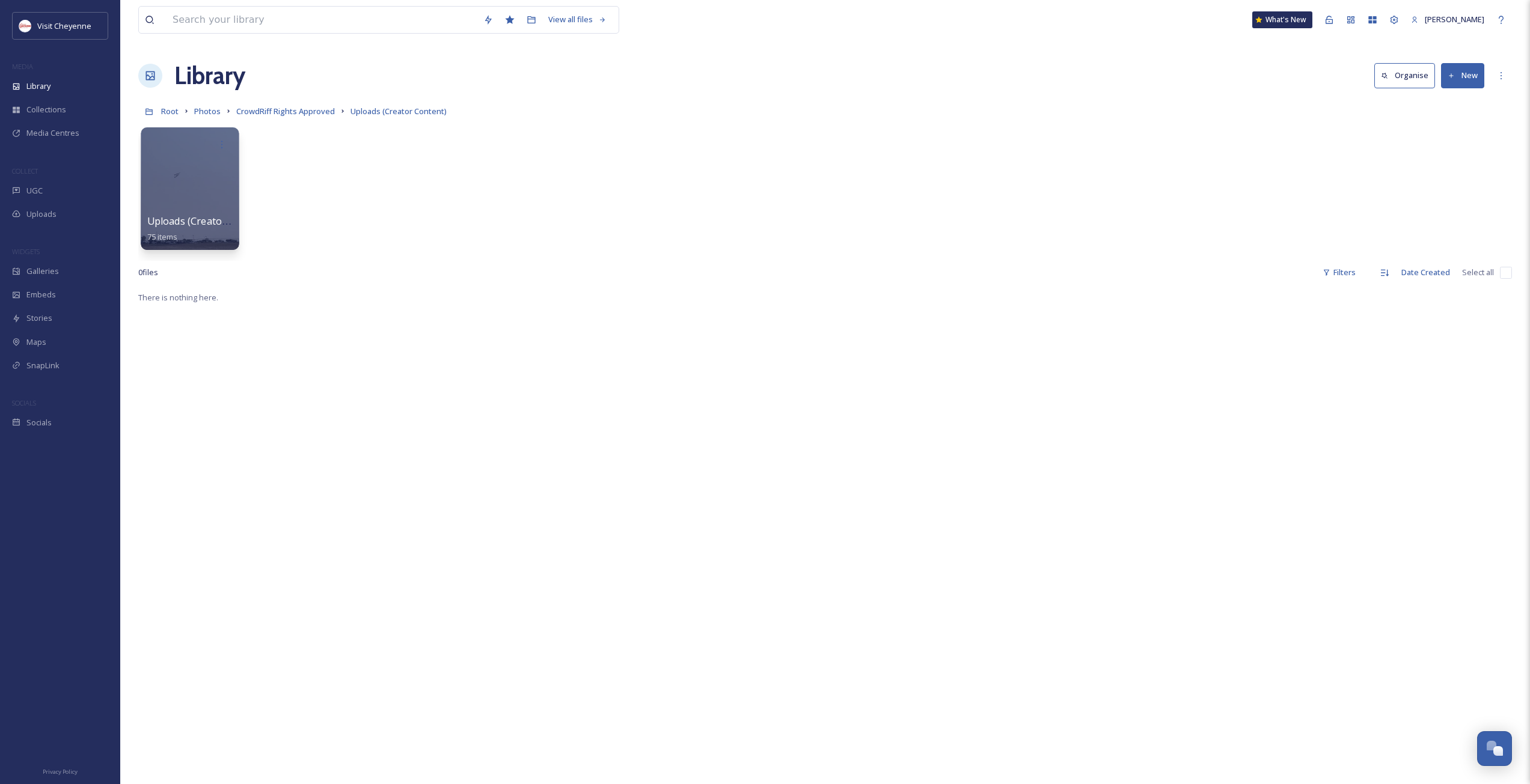
click at [202, 220] on span "Uploads (Creator content)" at bounding box center [207, 221] width 120 height 13
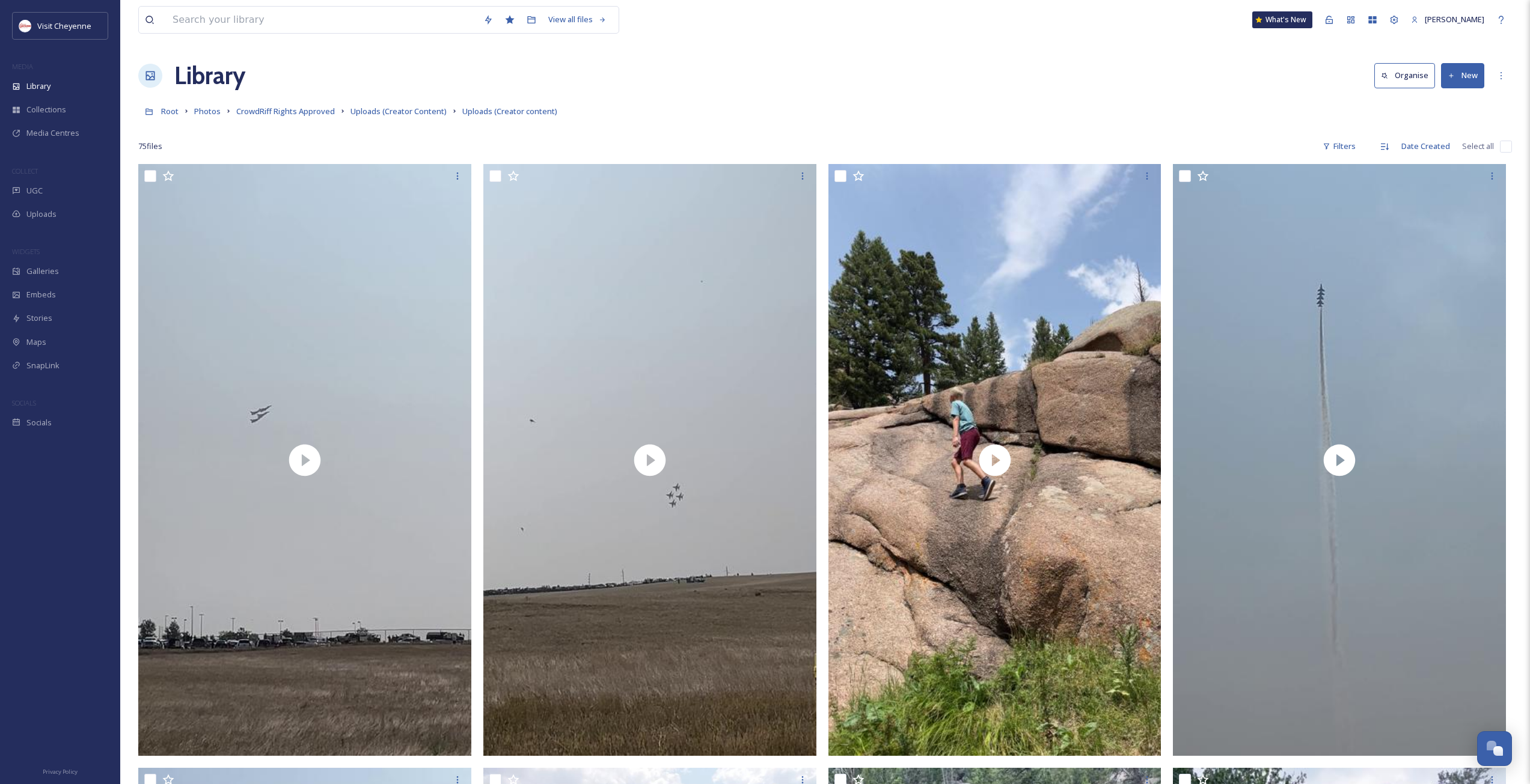
click at [1505, 145] on input "checkbox" at bounding box center [1506, 147] width 12 height 12
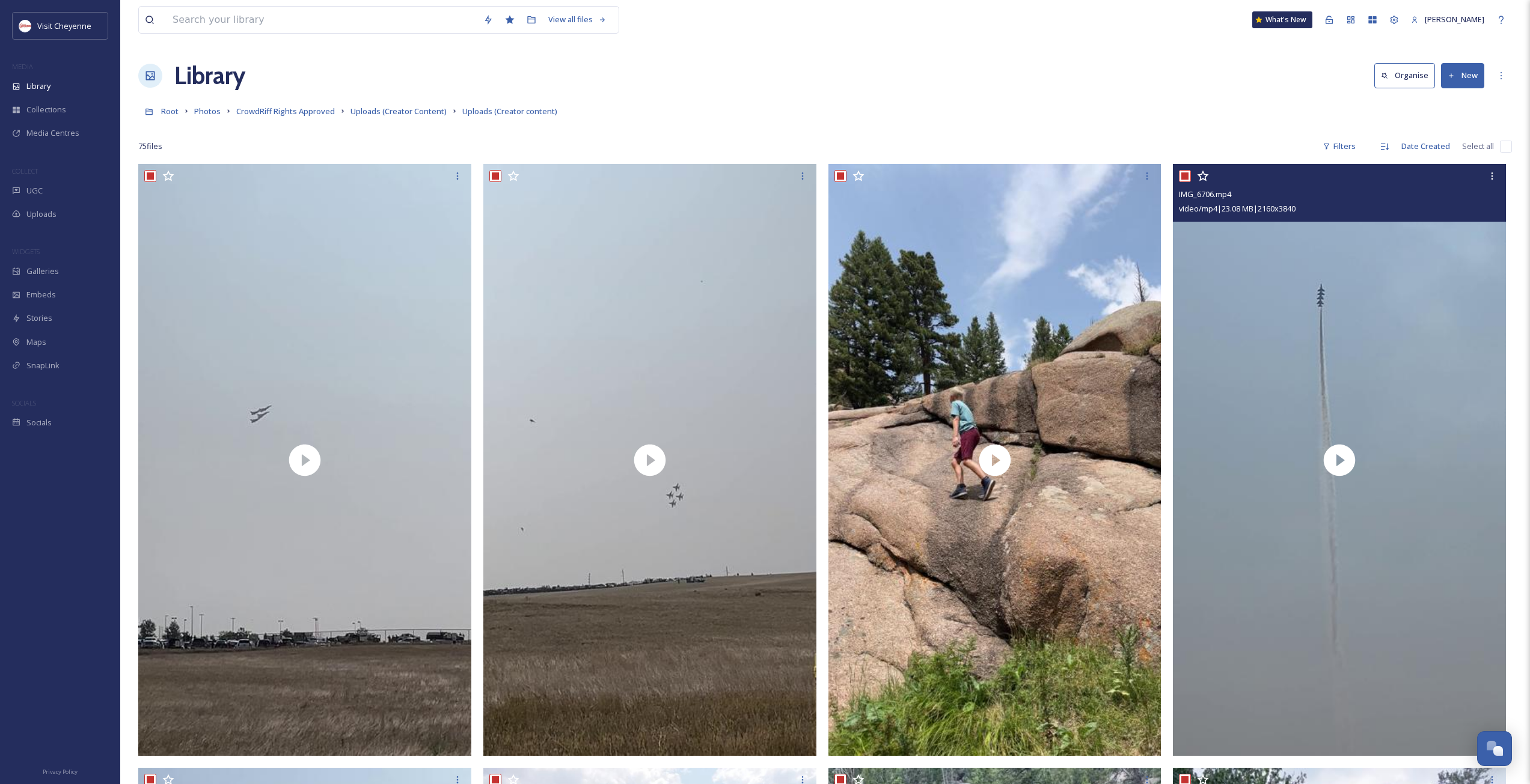
checkbox input "true"
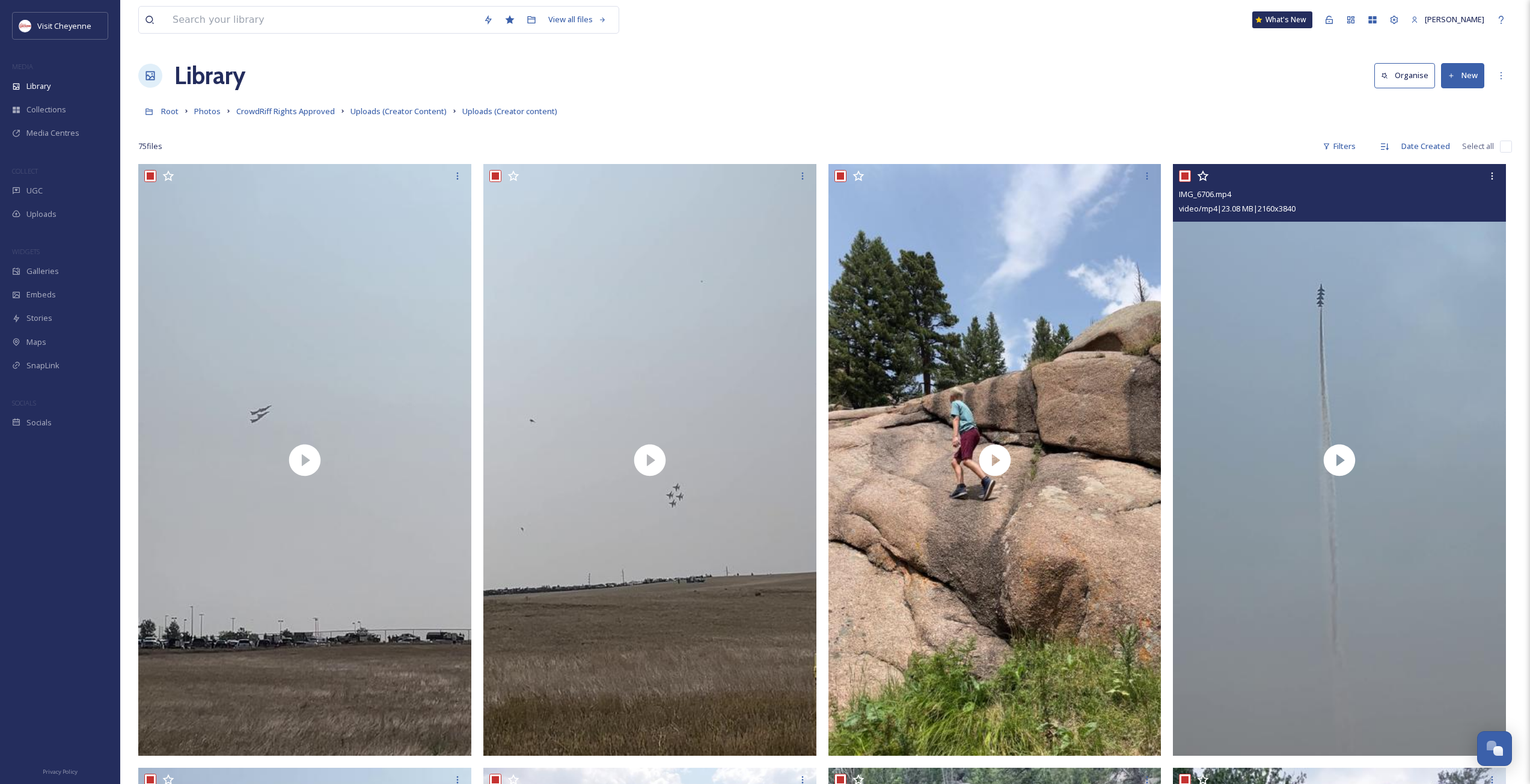
checkbox input "true"
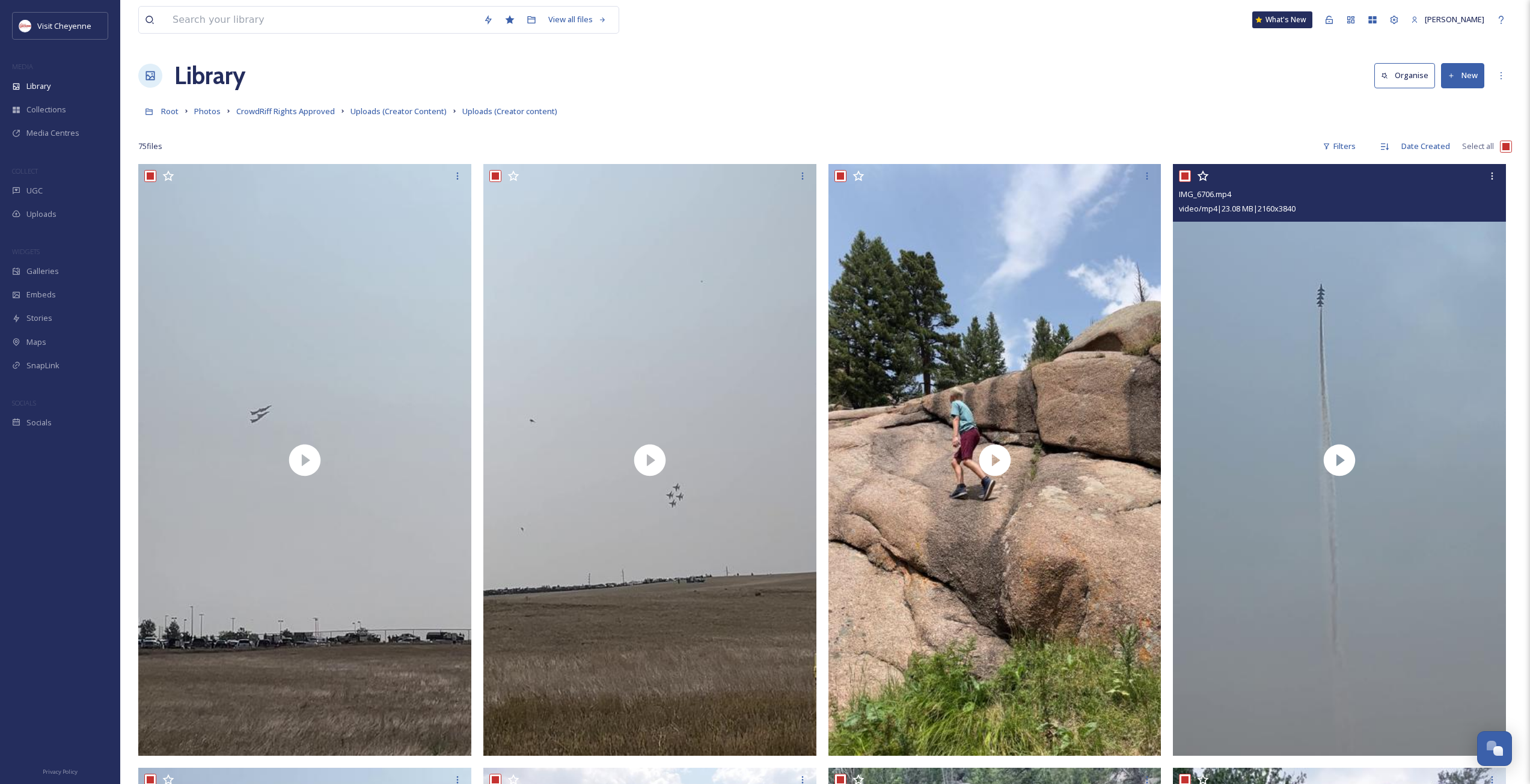
checkbox input "true"
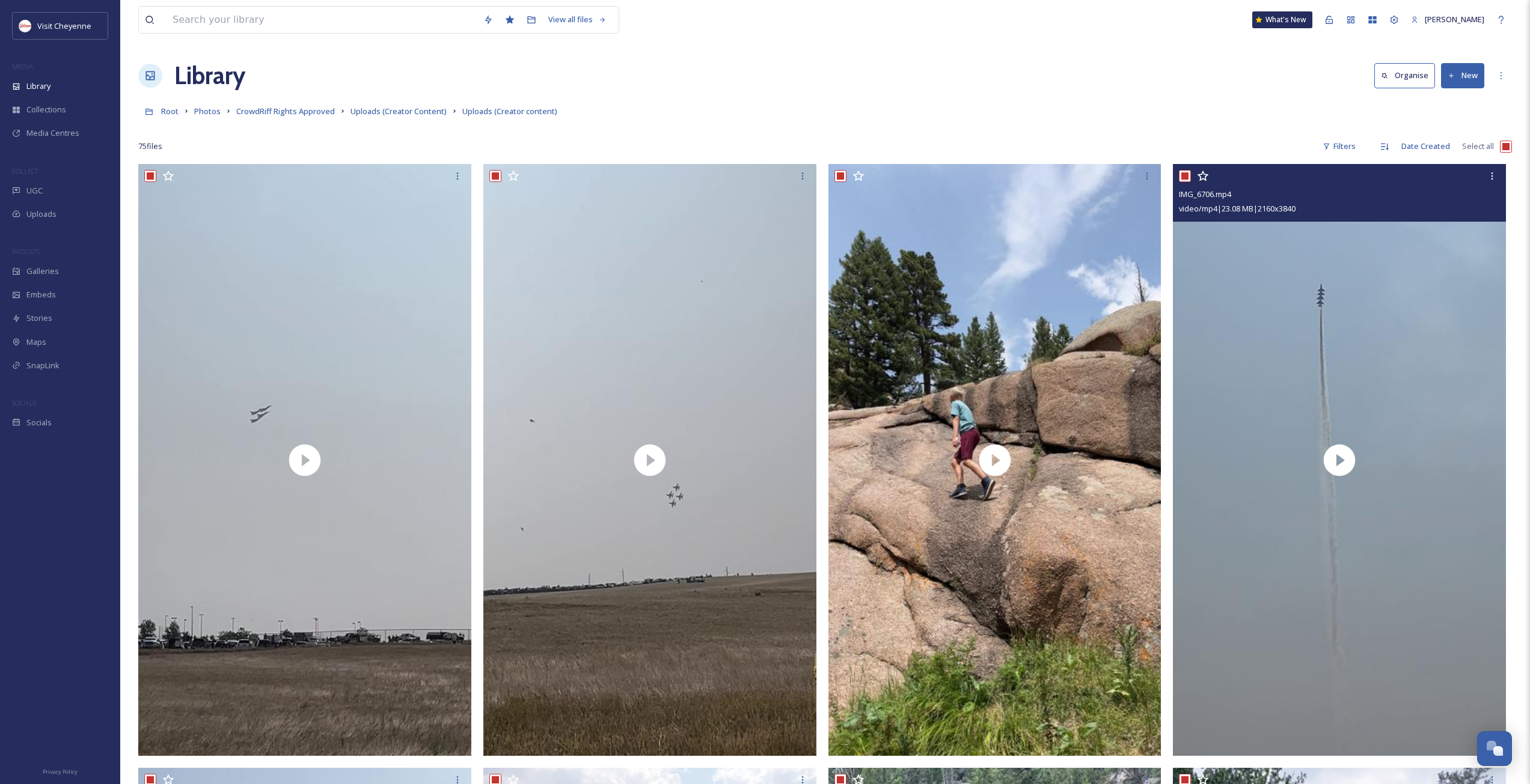
checkbox input "true"
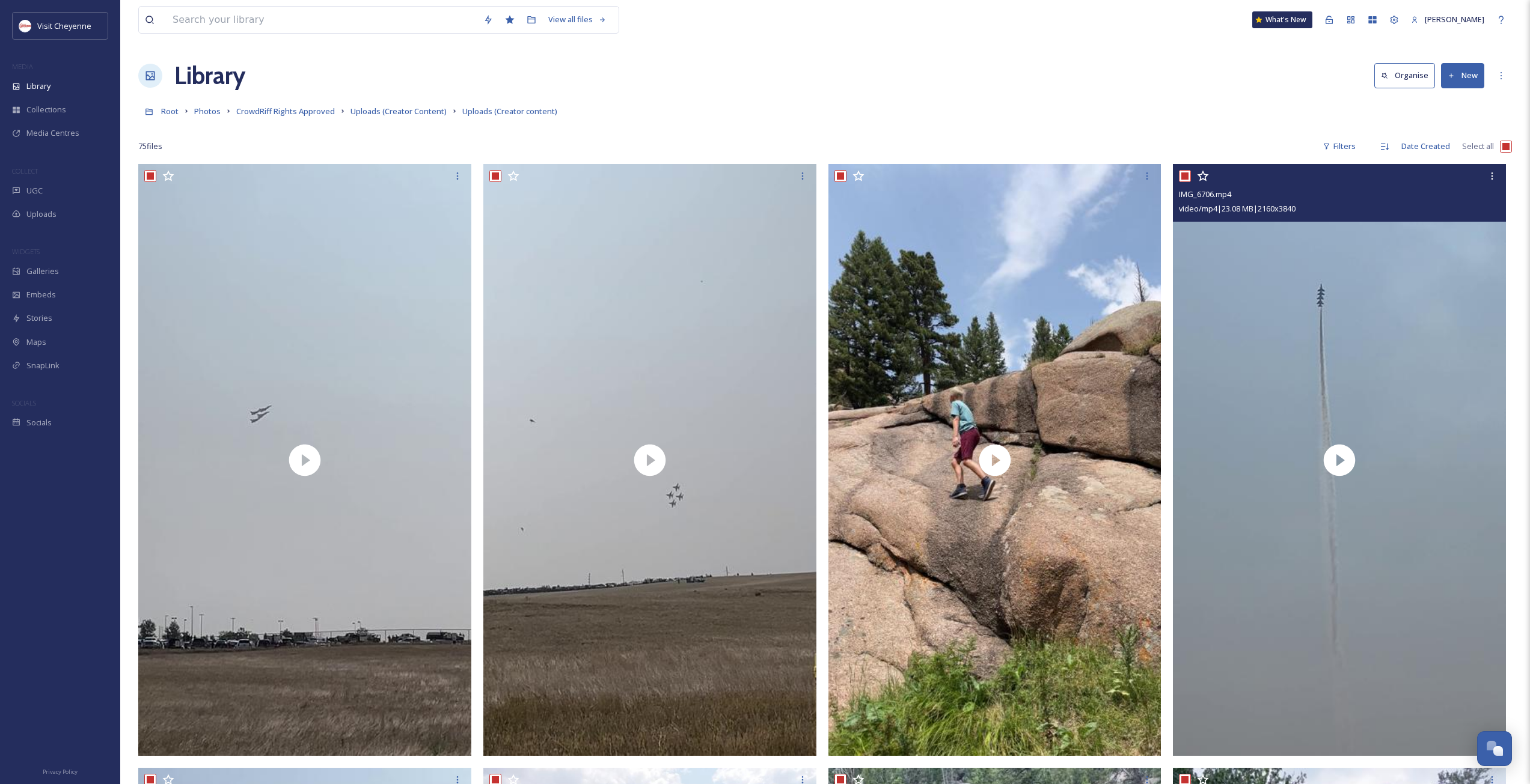
checkbox input "true"
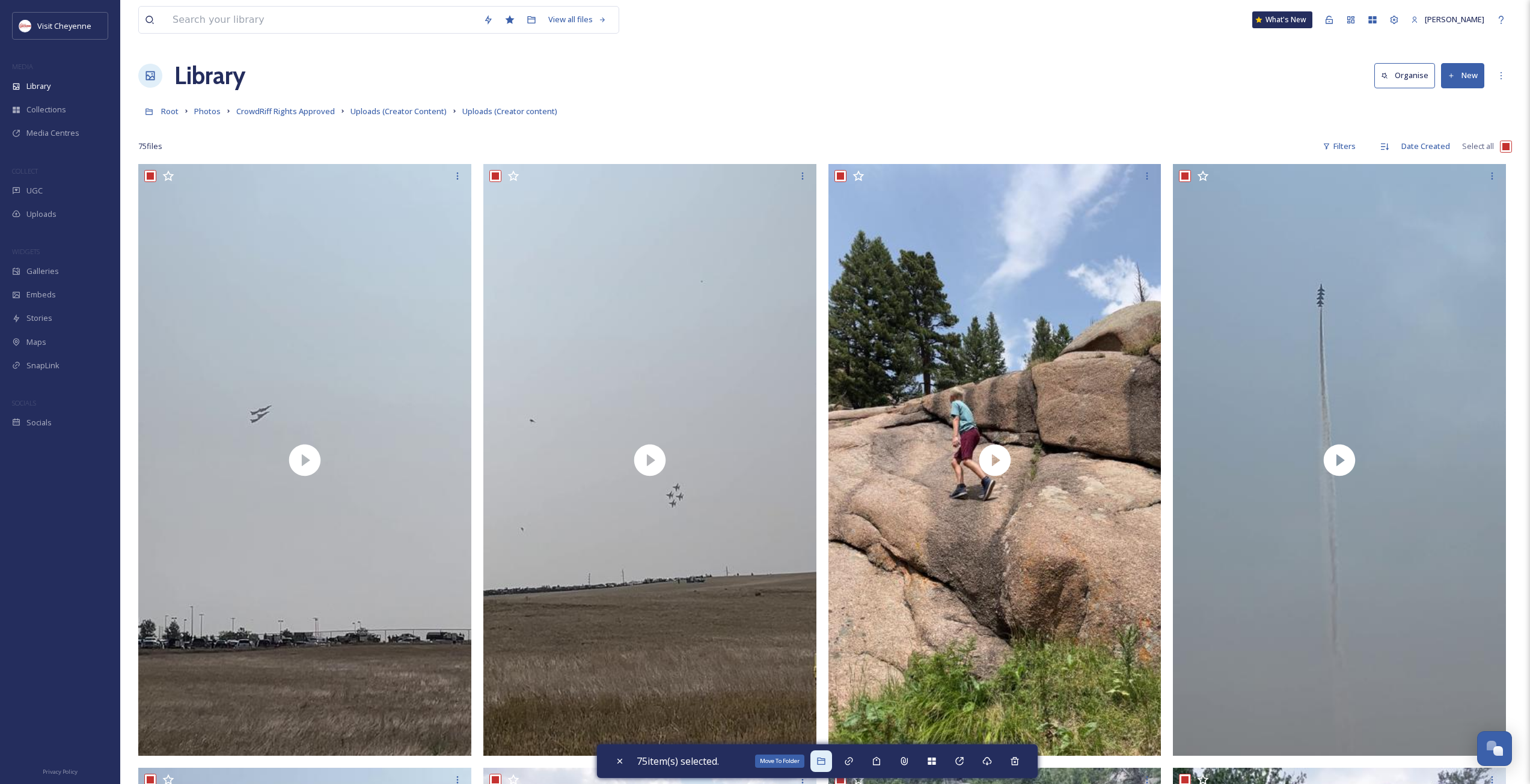
click at [823, 761] on icon at bounding box center [821, 761] width 8 height 7
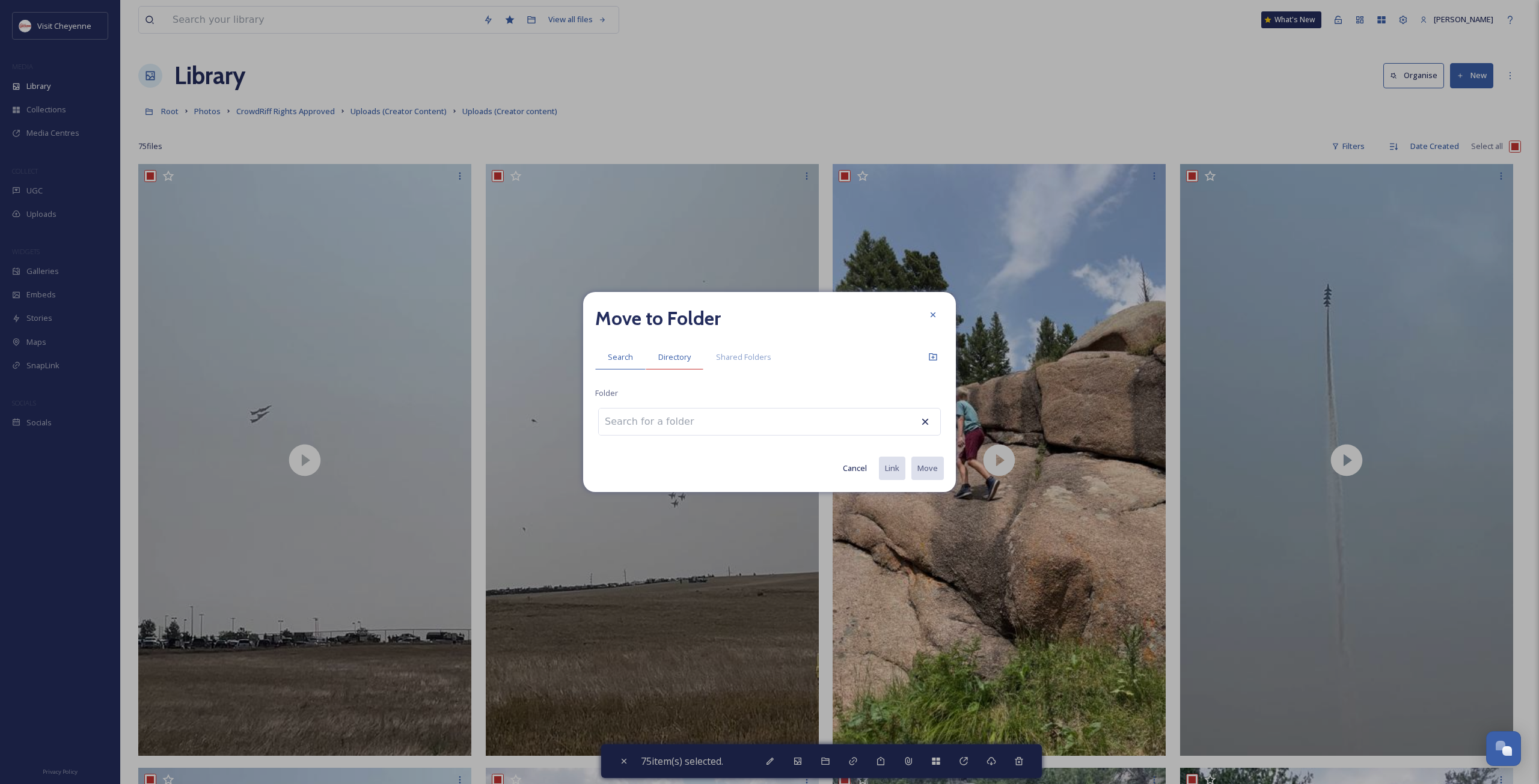
click at [681, 364] on div "Directory" at bounding box center [674, 357] width 58 height 25
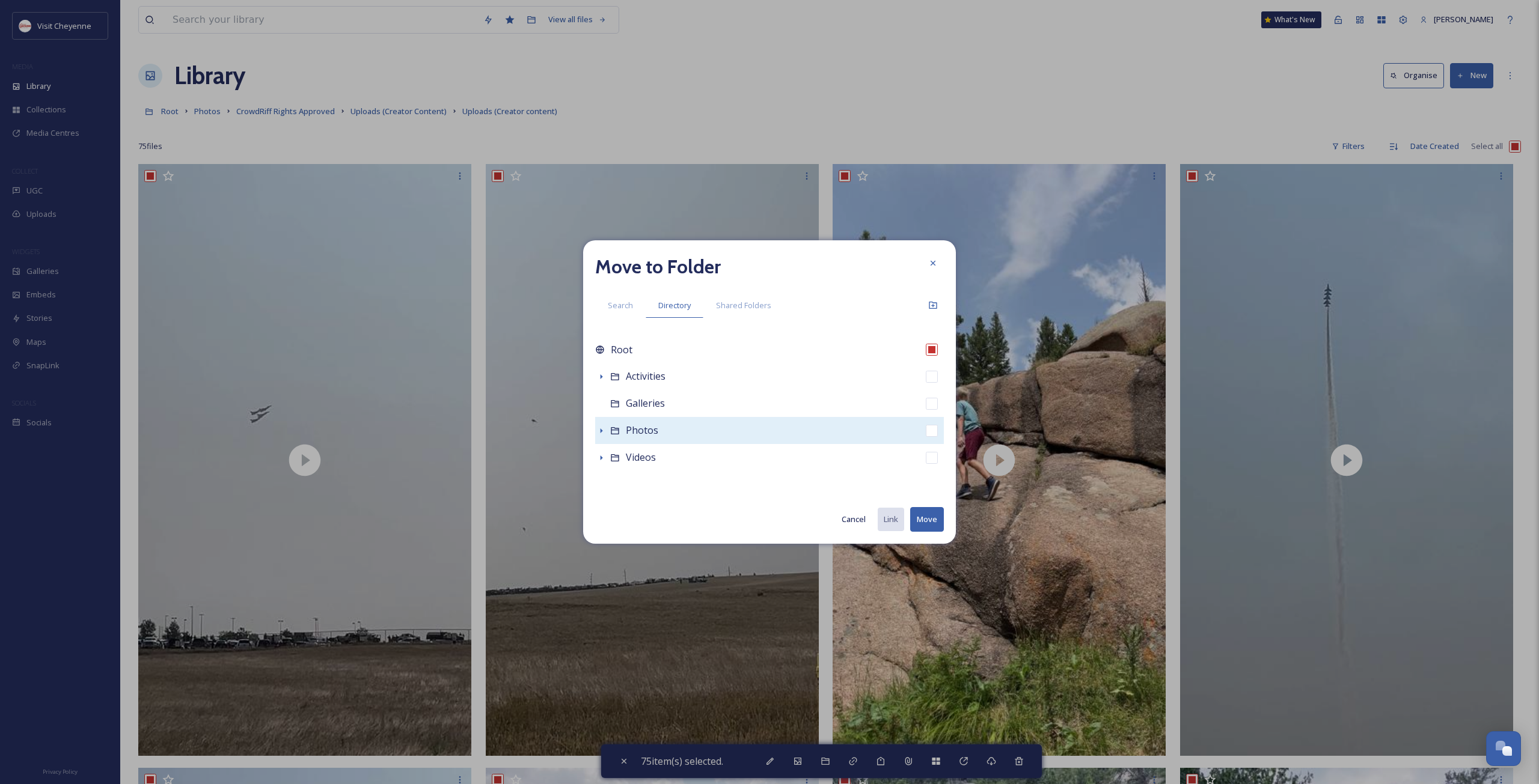
drag, startPoint x: 595, startPoint y: 432, endPoint x: 623, endPoint y: 432, distance: 28.0
click at [595, 432] on div "Move to Folder Search Directory Shared Folders Root Activities Galleries Photos…" at bounding box center [769, 392] width 373 height 303
click at [604, 431] on icon at bounding box center [601, 430] width 9 height 9
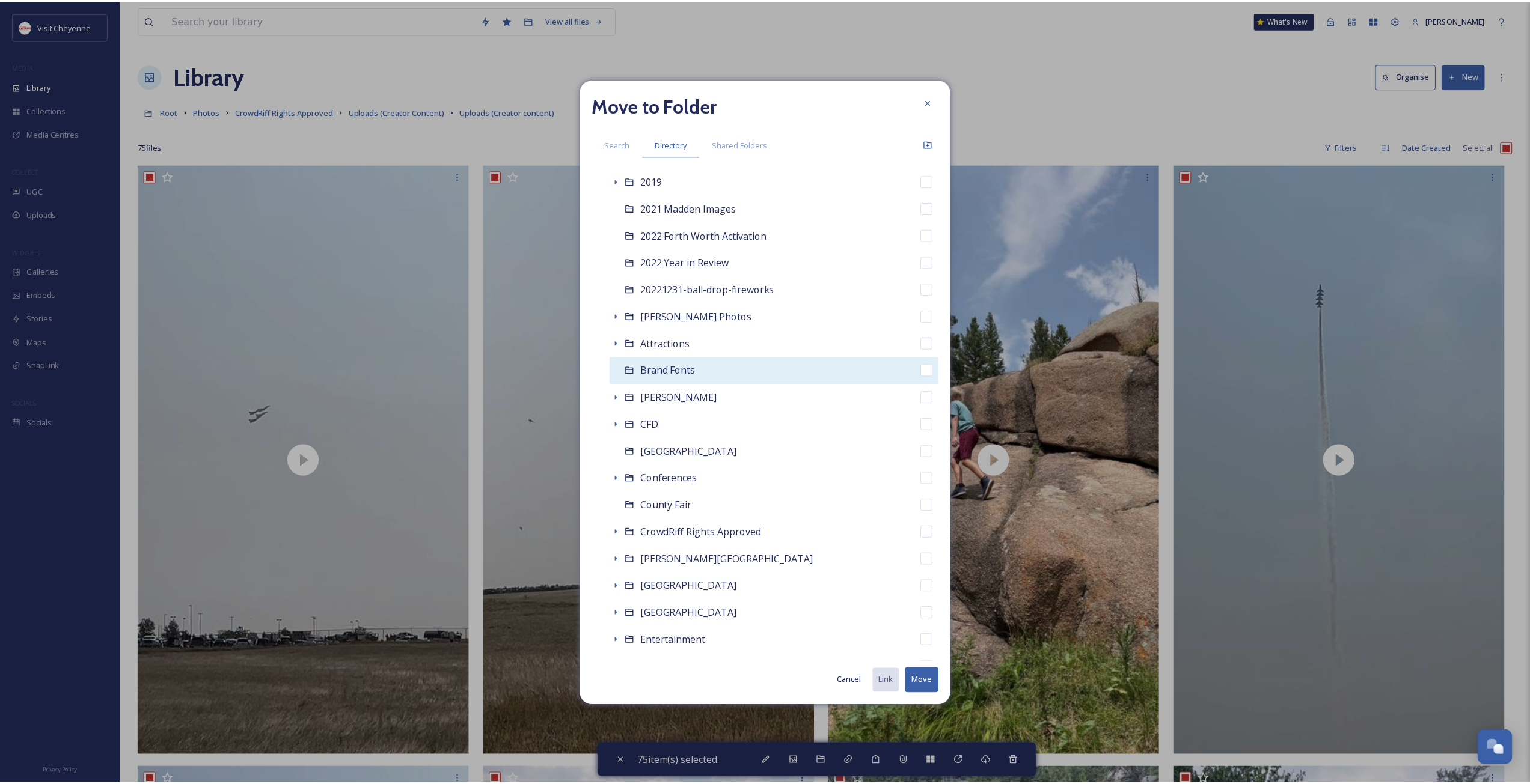
scroll to position [120, 0]
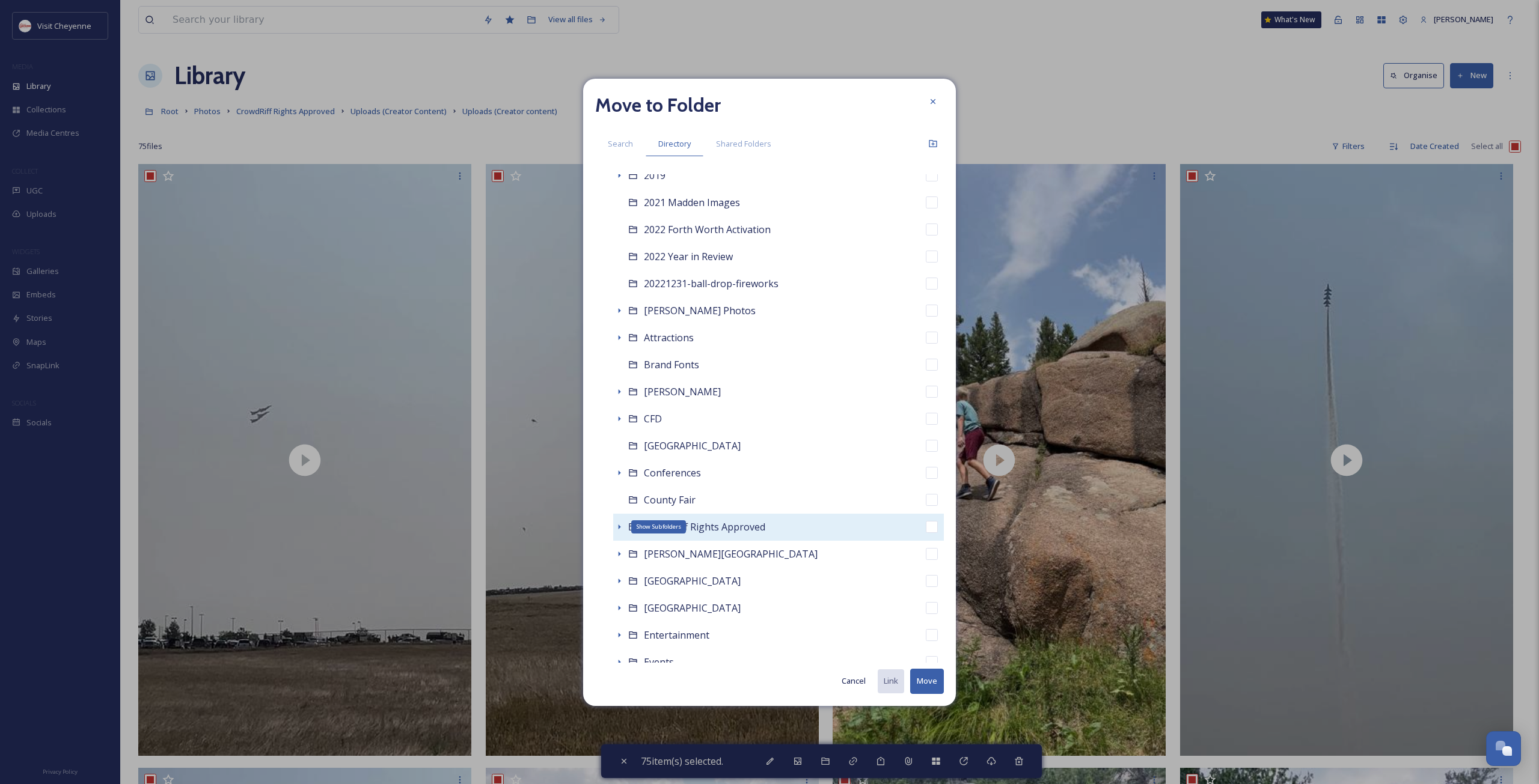
click at [617, 527] on icon at bounding box center [619, 527] width 9 height 9
click at [639, 551] on icon at bounding box center [637, 554] width 9 height 9
click at [926, 556] on input "checkbox" at bounding box center [932, 554] width 12 height 12
checkbox input "true"
checkbox input "false"
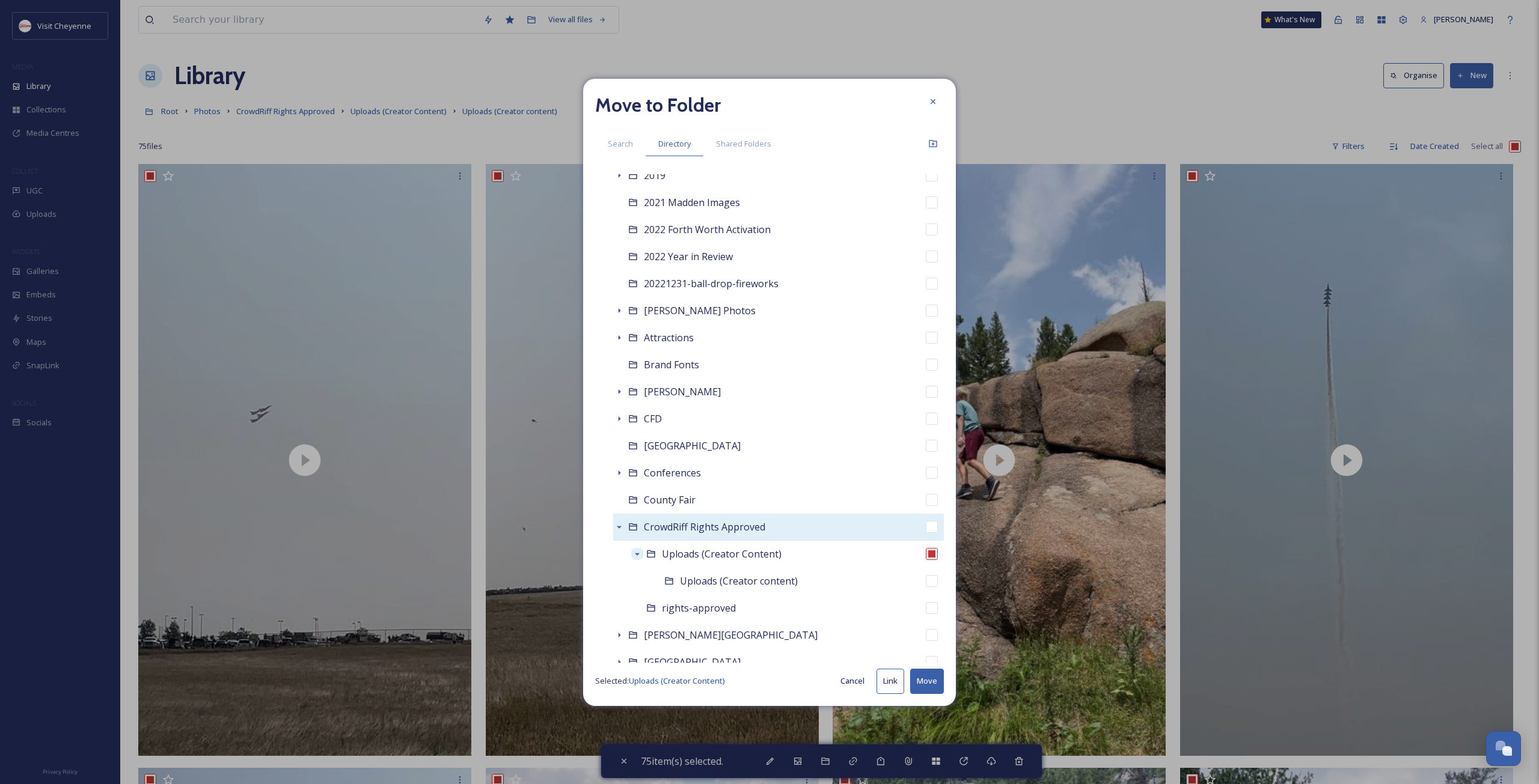
click at [933, 678] on button "Move" at bounding box center [927, 681] width 34 height 25
checkbox input "false"
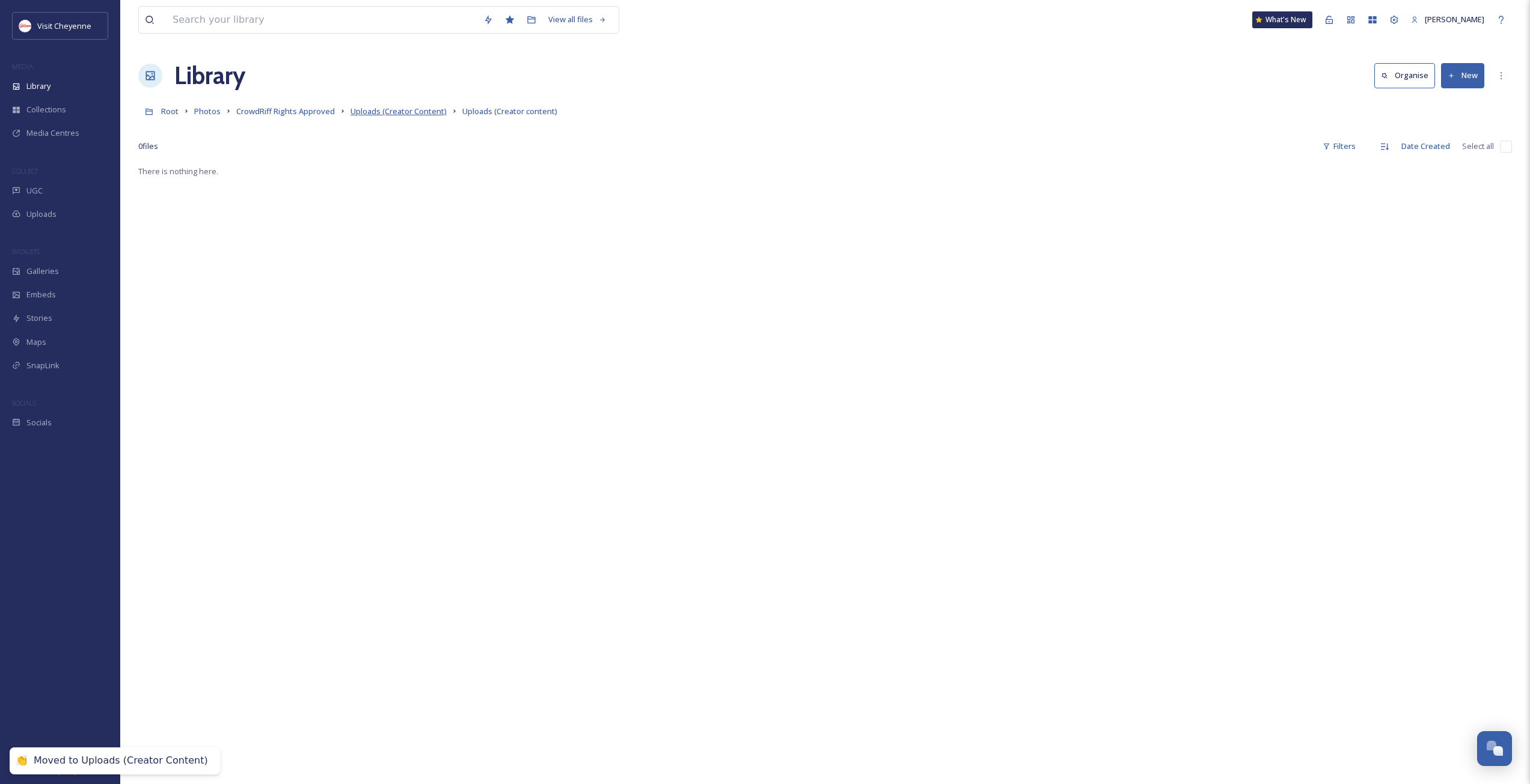
click at [412, 112] on span "Uploads (Creator Content)" at bounding box center [398, 111] width 96 height 11
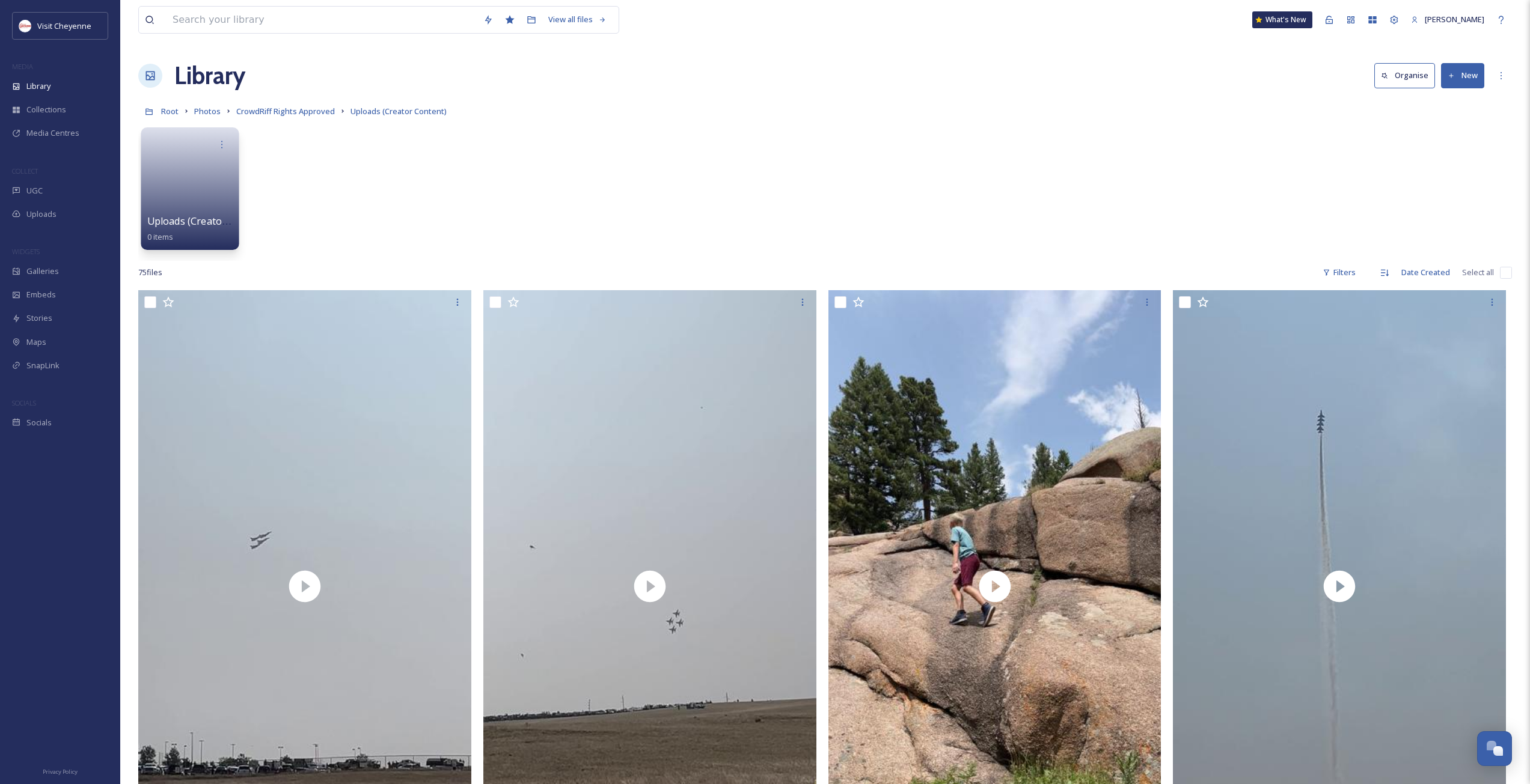
click at [217, 145] on icon at bounding box center [221, 144] width 9 height 9
click at [206, 230] on div "Delete" at bounding box center [198, 232] width 66 height 24
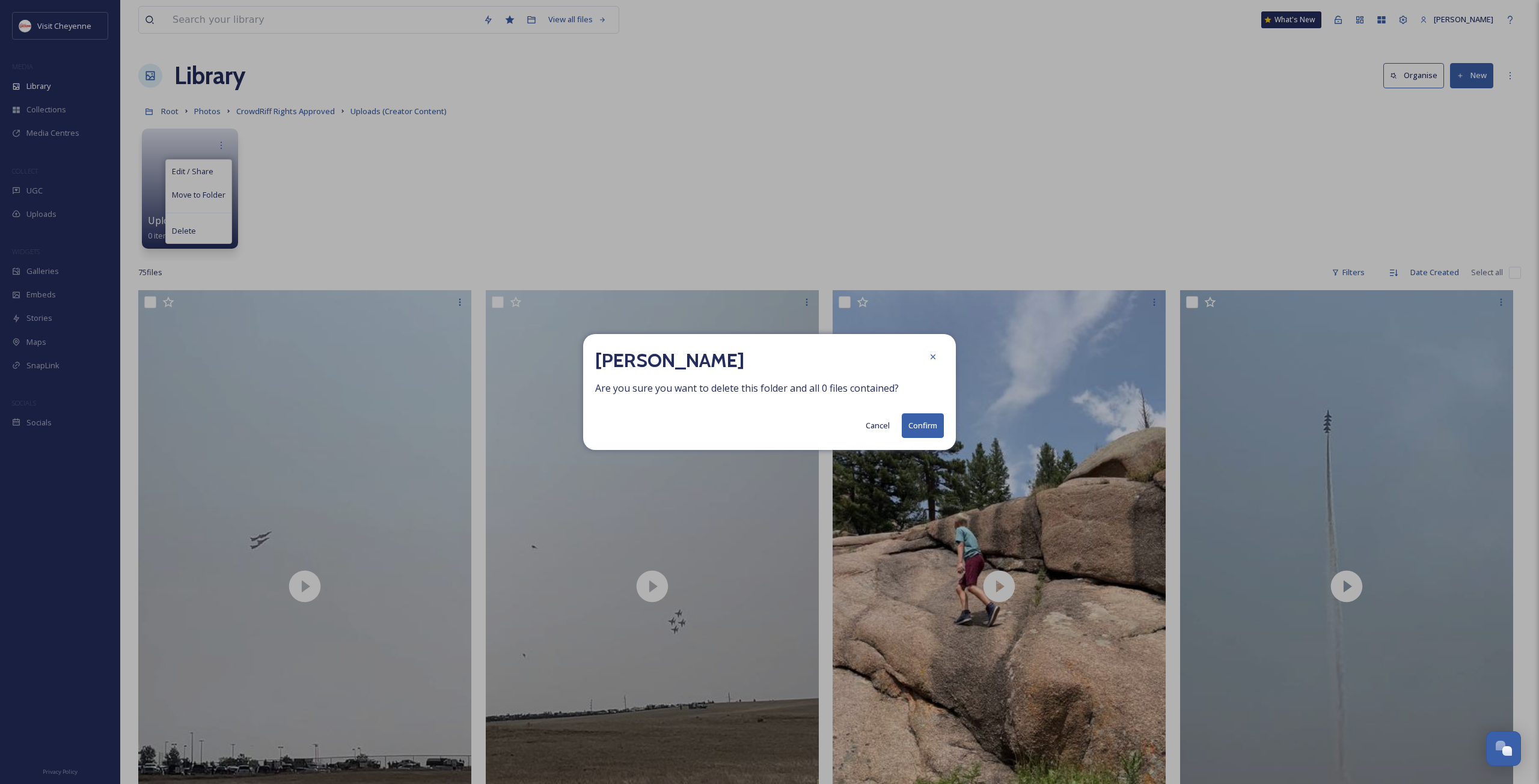
click at [924, 426] on button "Confirm" at bounding box center [923, 426] width 42 height 25
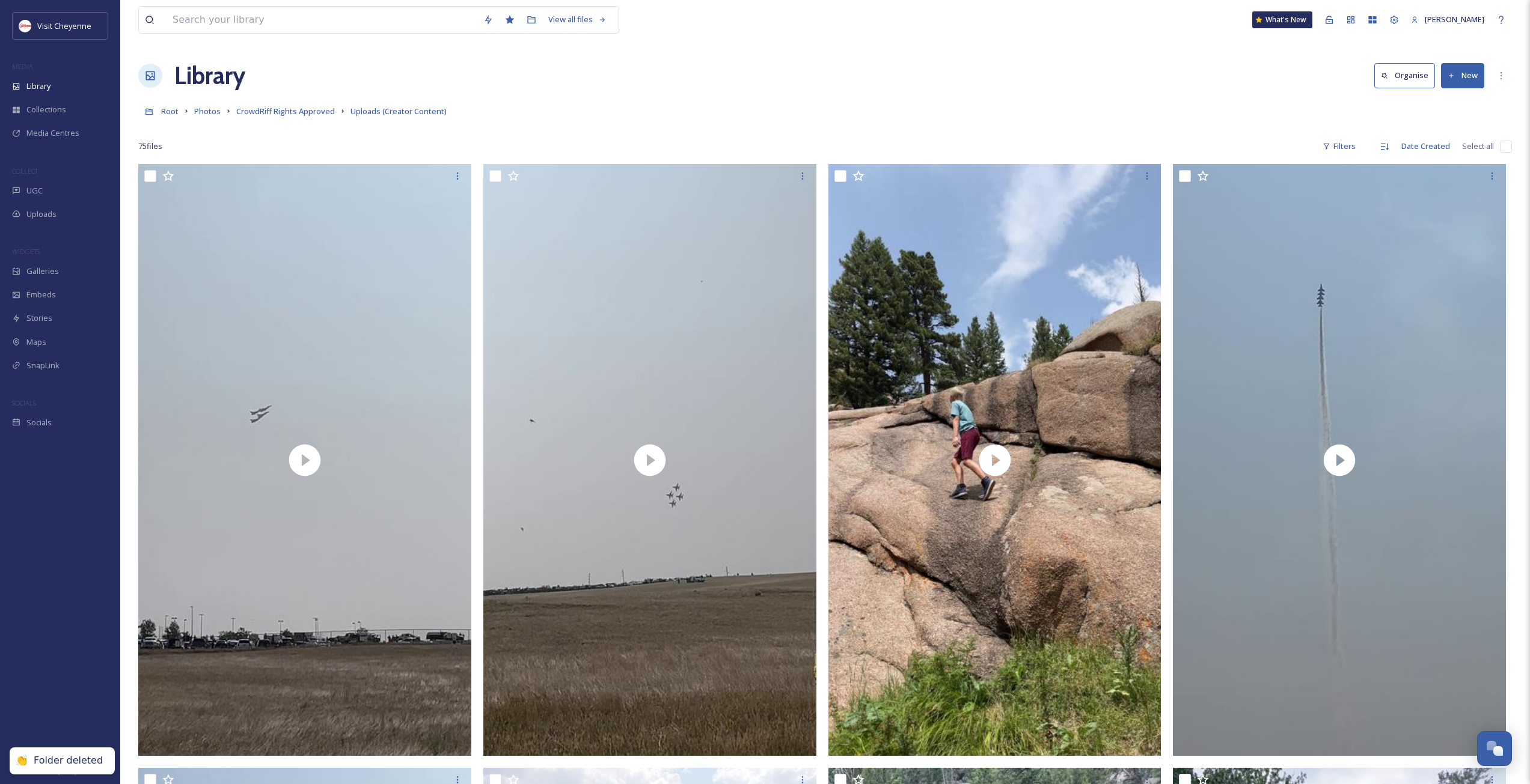
click at [649, 115] on div "Root Photos CrowdRiff Rights Approved Uploads (Creator Content)" at bounding box center [825, 111] width 1374 height 23
click at [418, 105] on link "Uploads (Creator Content)" at bounding box center [398, 112] width 96 height 15
click at [623, 84] on div "Library Organise New" at bounding box center [825, 75] width 1374 height 36
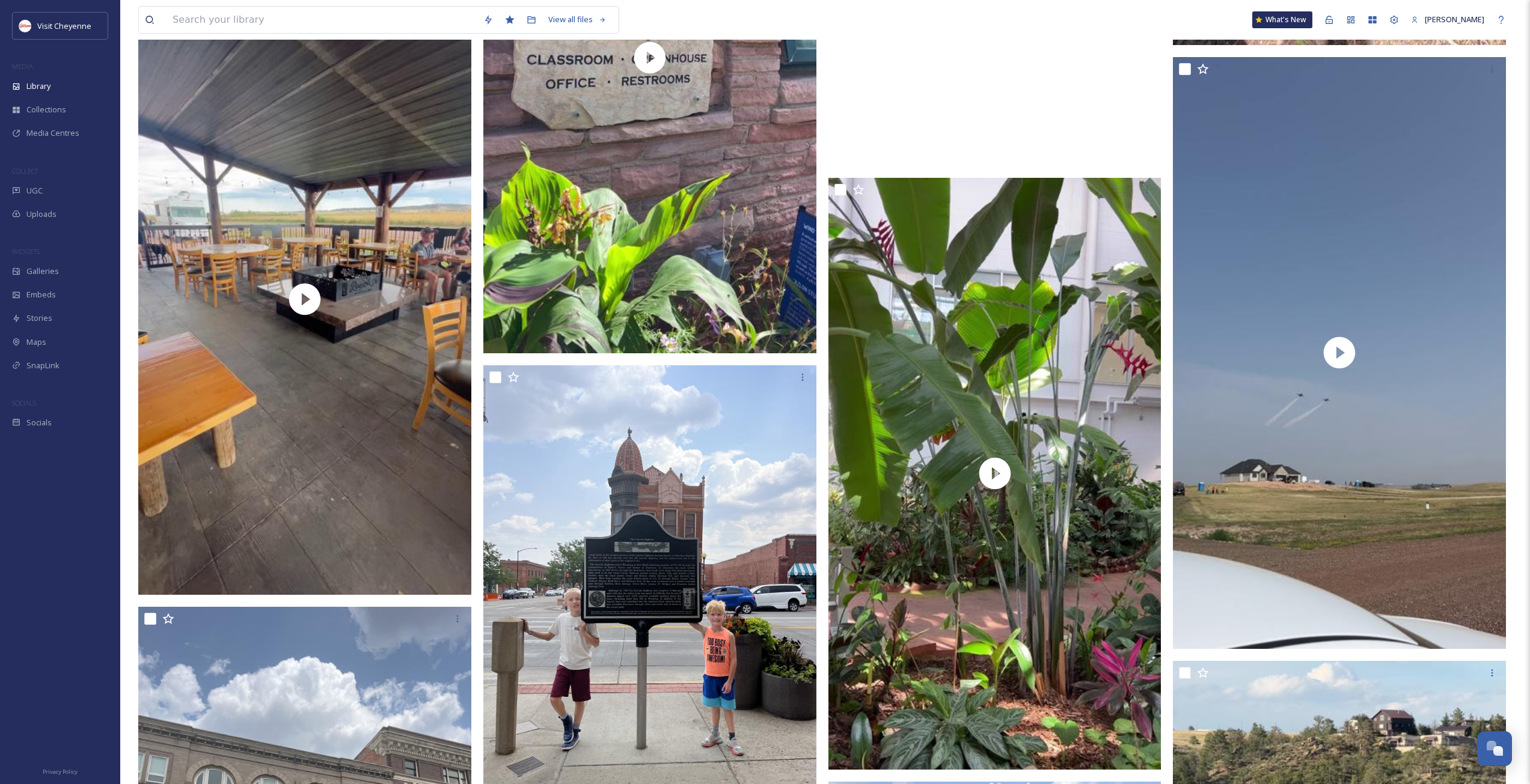
scroll to position [2644, 0]
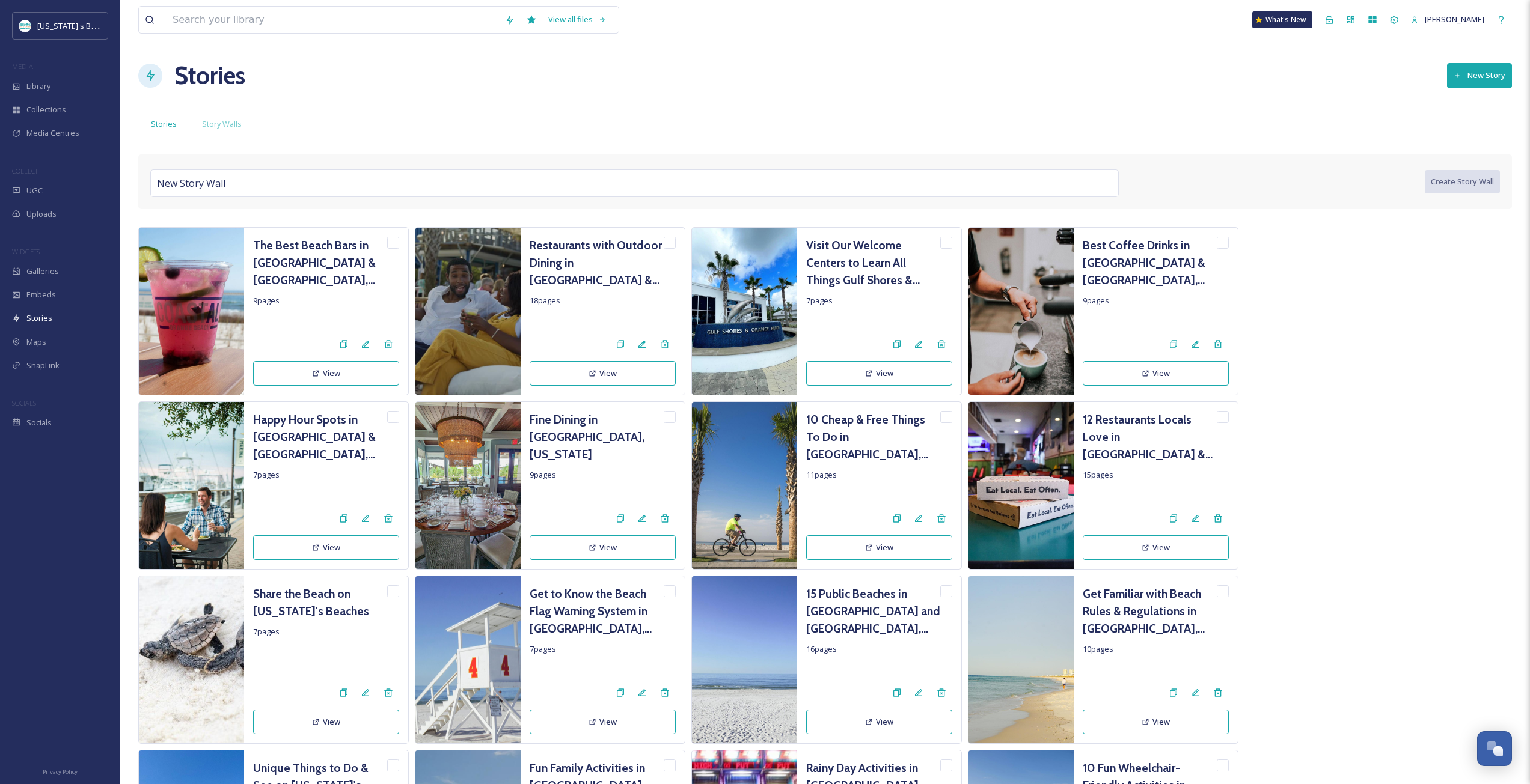
scroll to position [1382, 0]
